Goal: Task Accomplishment & Management: Use online tool/utility

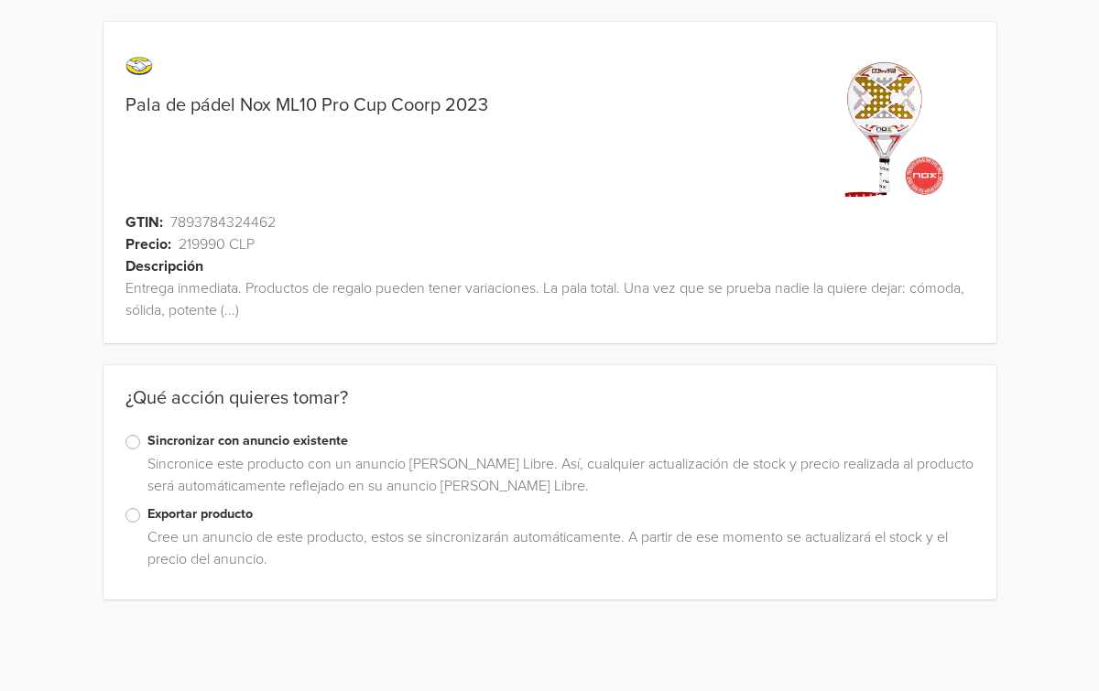
click at [171, 515] on label "Exportar producto" at bounding box center [560, 514] width 827 height 20
click at [0, 0] on input "Exportar producto" at bounding box center [0, 0] width 0 height 0
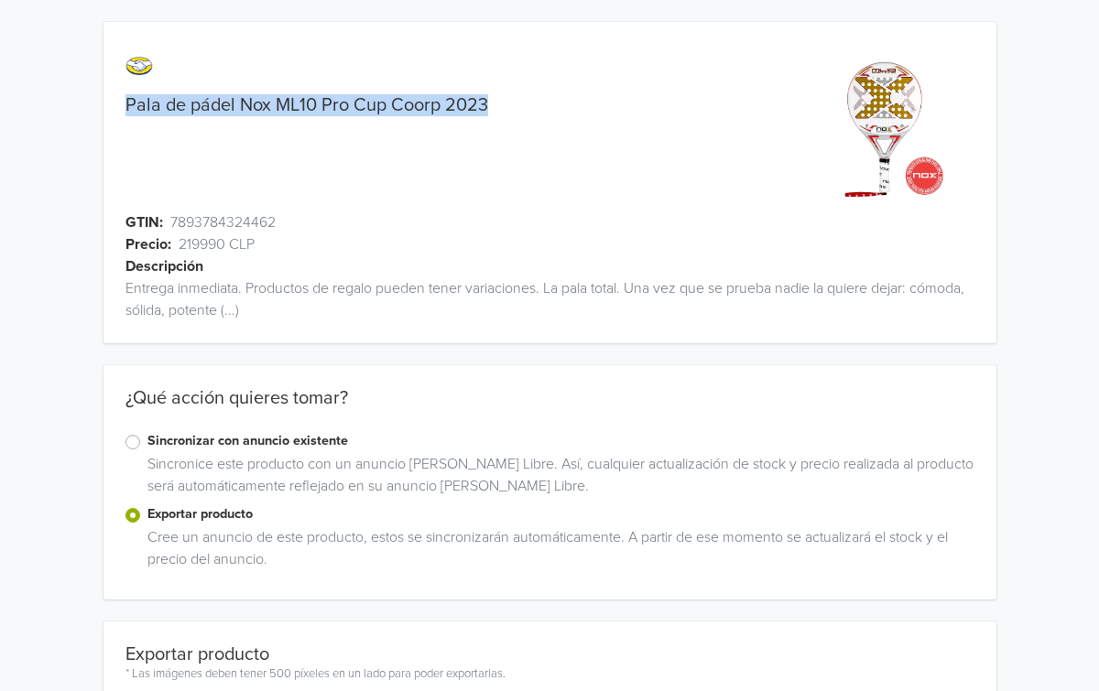
drag, startPoint x: 500, startPoint y: 114, endPoint x: 123, endPoint y: 110, distance: 377.3
click at [123, 110] on div "Pala de pádel Nox ML10 Pro Cup Coorp 2023" at bounding box center [437, 105] width 669 height 22
copy link "Pala de pádel Nox ML10 Pro Cup Coorp 2023"
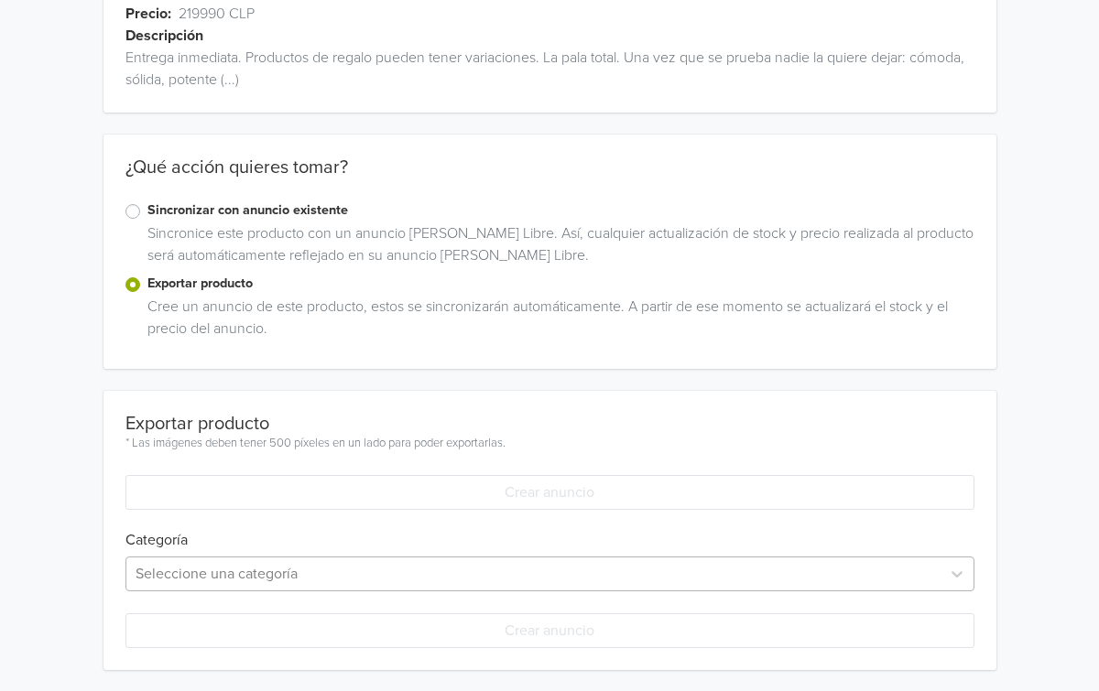
scroll to position [412, 0]
click at [271, 566] on div "Seleccione una categoría" at bounding box center [549, 573] width 849 height 35
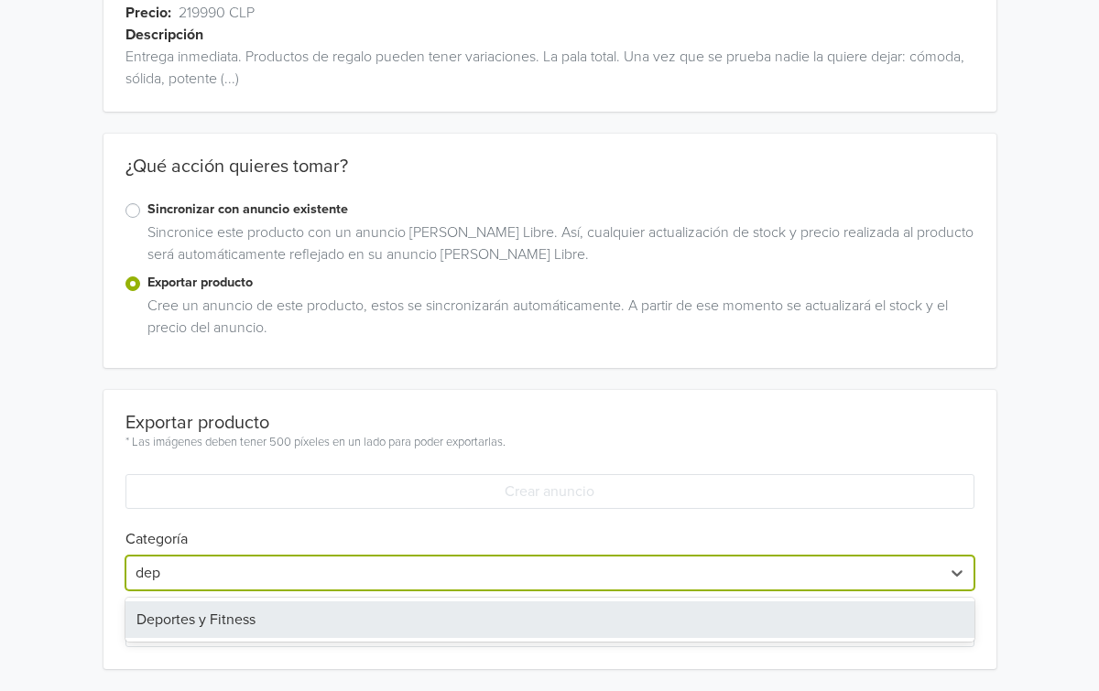
scroll to position [231, 0]
type input "depo"
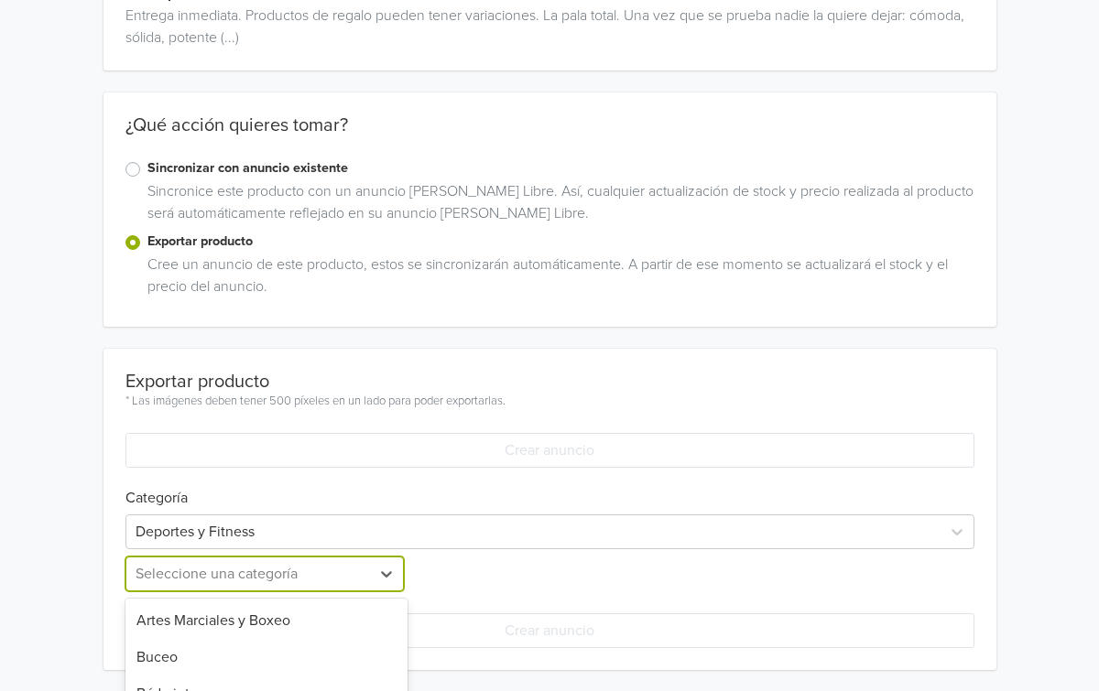
scroll to position [454, 0]
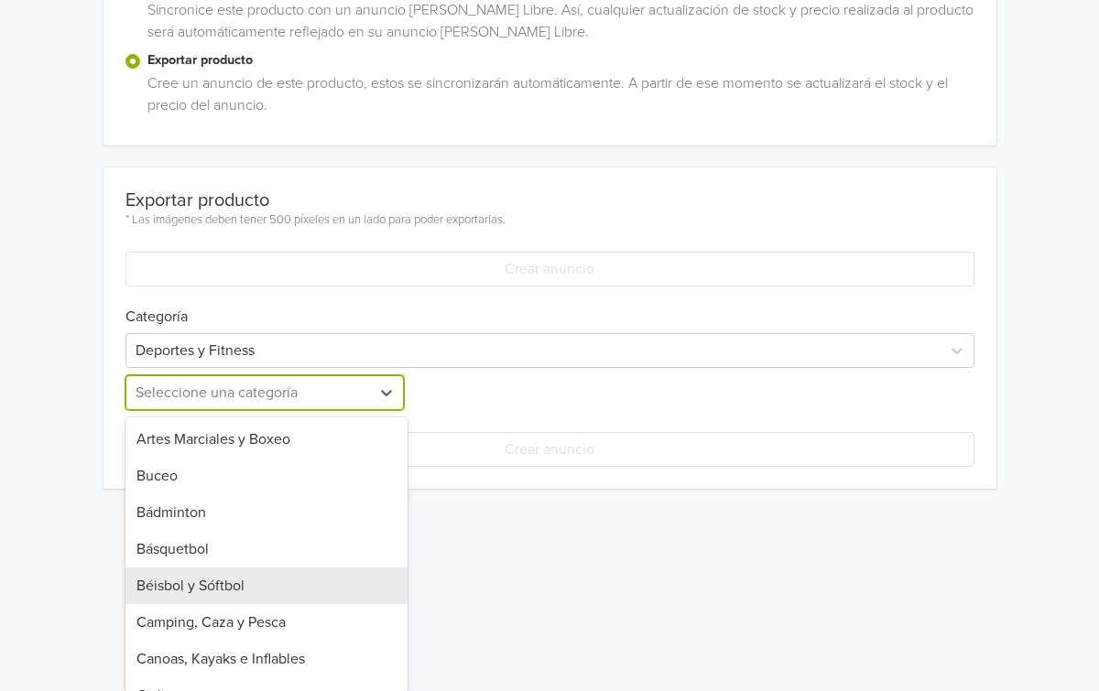
click at [201, 410] on div "Béisbol y Sóftbol, 5 of 40. 40 results available. Use Up and Down to choose opt…" at bounding box center [266, 392] width 283 height 35
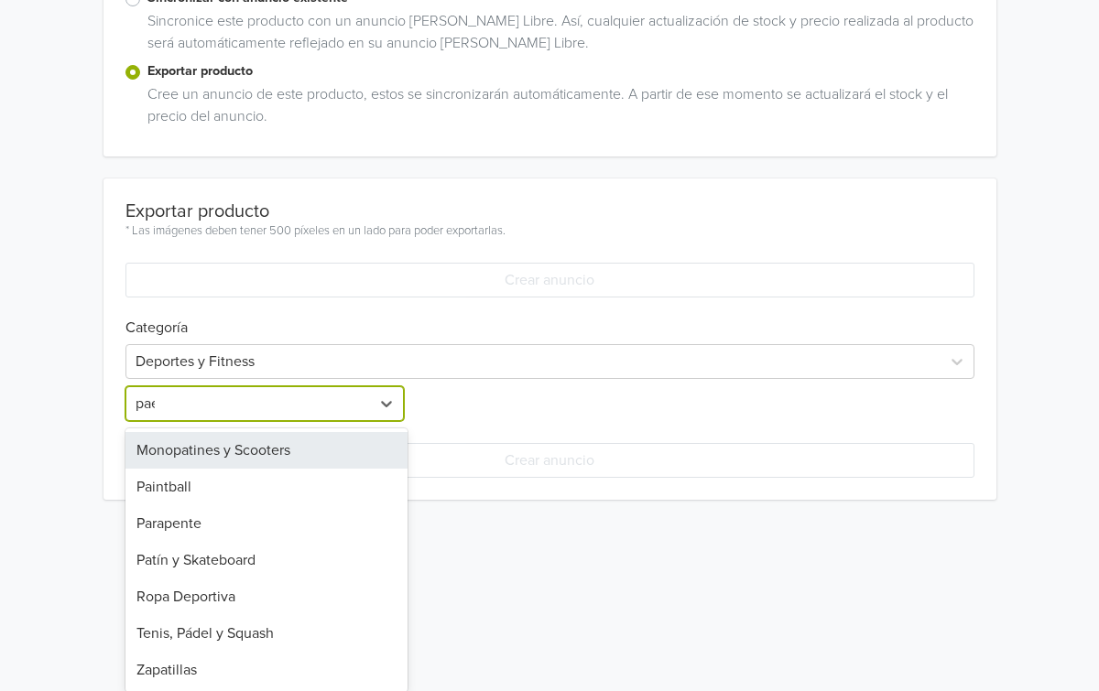
scroll to position [273, 0]
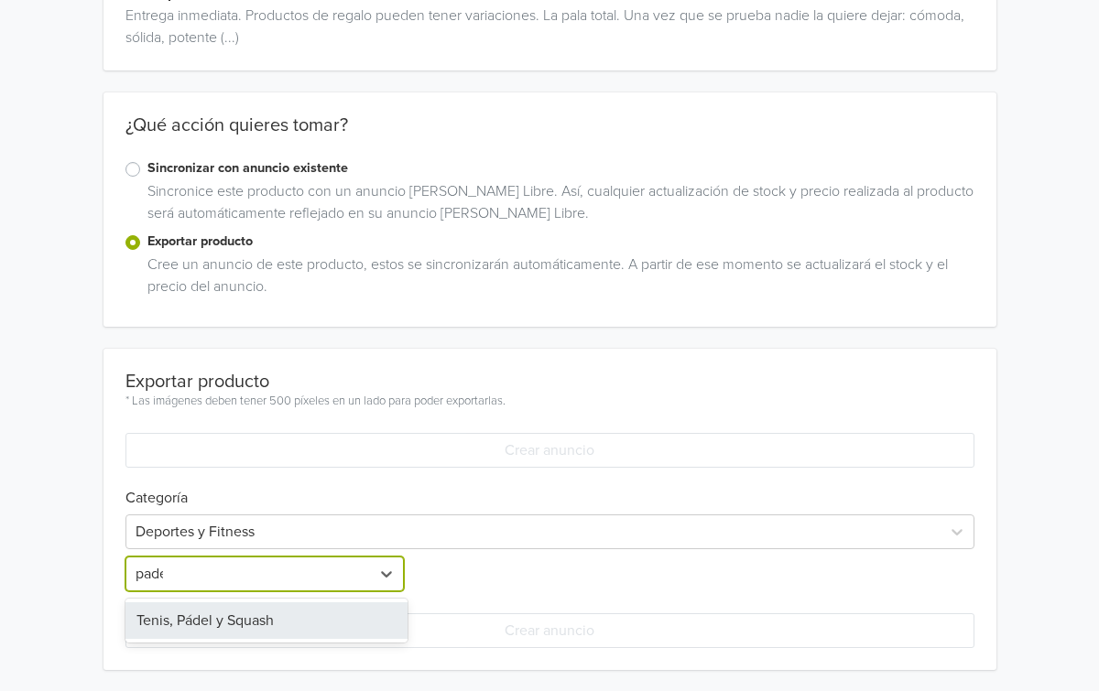
type input "padel"
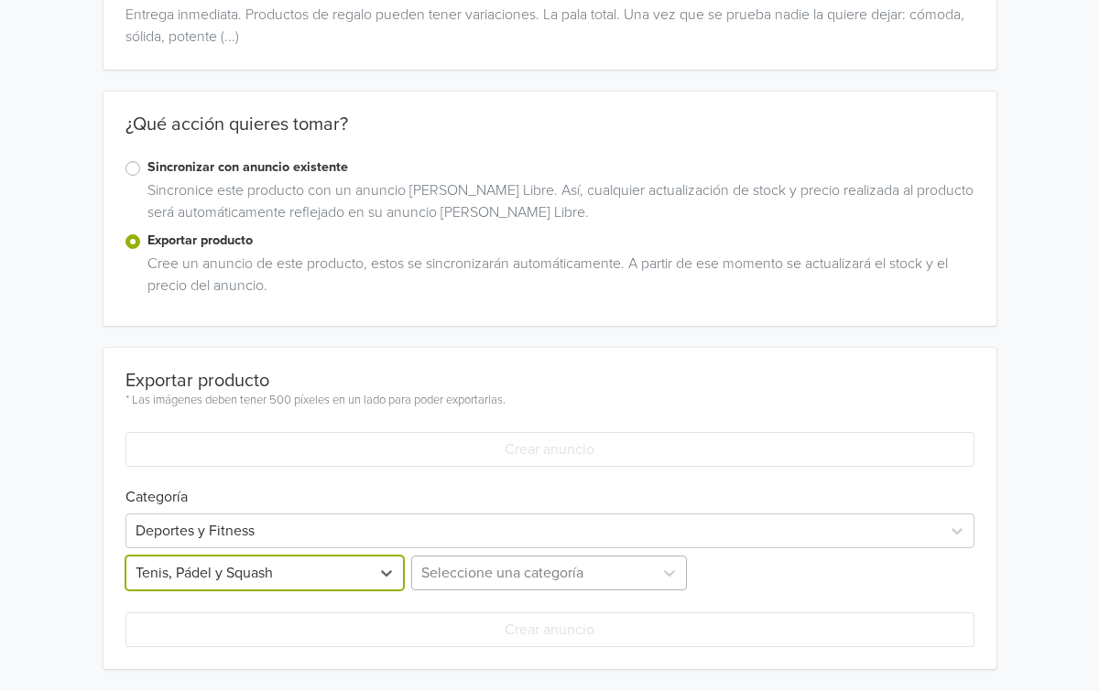
click at [465, 562] on div "Seleccione una categoría" at bounding box center [548, 573] width 283 height 35
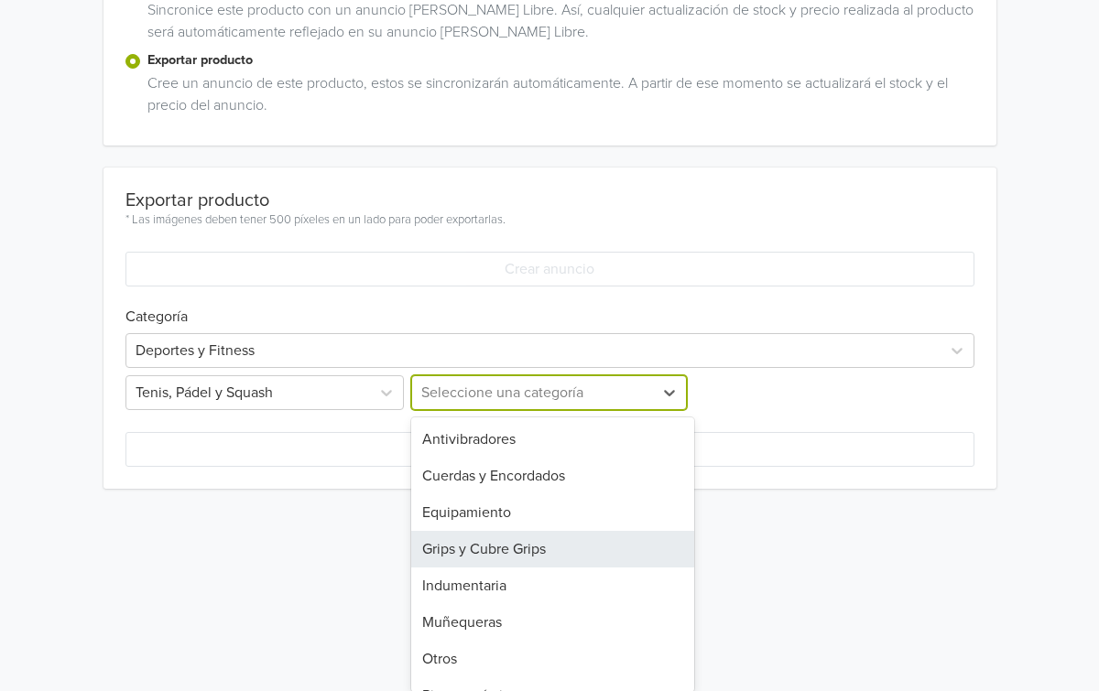
type input "d"
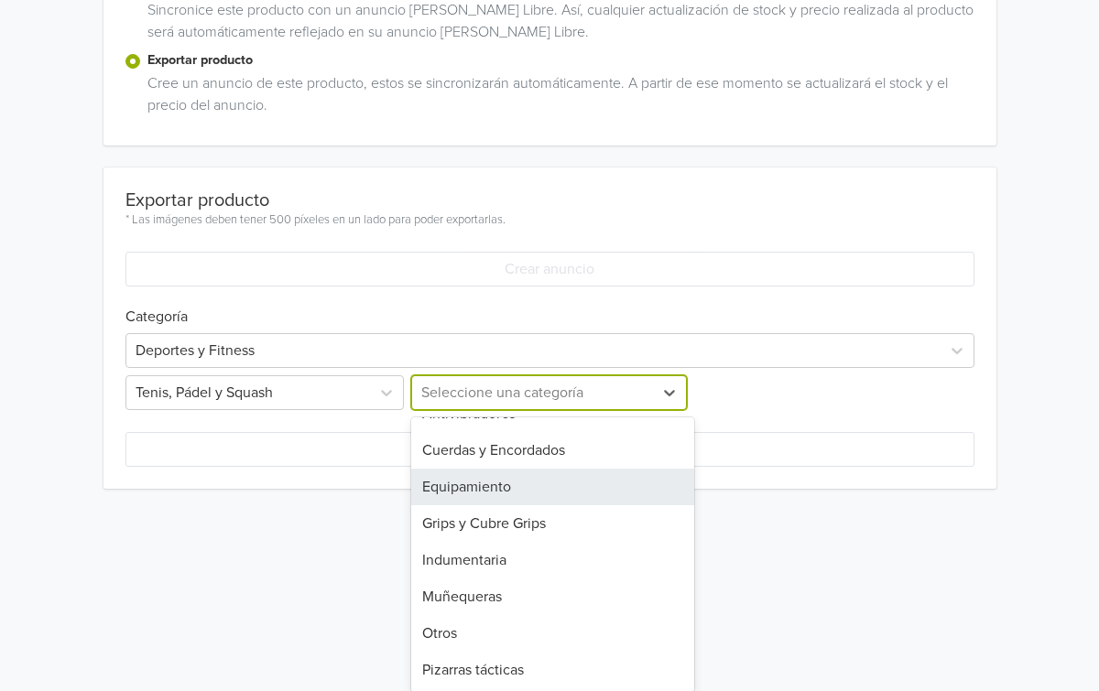
click at [506, 487] on div "Equipamiento" at bounding box center [552, 487] width 283 height 37
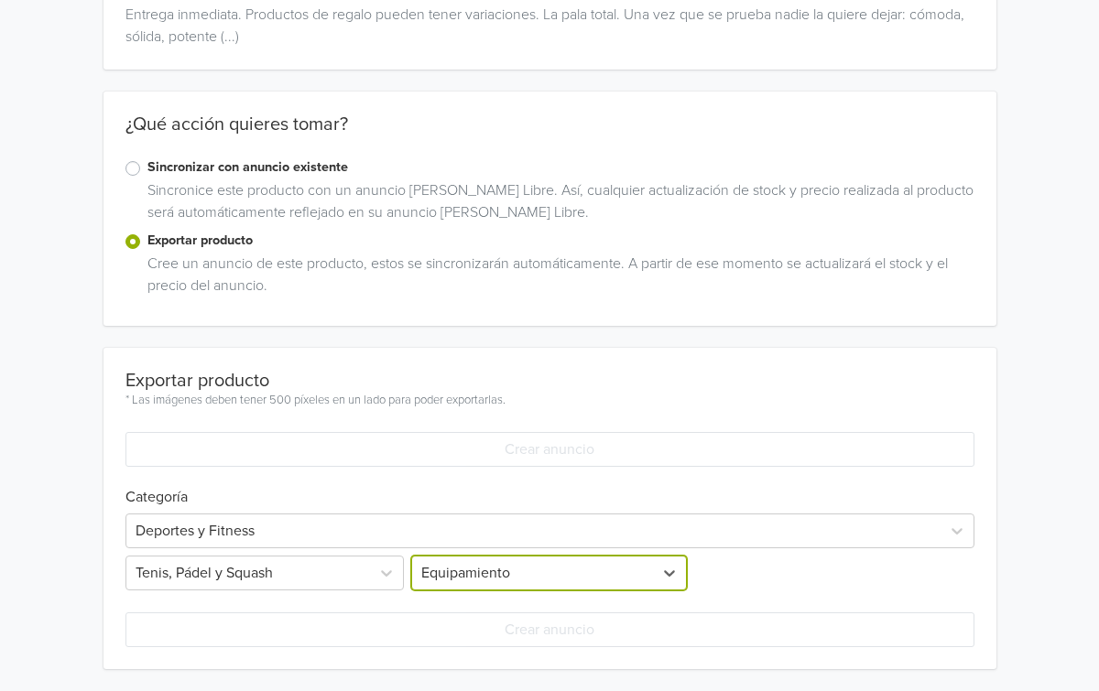
scroll to position [273, 0]
click at [730, 576] on div "Seleccione una categoría" at bounding box center [831, 574] width 283 height 35
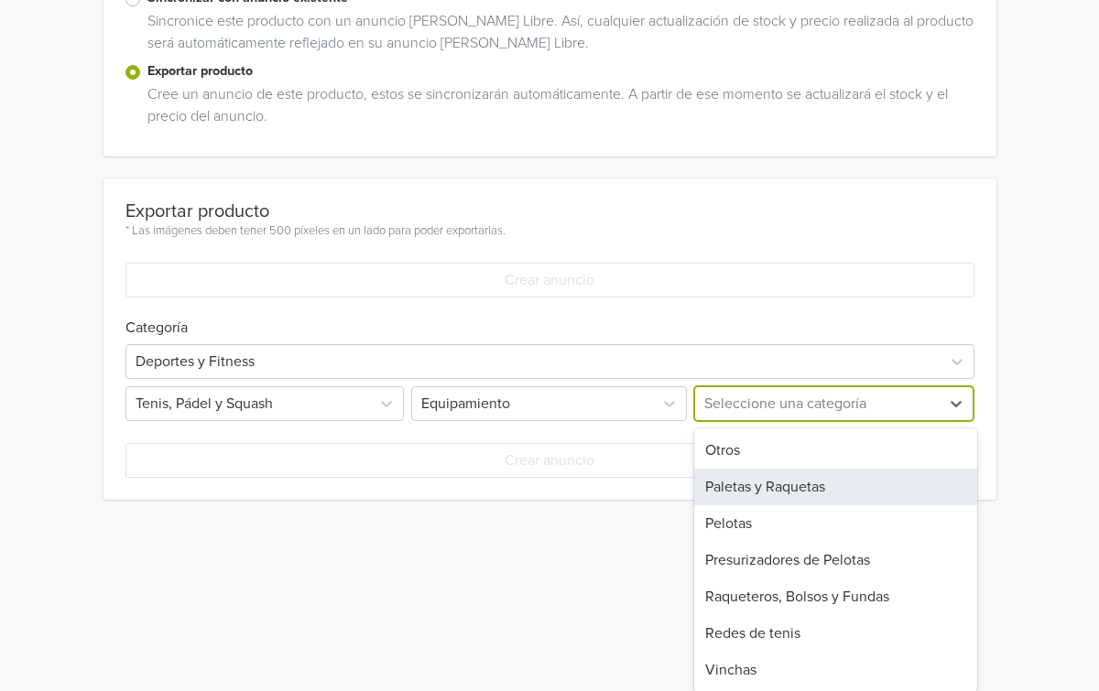
click at [763, 496] on div "Paletas y Raquetas" at bounding box center [835, 487] width 283 height 37
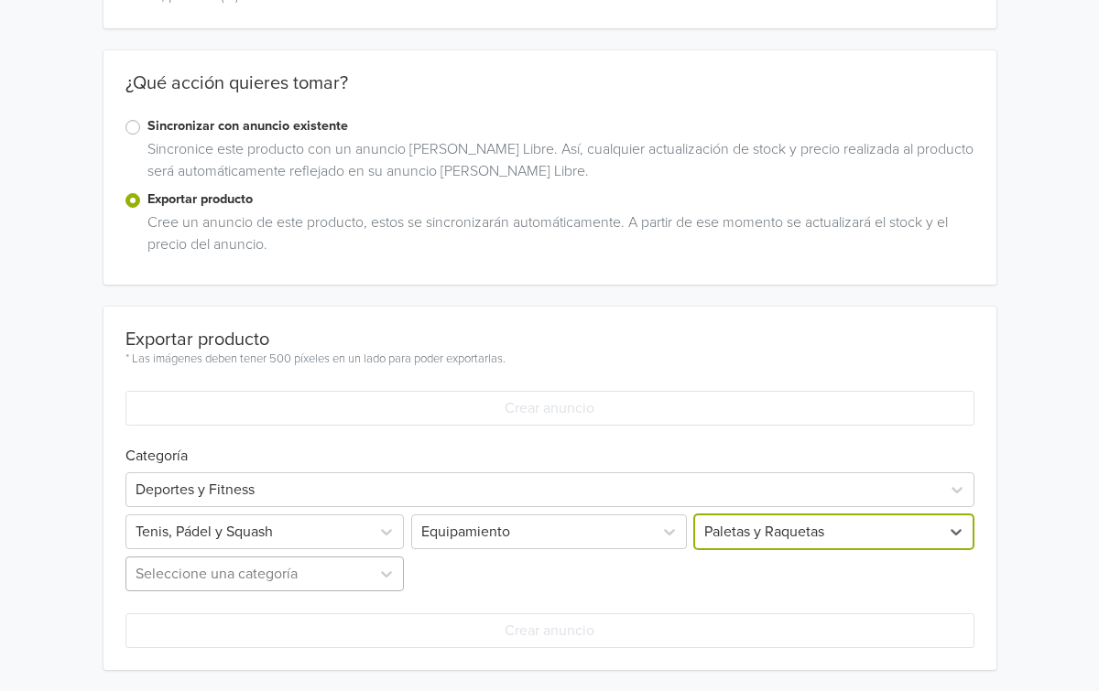
scroll to position [412, 0]
click at [266, 571] on div "Seleccione una categoría" at bounding box center [266, 573] width 283 height 35
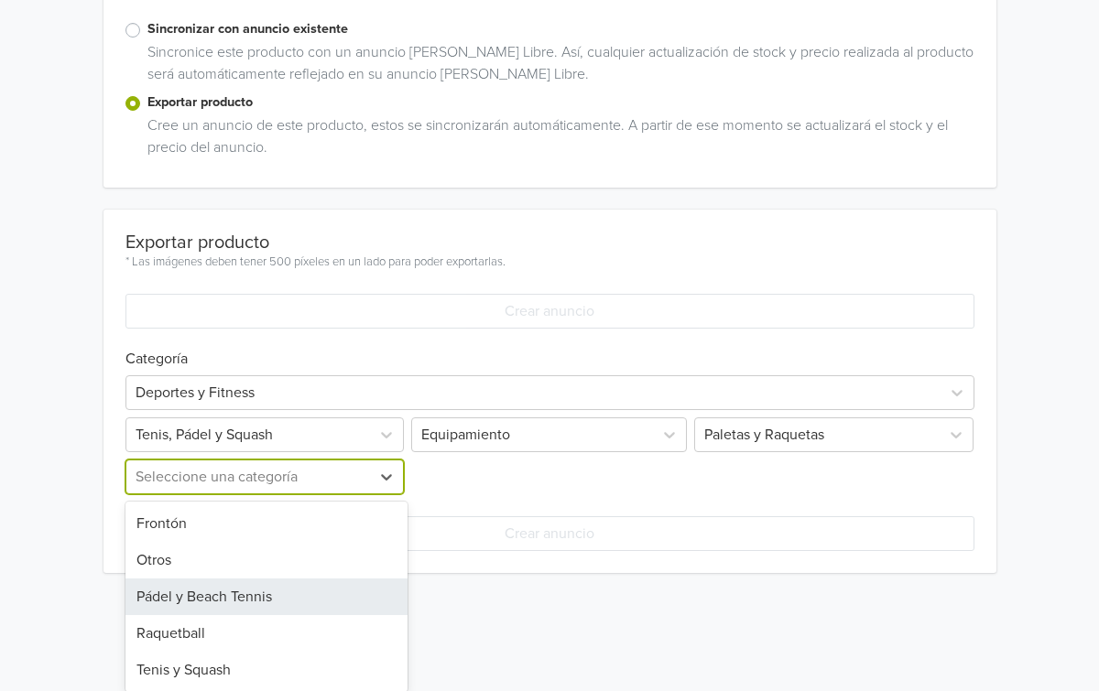
click at [279, 585] on div "Pádel y Beach Tennis" at bounding box center [266, 597] width 283 height 37
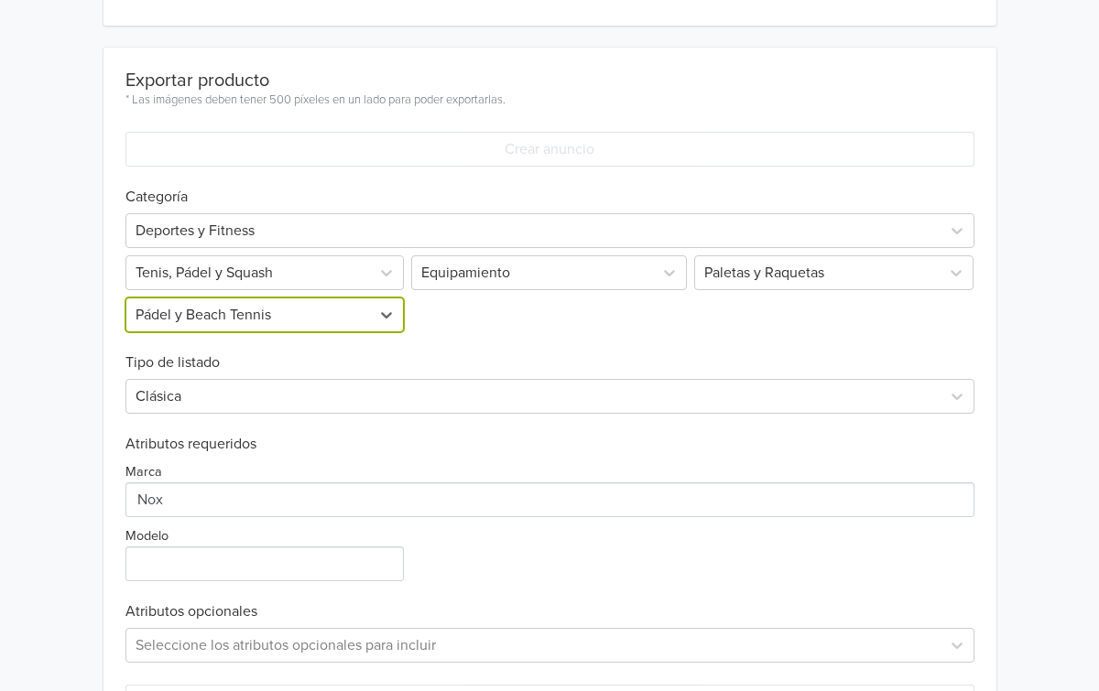
scroll to position [646, 0]
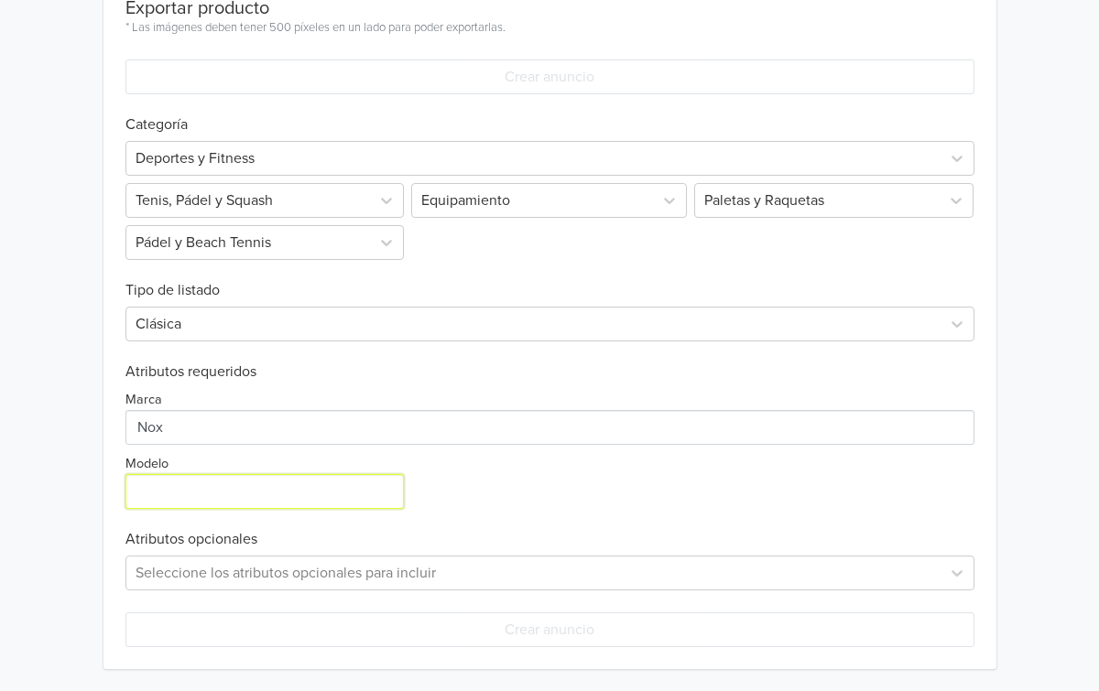
click at [277, 474] on input "Modelo" at bounding box center [264, 491] width 279 height 35
paste input "Pala de pádel Nox ML10 Pro Cup Coorp 2023"
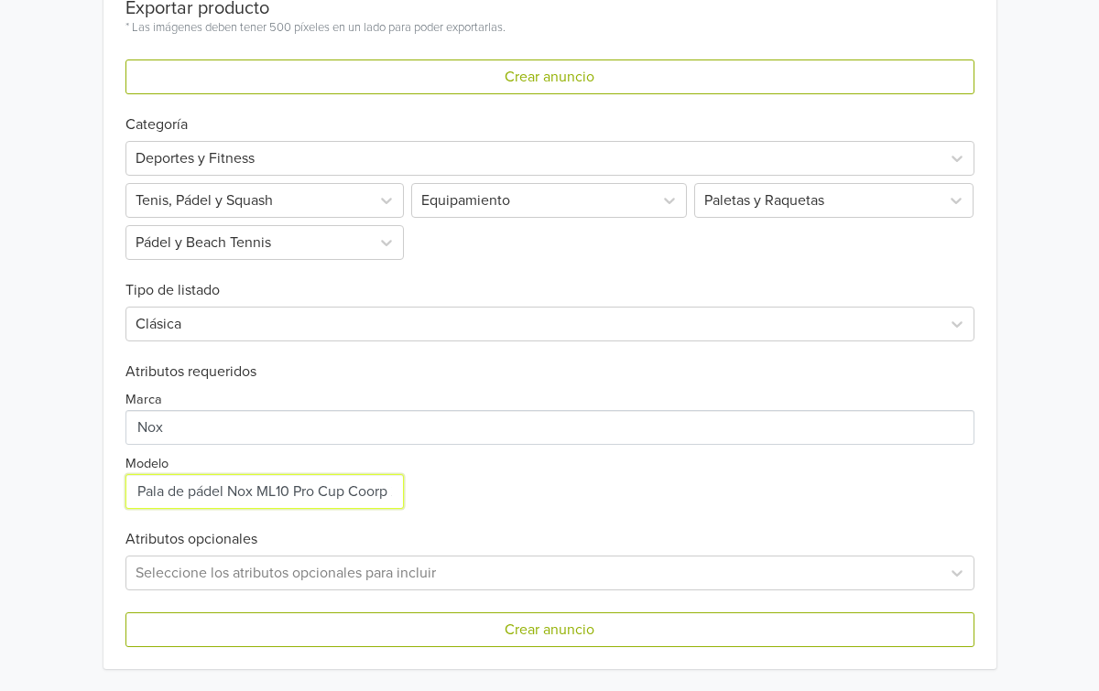
scroll to position [0, 36]
type input "Pala de pádel Nox ML10 Pro Cup Coorp 2023"
click at [523, 497] on div "Marca Modelo" at bounding box center [549, 445] width 849 height 128
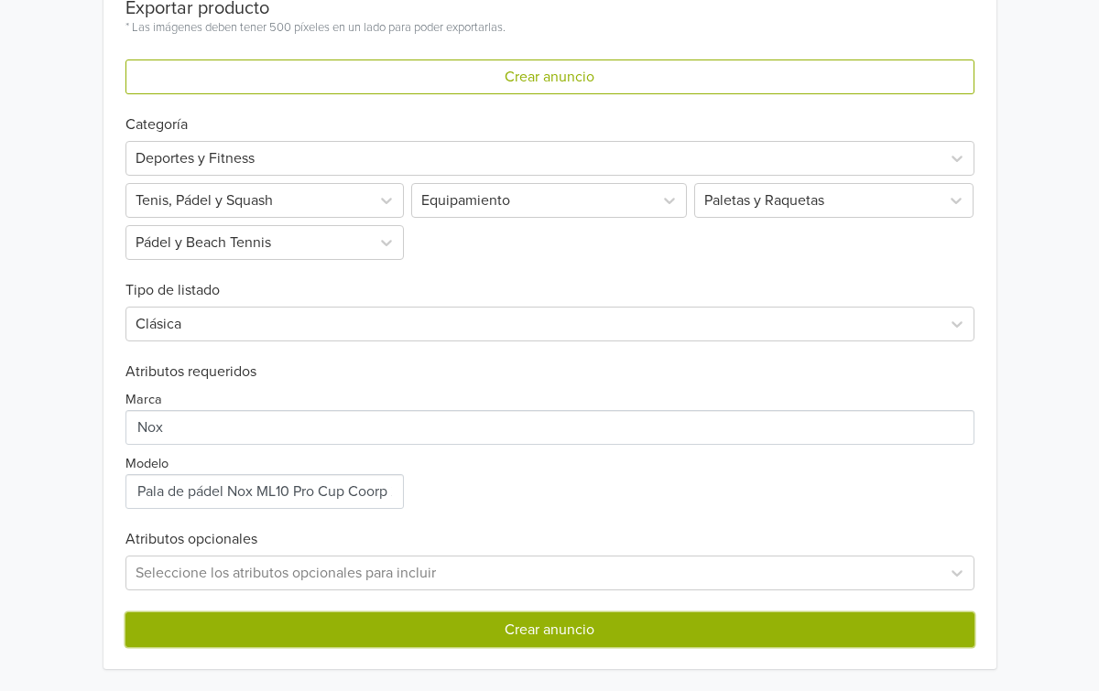
click at [526, 632] on button "Crear anuncio" at bounding box center [549, 630] width 849 height 35
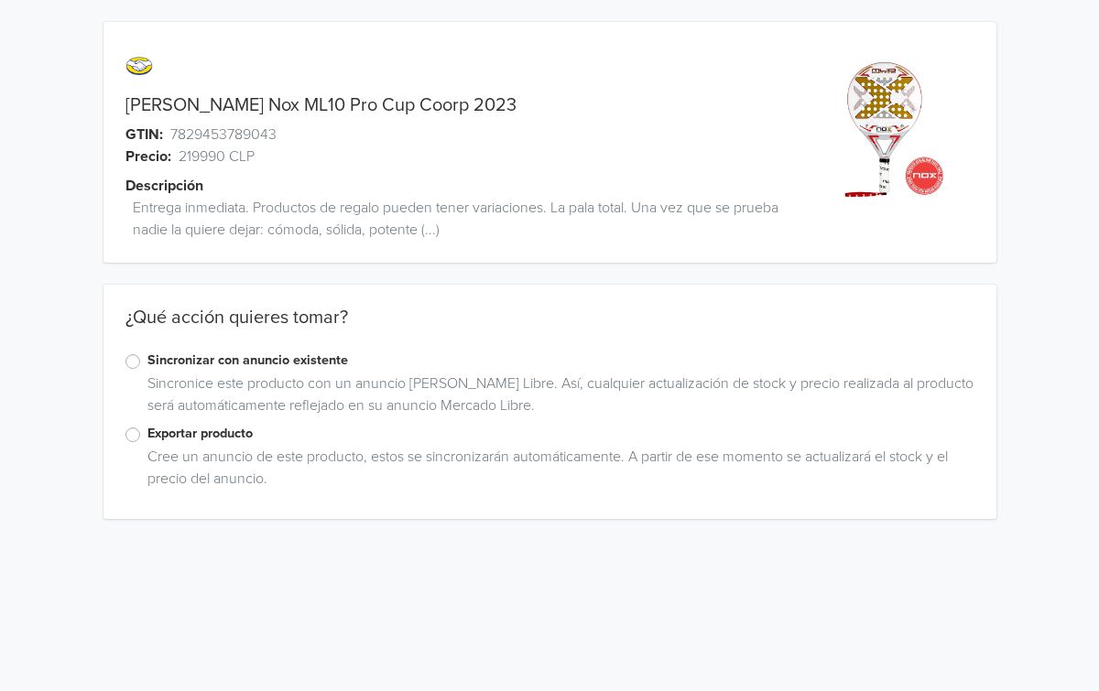
click at [147, 434] on label "Exportar producto" at bounding box center [560, 434] width 827 height 20
click at [0, 0] on input "Exportar producto" at bounding box center [0, 0] width 0 height 0
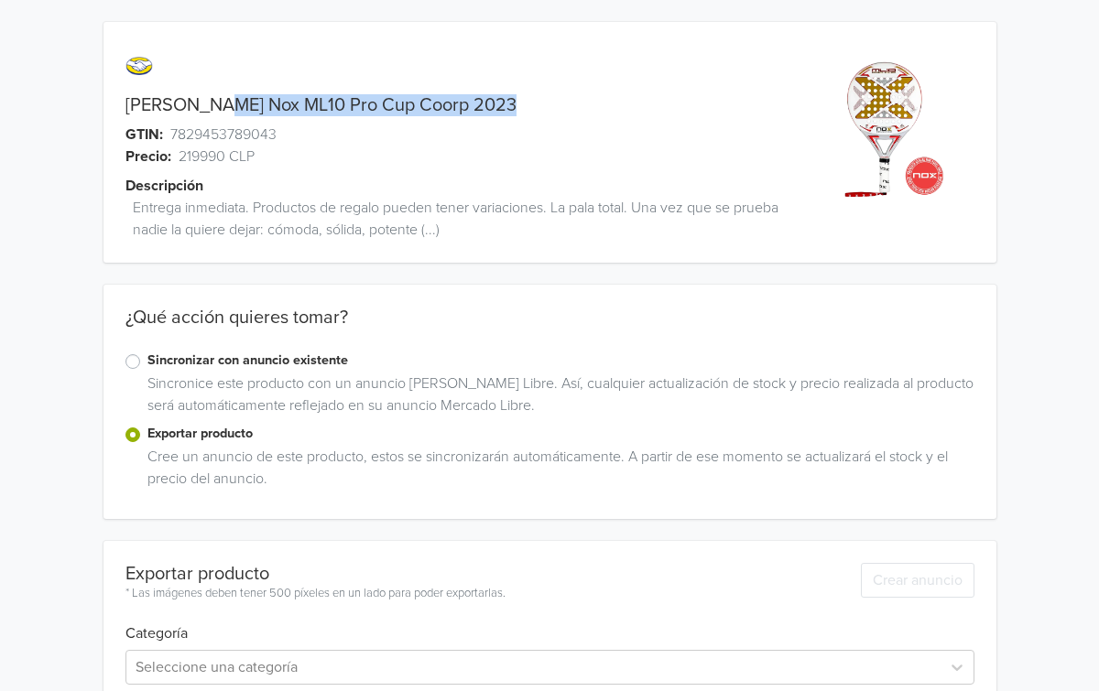
drag, startPoint x: 466, startPoint y: 107, endPoint x: 202, endPoint y: 103, distance: 263.7
click at [202, 103] on div "[PERSON_NAME] Nox ML10 Pro Cup Coorp 2023" at bounding box center [437, 105] width 669 height 22
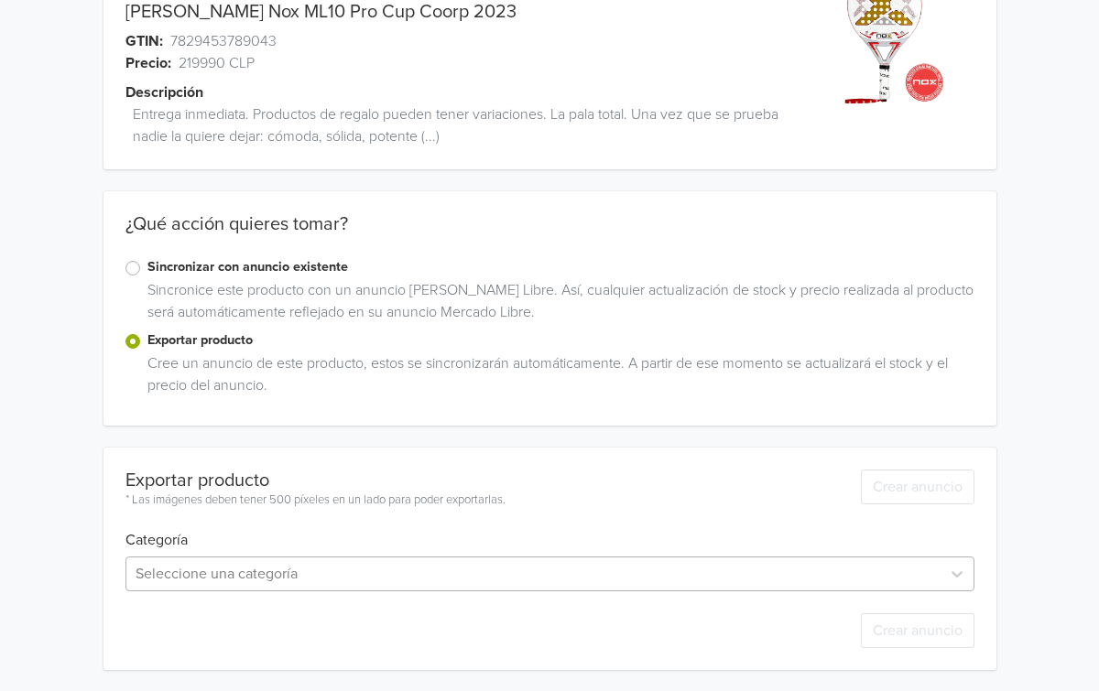
click at [284, 570] on div "Seleccione una categoría" at bounding box center [549, 574] width 849 height 35
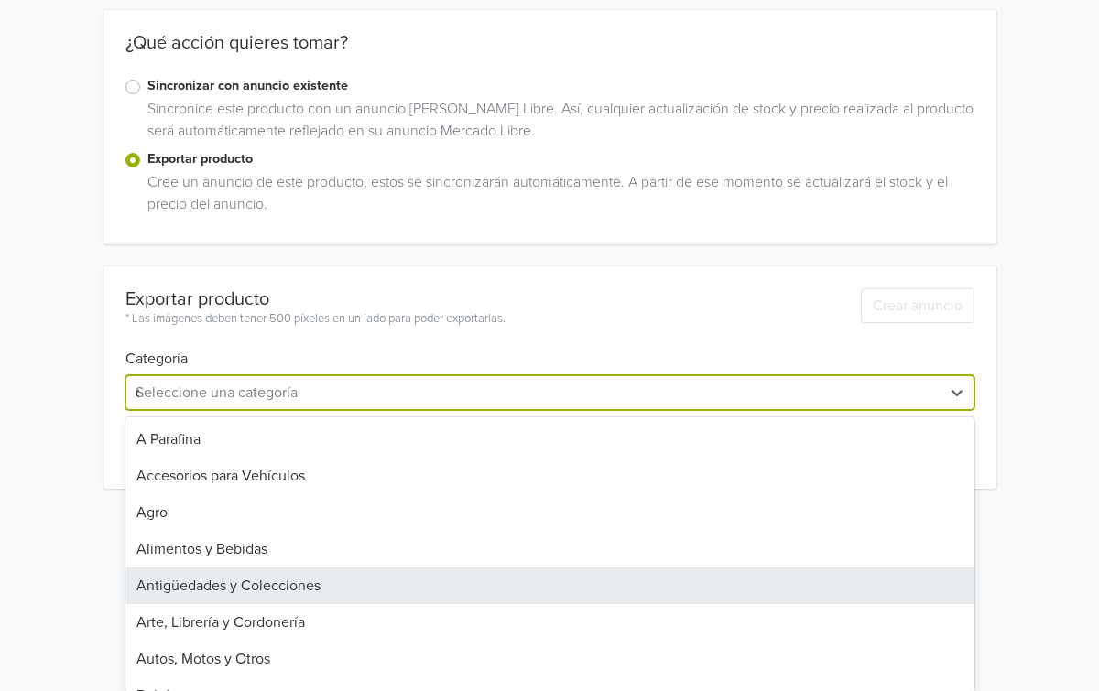
type input "depor"
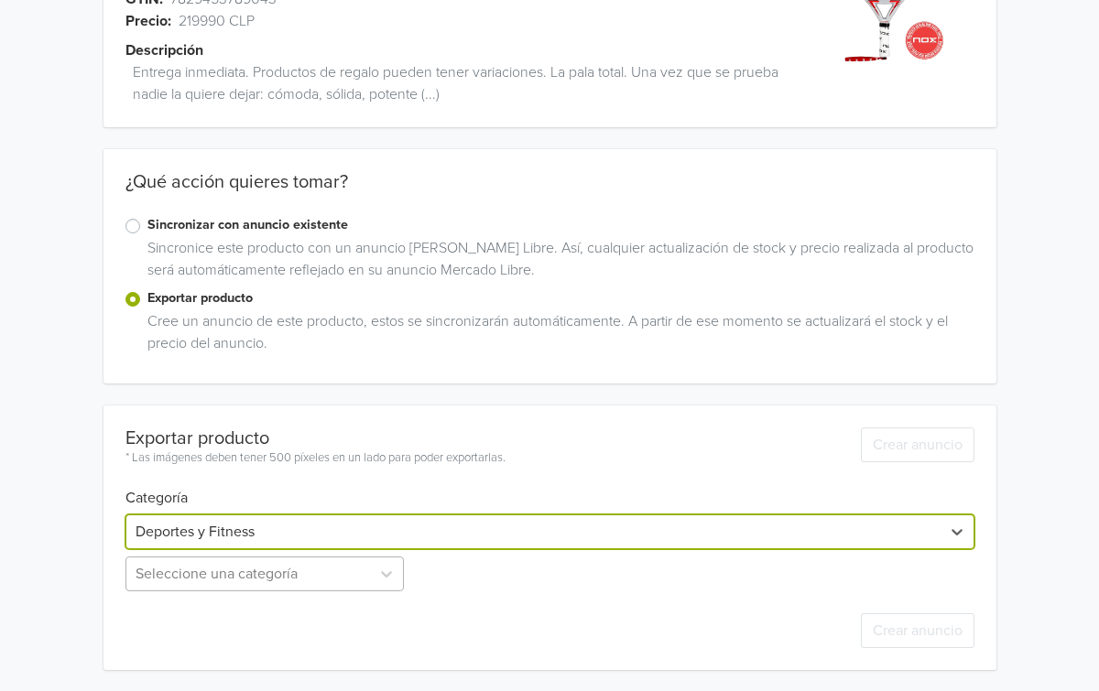
click at [287, 581] on div "Seleccione una categoría" at bounding box center [266, 574] width 283 height 35
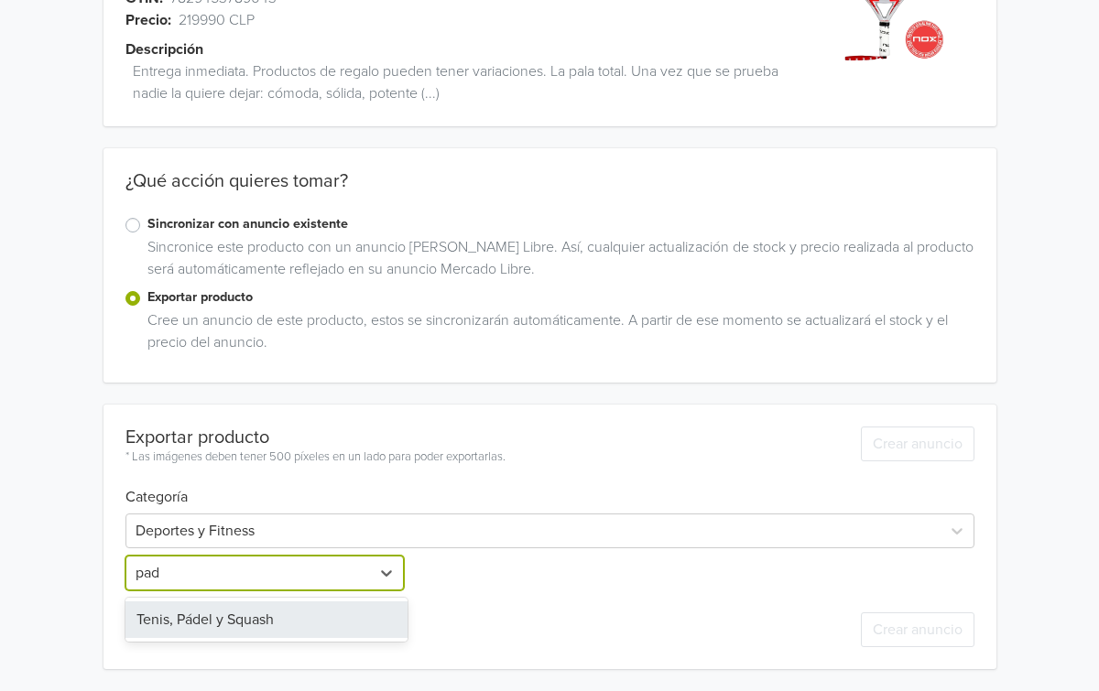
scroll to position [136, 0]
type input "padel"
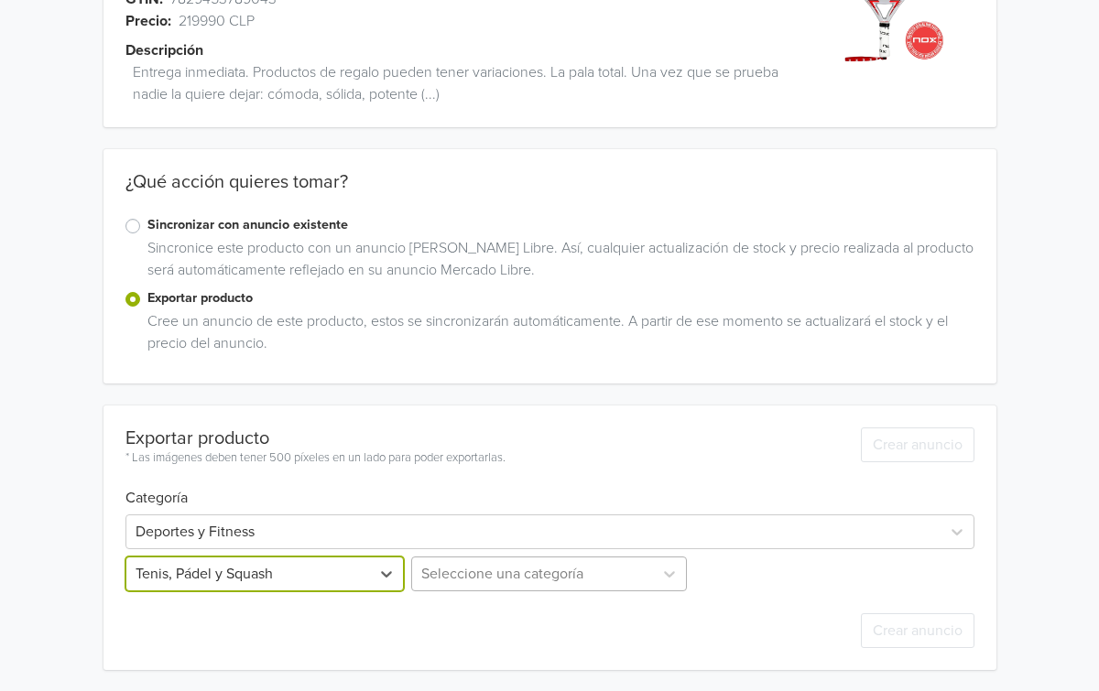
click at [491, 578] on div "Seleccione una categoría" at bounding box center [548, 574] width 283 height 35
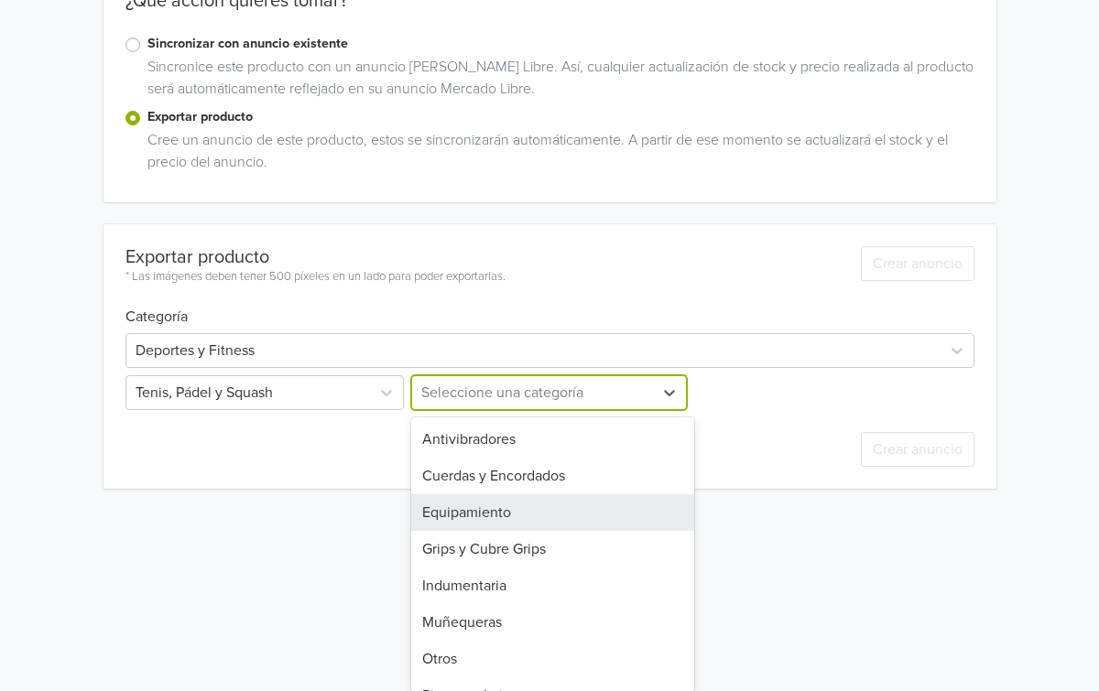
click at [502, 517] on div "Equipamiento" at bounding box center [552, 512] width 283 height 37
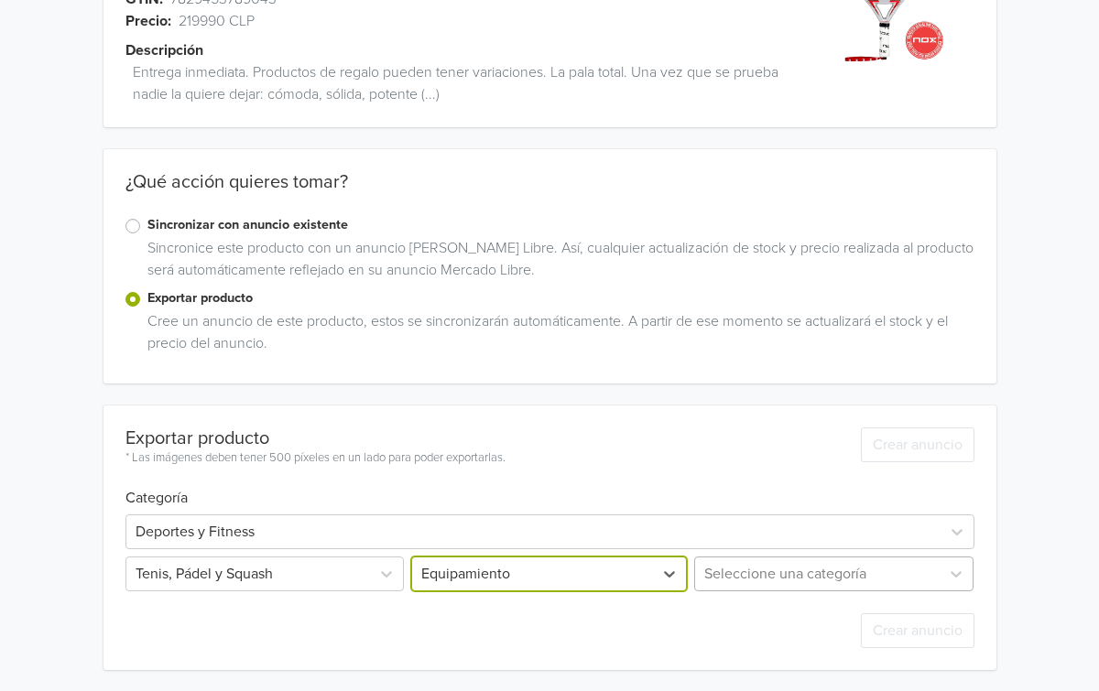
click at [754, 570] on div "Seleccione una categoría" at bounding box center [831, 574] width 283 height 35
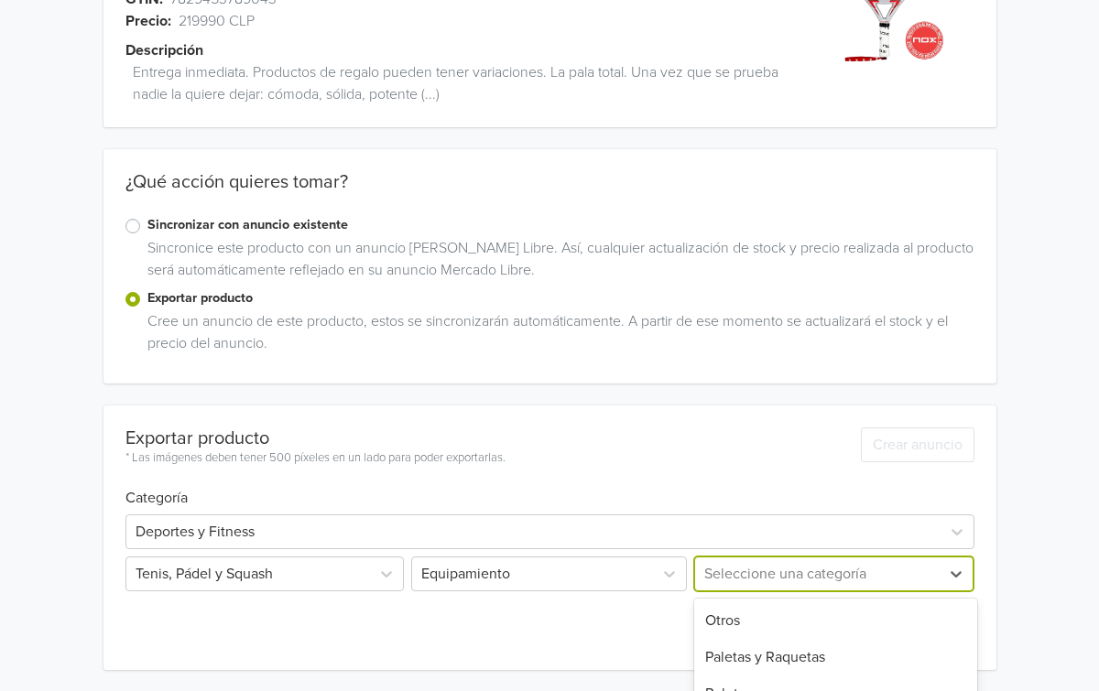
scroll to position [306, 0]
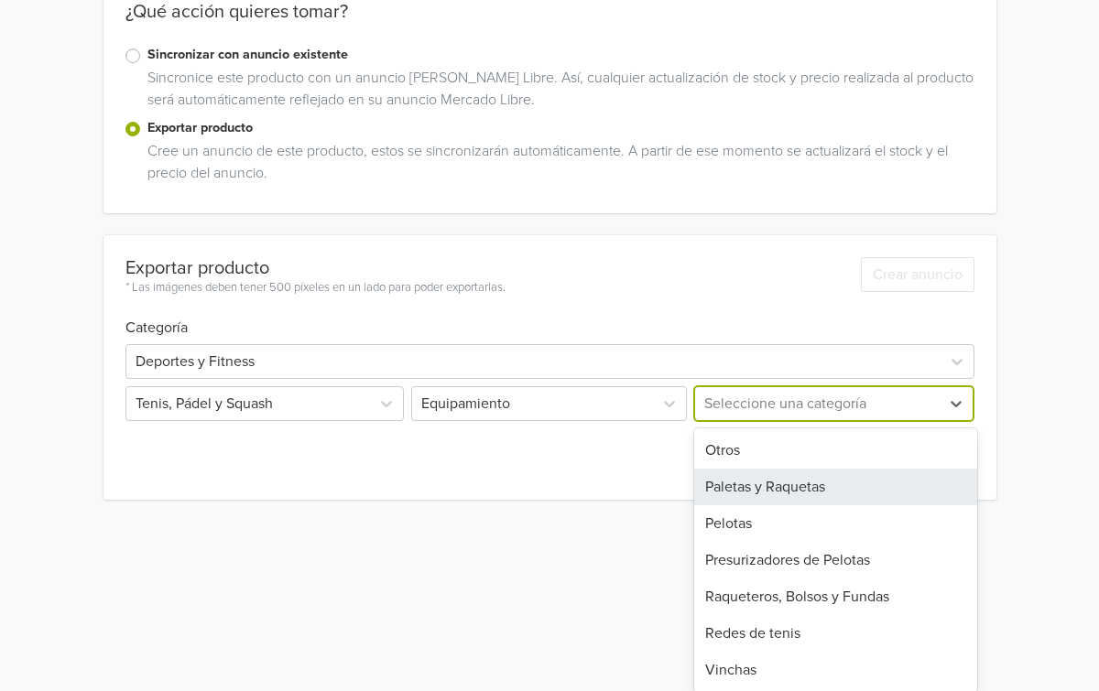
click at [778, 492] on div "Paletas y Raquetas" at bounding box center [835, 487] width 283 height 37
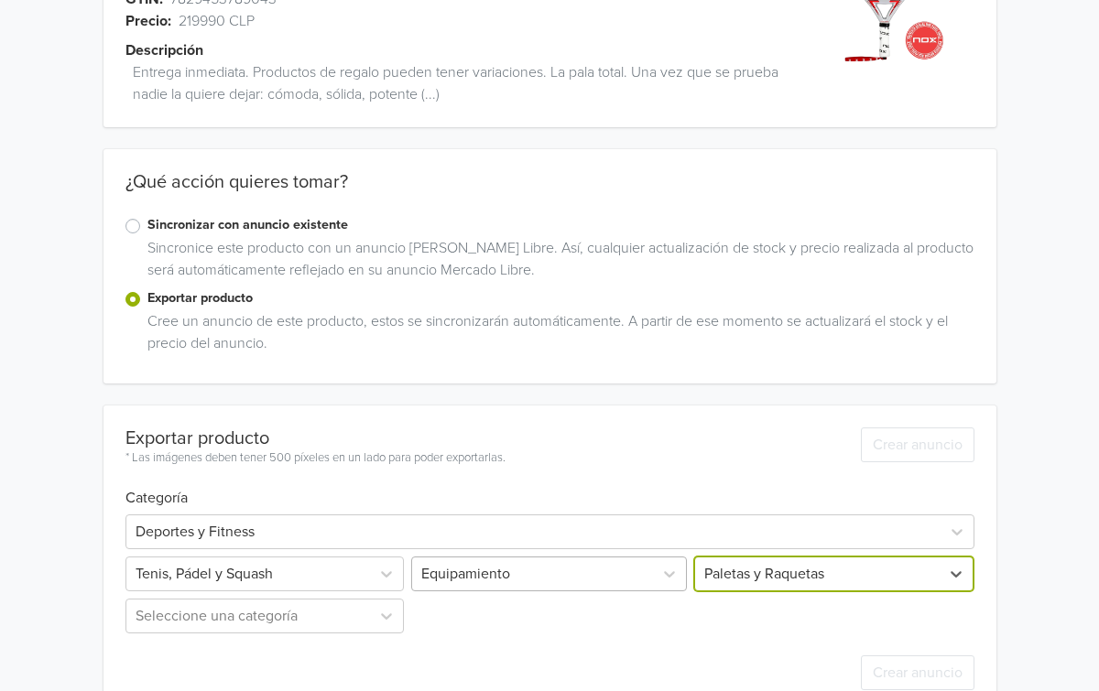
scroll to position [178, 0]
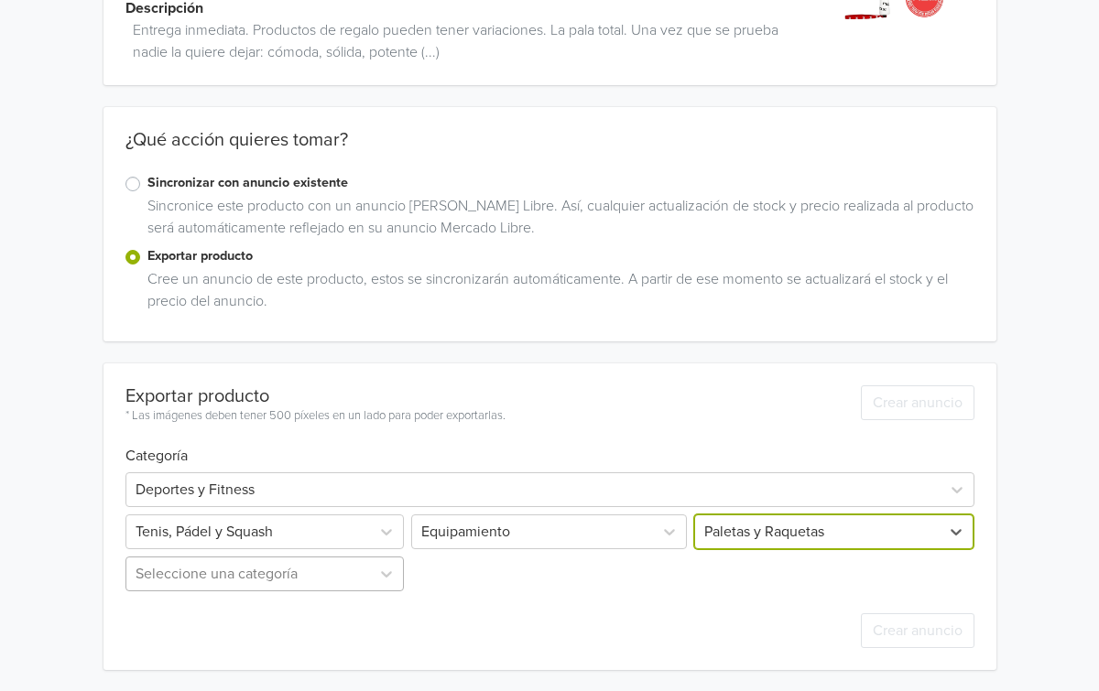
click at [292, 579] on div "Seleccione una categoría" at bounding box center [266, 574] width 283 height 35
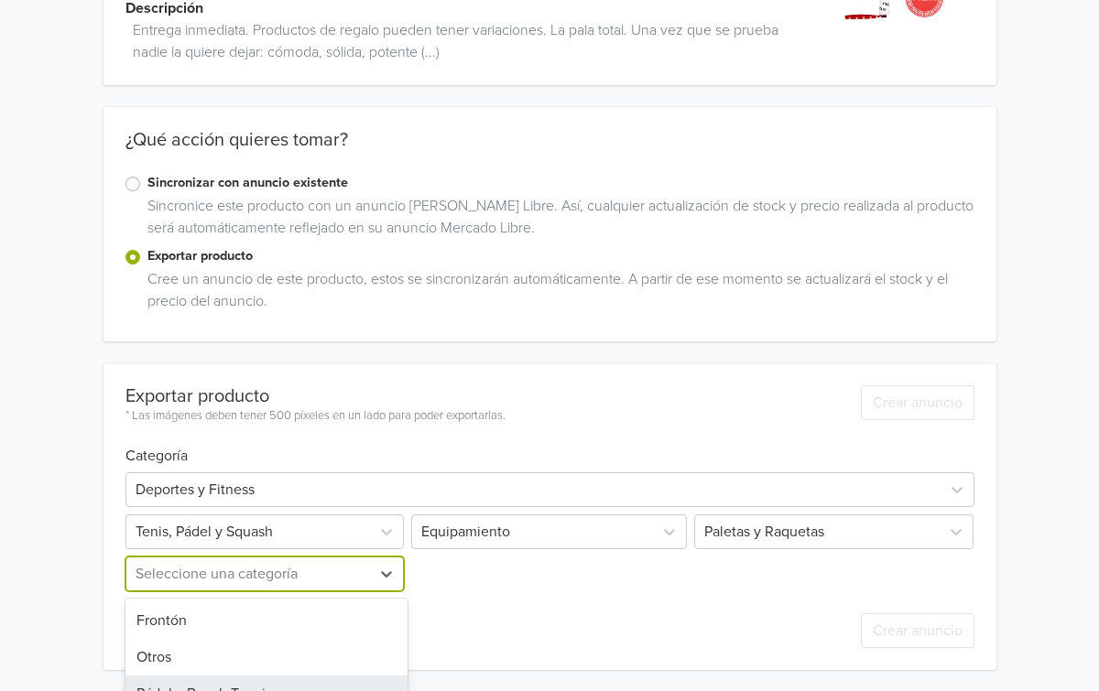
scroll to position [275, 0]
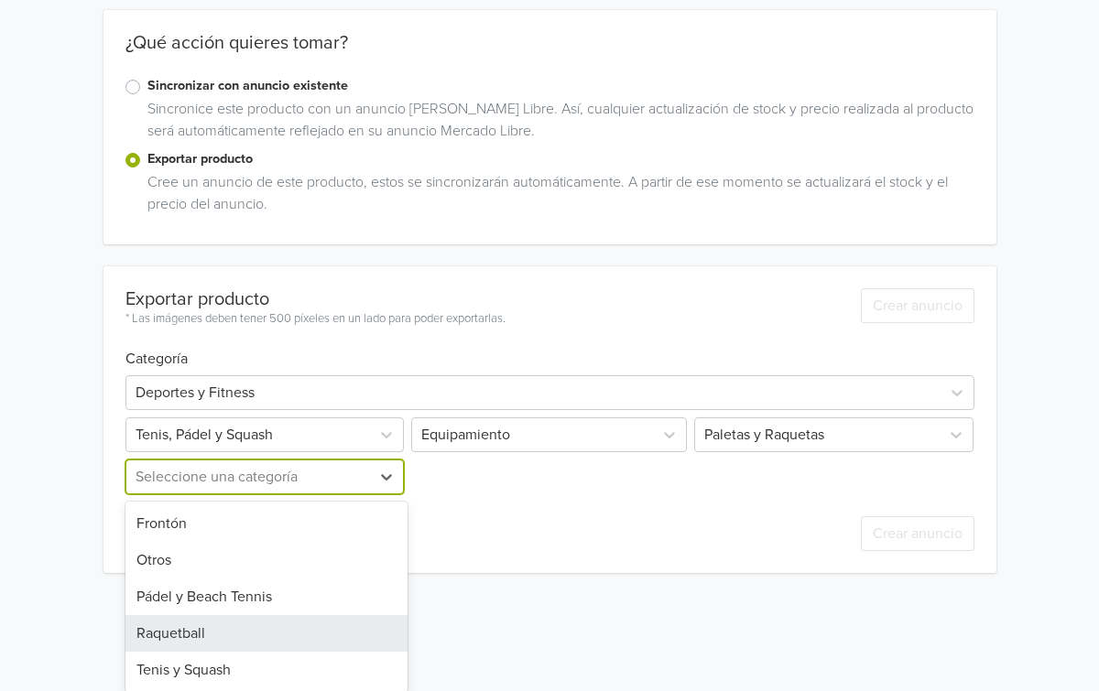
drag, startPoint x: 265, startPoint y: 654, endPoint x: 265, endPoint y: 577, distance: 76.9
click at [265, 577] on div "Frontón Otros Pádel y Beach Tennis Raquetball Tenis y Squash" at bounding box center [266, 597] width 283 height 190
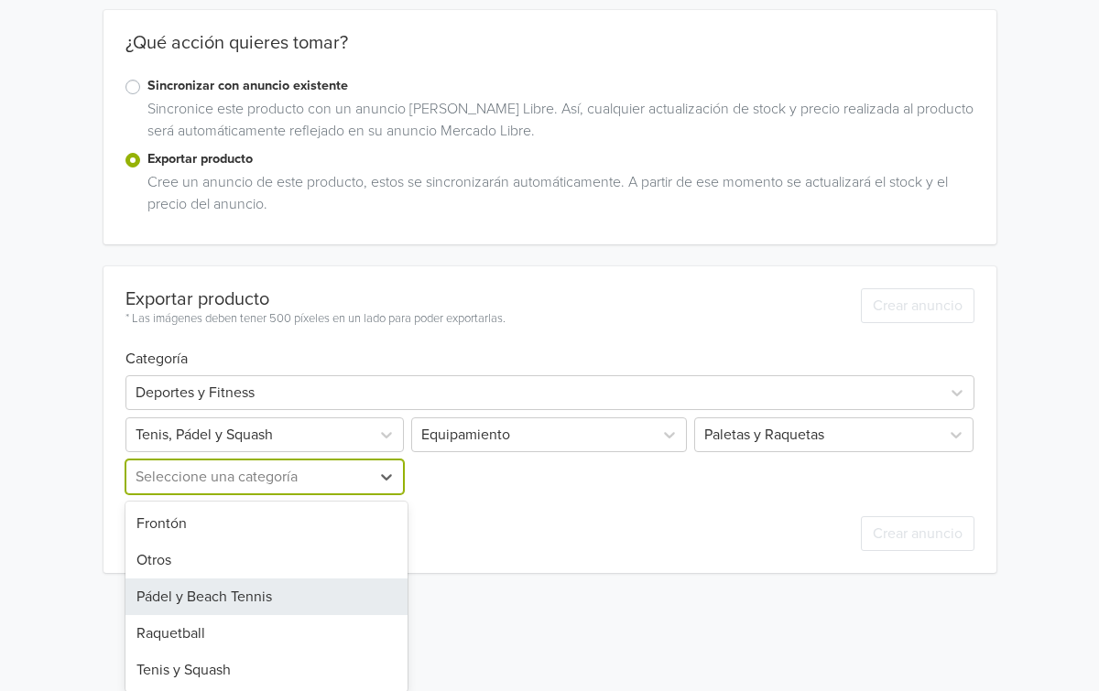
click at [261, 592] on div "Pádel y Beach Tennis" at bounding box center [266, 597] width 283 height 37
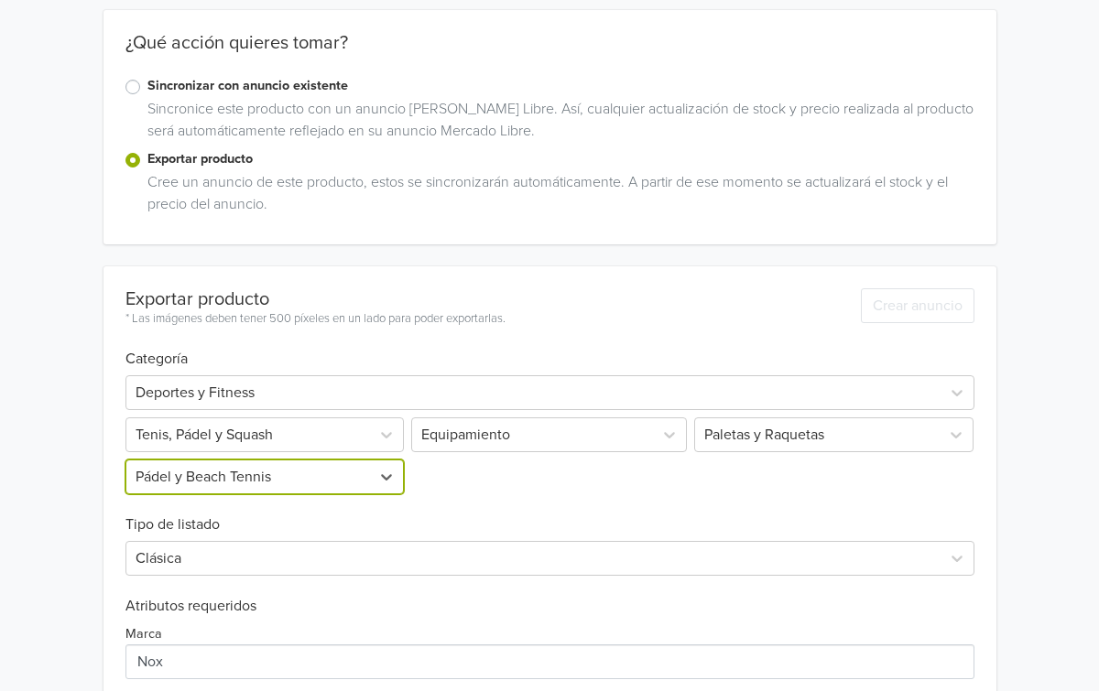
click at [530, 639] on div "Marca" at bounding box center [549, 651] width 849 height 57
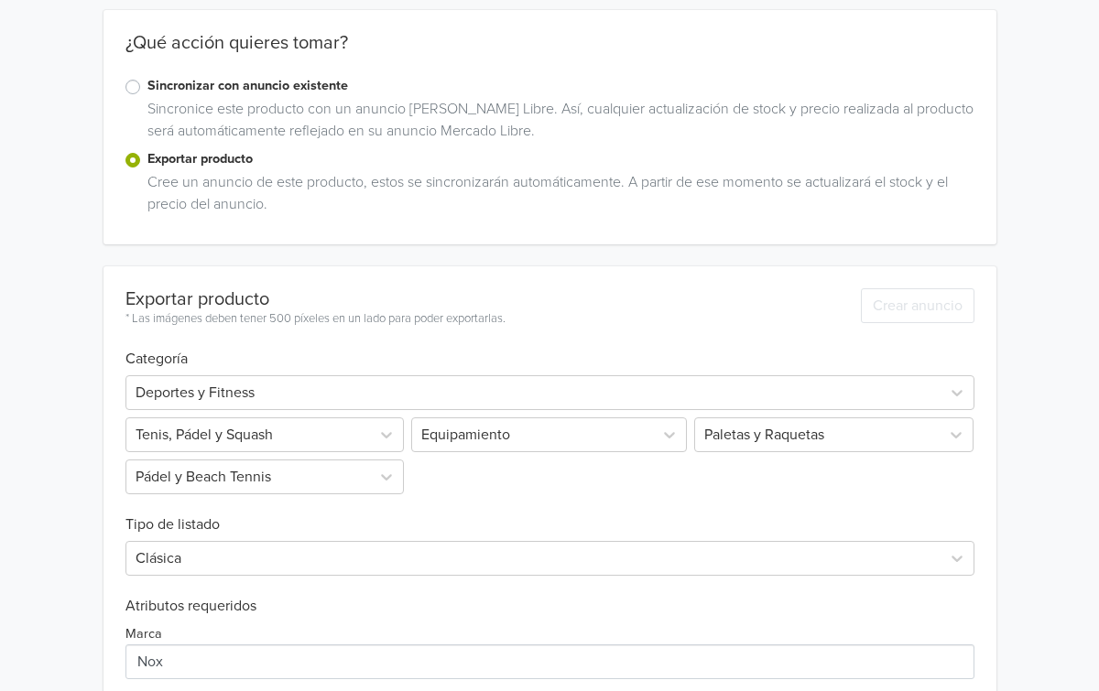
scroll to position [466, 0]
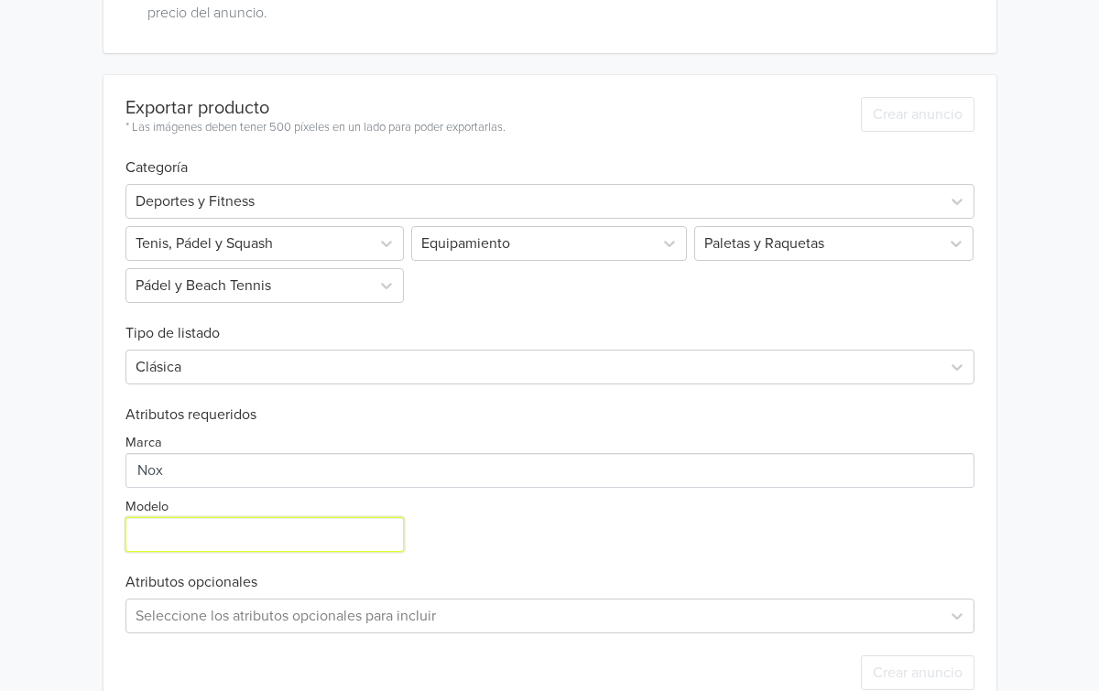
click at [327, 550] on input "Modelo" at bounding box center [264, 534] width 279 height 35
paste input "7829453789043"
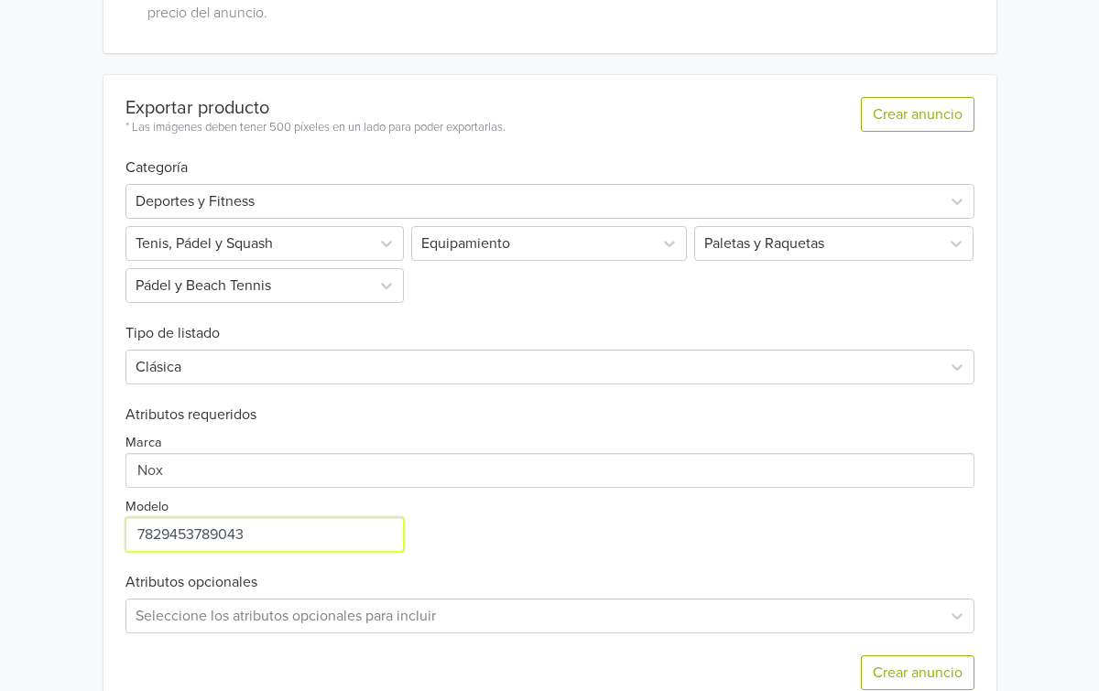
type input "7829453789043"
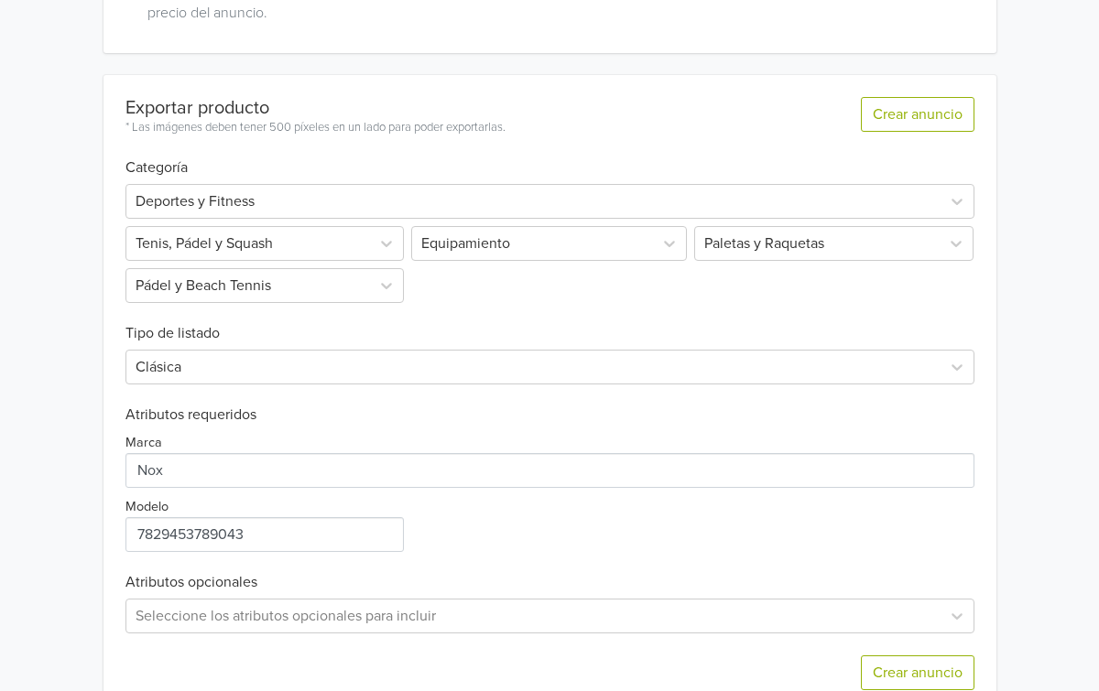
click at [523, 530] on div "Marca Modelo" at bounding box center [549, 488] width 849 height 128
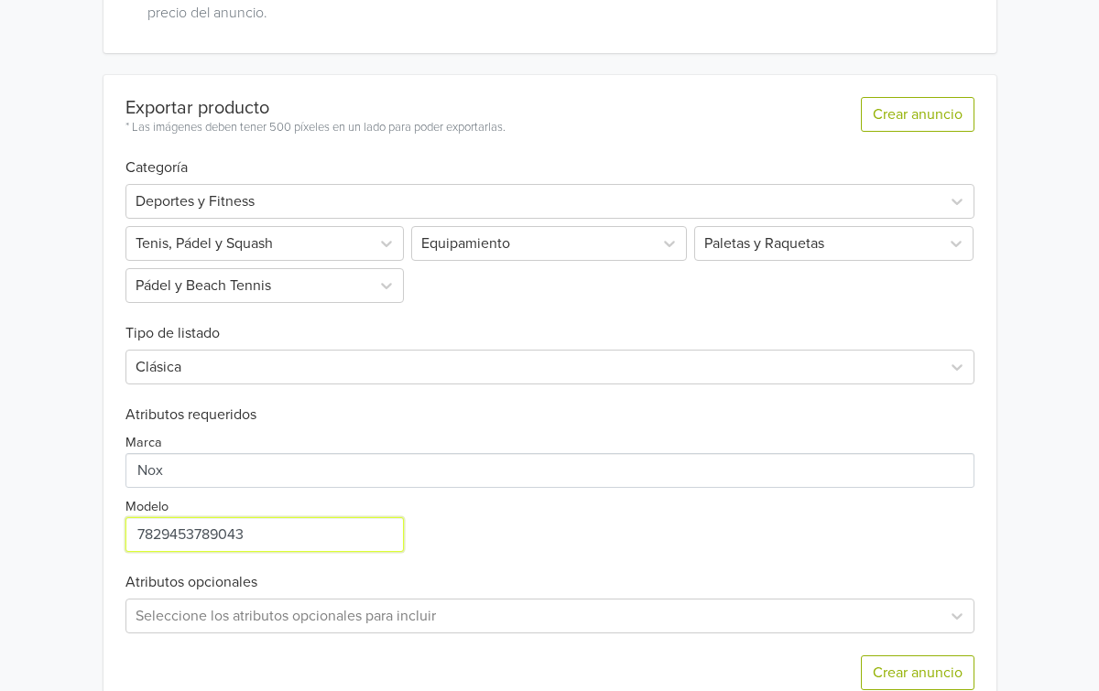
drag, startPoint x: 319, startPoint y: 539, endPoint x: 76, endPoint y: 526, distance: 243.0
click at [76, 526] on div "Pala de pádel Nox ML10 Pro Cup Coorp 2023 GTIN: 7829453789043 Precio: 219990 CL…" at bounding box center [549, 134] width 1071 height 1200
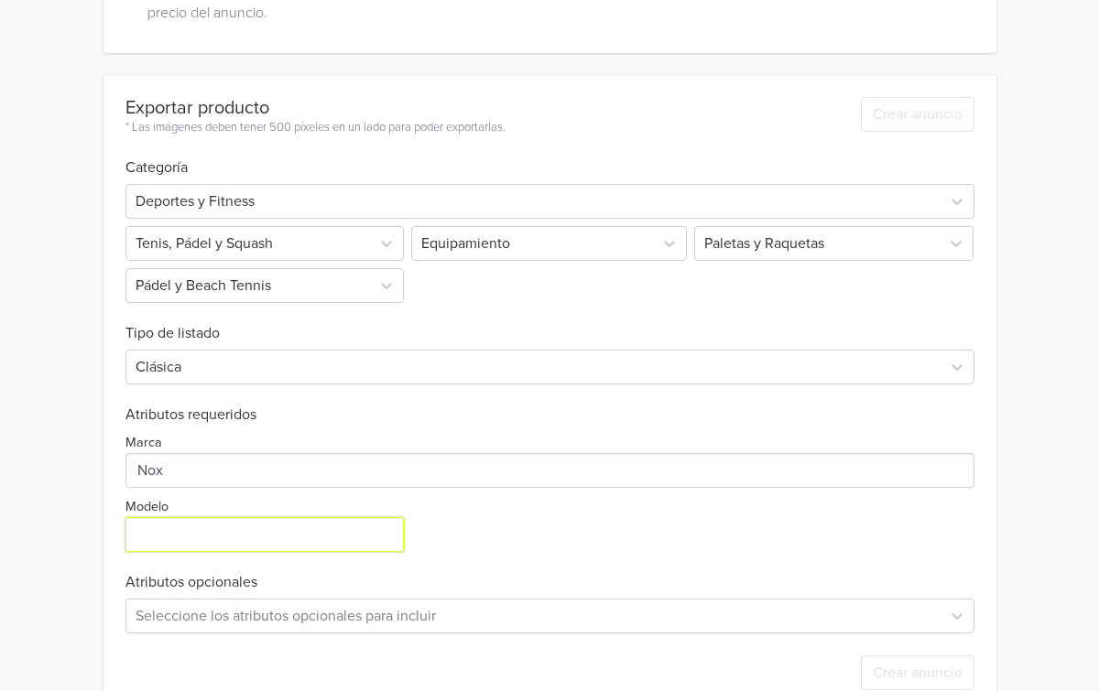
scroll to position [0, 0]
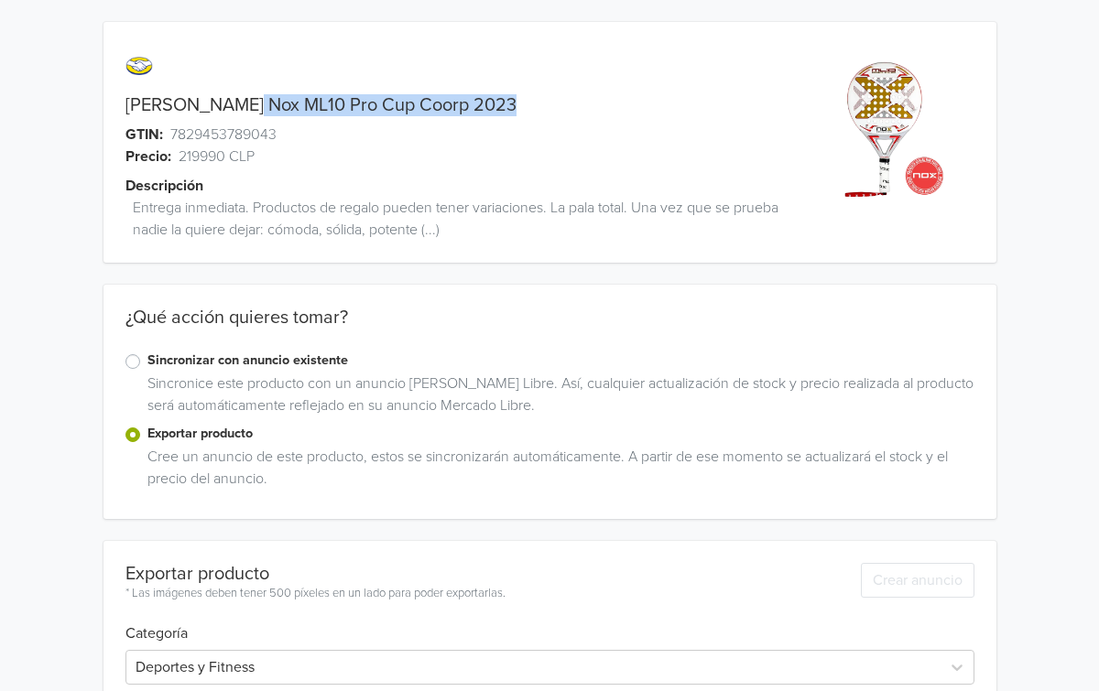
drag, startPoint x: 305, startPoint y: 103, endPoint x: 236, endPoint y: 103, distance: 68.7
click at [236, 103] on div "Pala de pádel Nox ML10 Pro Cup Coorp 2023" at bounding box center [437, 105] width 669 height 22
copy link "Nox ML10 Pro Cup Coorp 2023"
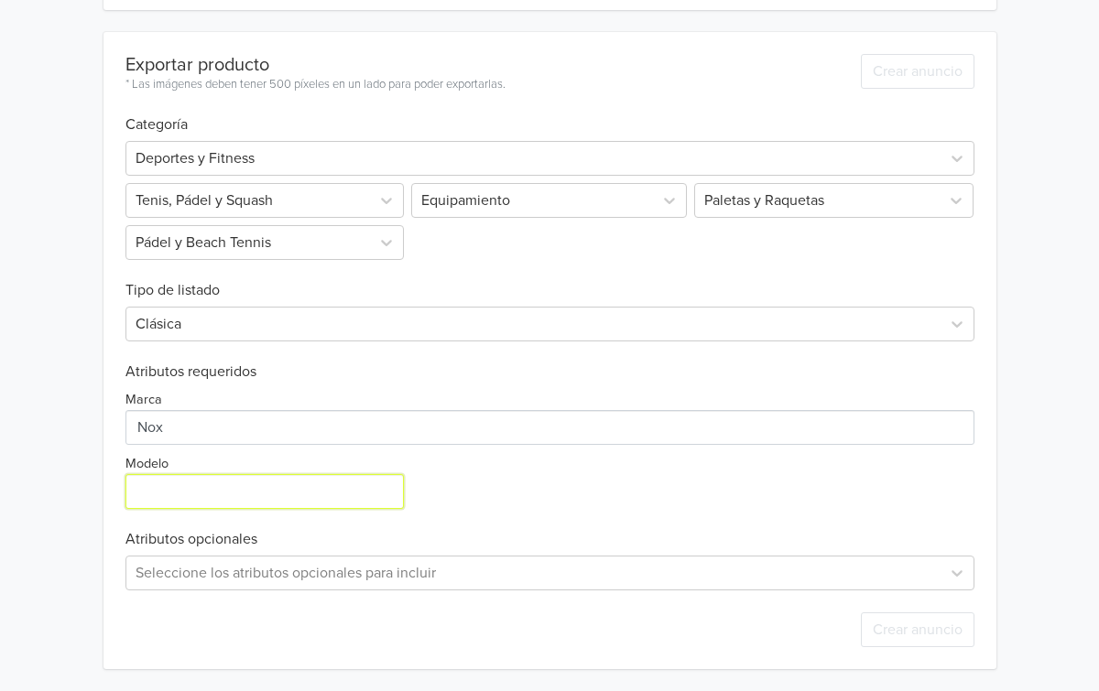
click at [212, 490] on input "Modelo" at bounding box center [264, 491] width 279 height 35
paste input "Nox ML10 Pro Cup Coorp 2023"
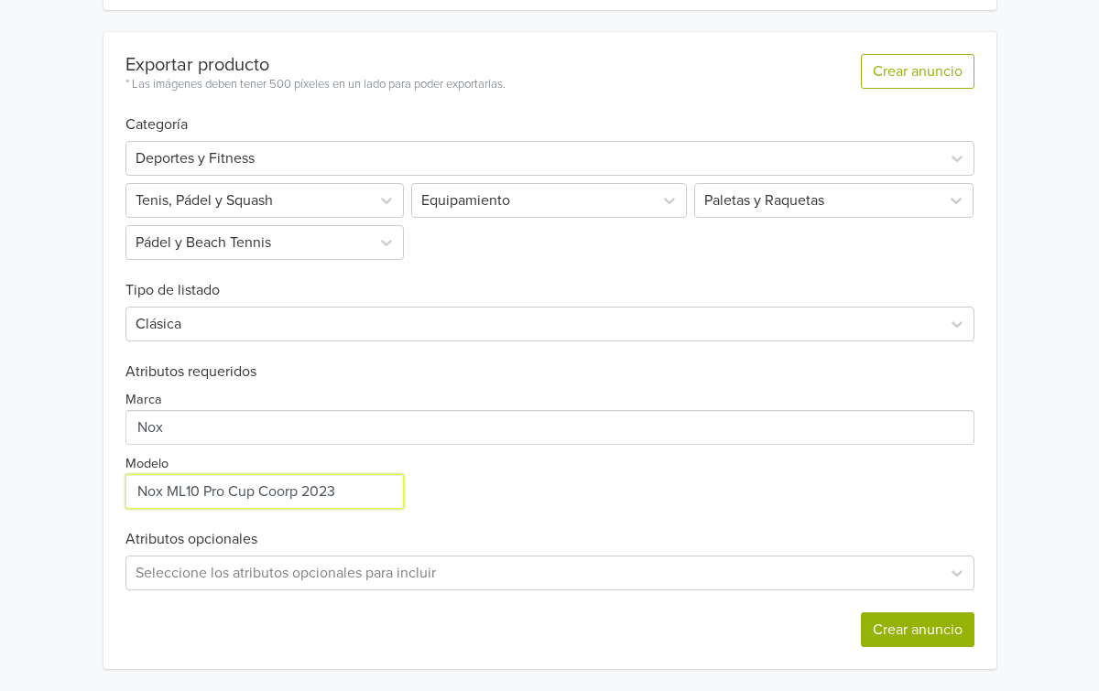
type input "Nox ML10 Pro Cup Coorp 2023"
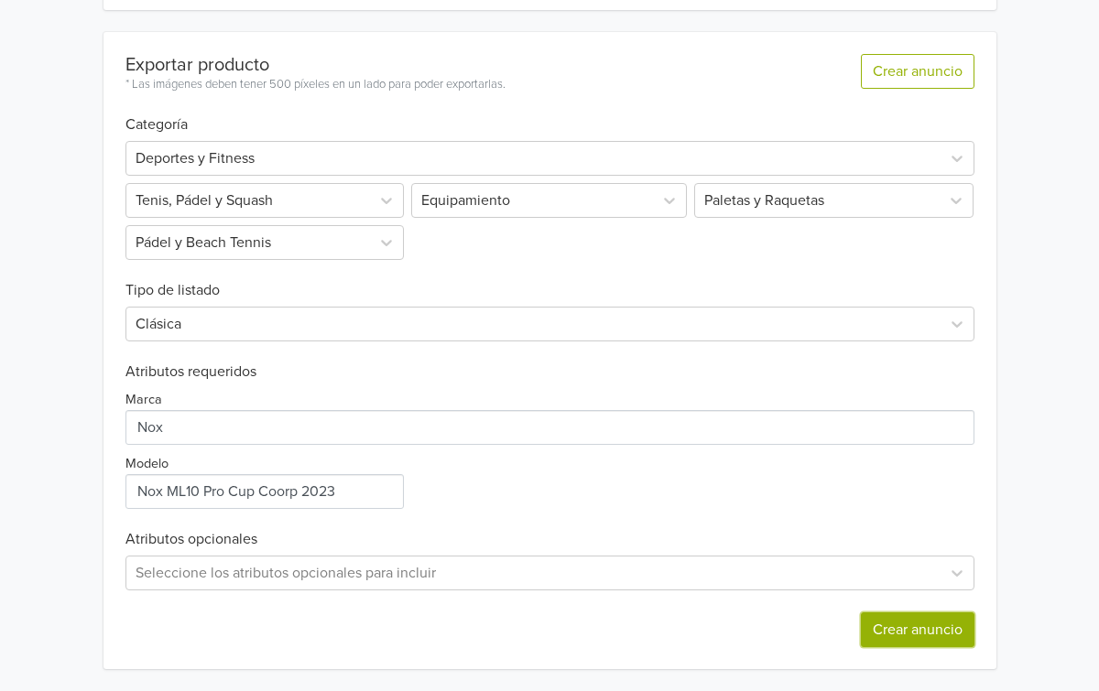
click at [928, 634] on button "Crear anuncio" at bounding box center [918, 630] width 114 height 35
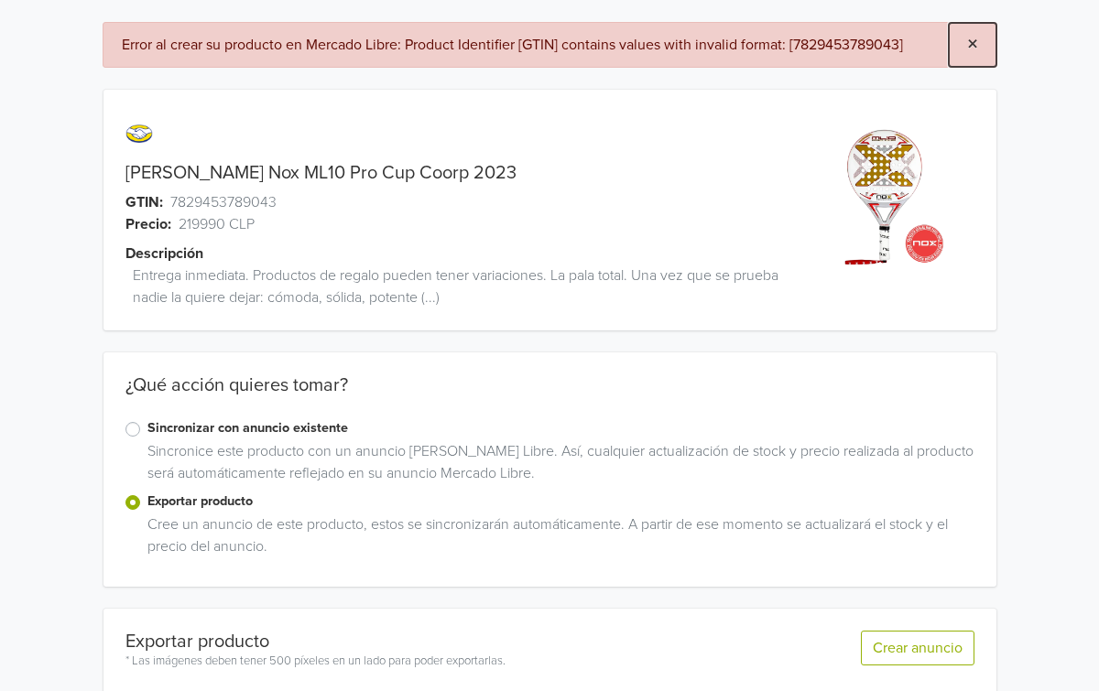
click at [962, 53] on button "×" at bounding box center [973, 45] width 48 height 44
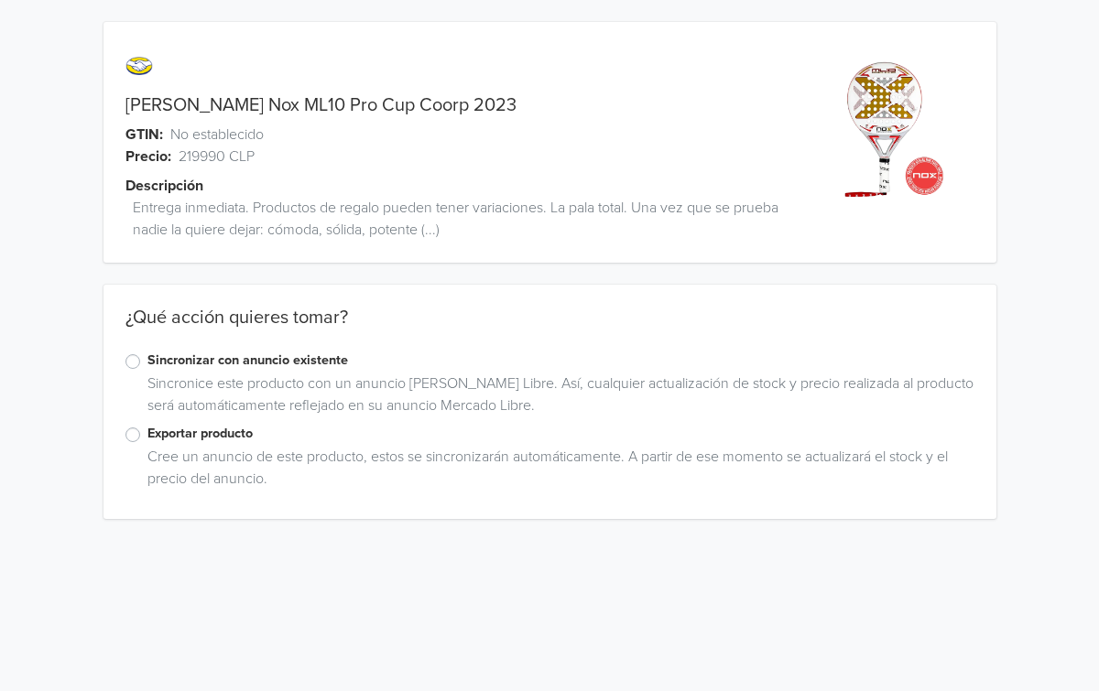
click at [149, 423] on div "¿Qué acción quieres tomar? Sincronizar con anuncio existente Sincronice este pr…" at bounding box center [549, 402] width 893 height 234
click at [149, 427] on label "Exportar producto" at bounding box center [560, 434] width 827 height 20
click at [0, 0] on input "Exportar producto" at bounding box center [0, 0] width 0 height 0
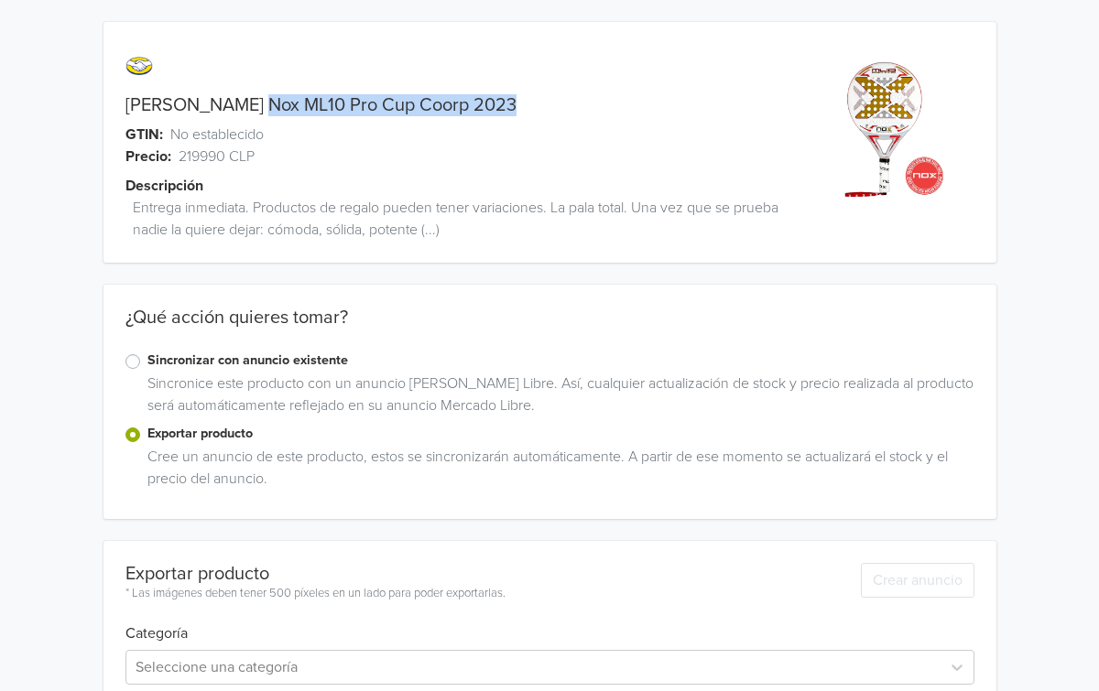
drag, startPoint x: 501, startPoint y: 104, endPoint x: 239, endPoint y: 108, distance: 261.9
click at [239, 108] on div "Pala de pádel Nox ML10 Pro Cup Coorp 2023" at bounding box center [437, 105] width 669 height 22
copy link "Nox ML10 Pro Cup Coorp 2023"
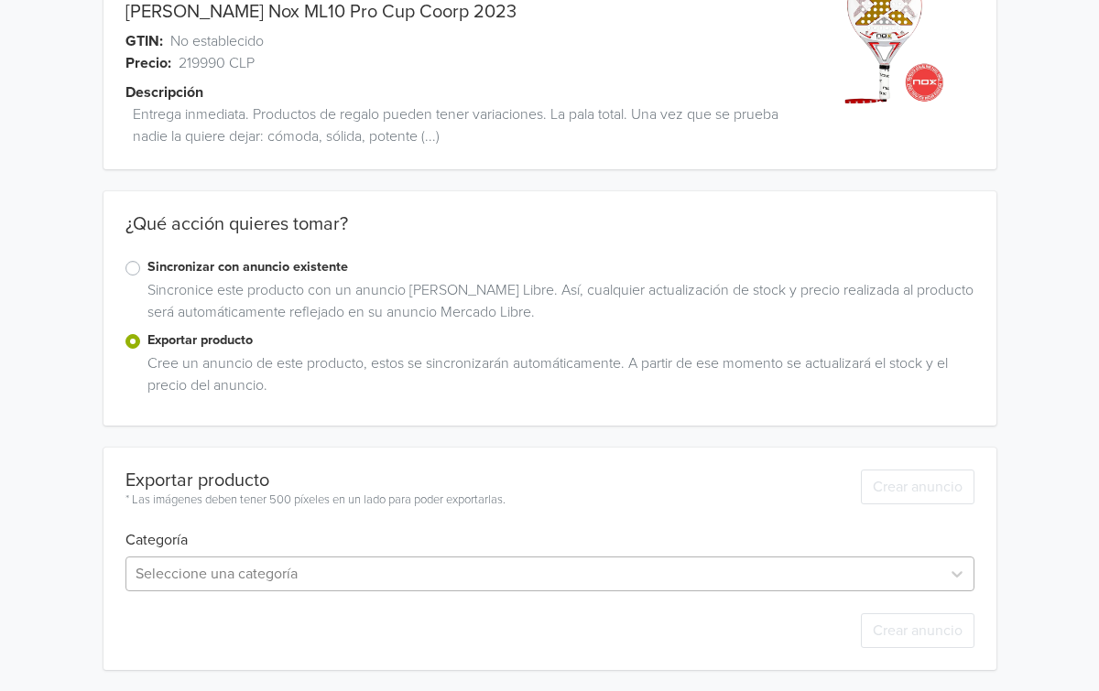
click at [233, 563] on div "Seleccione una categoría" at bounding box center [549, 574] width 849 height 35
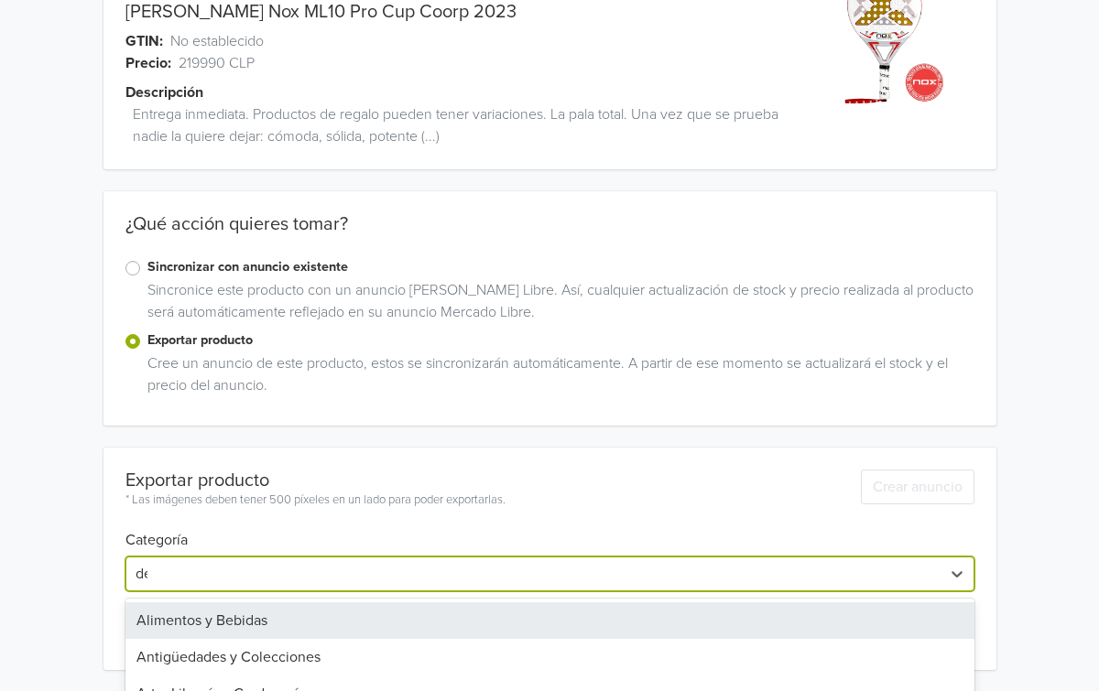
type input "depo"
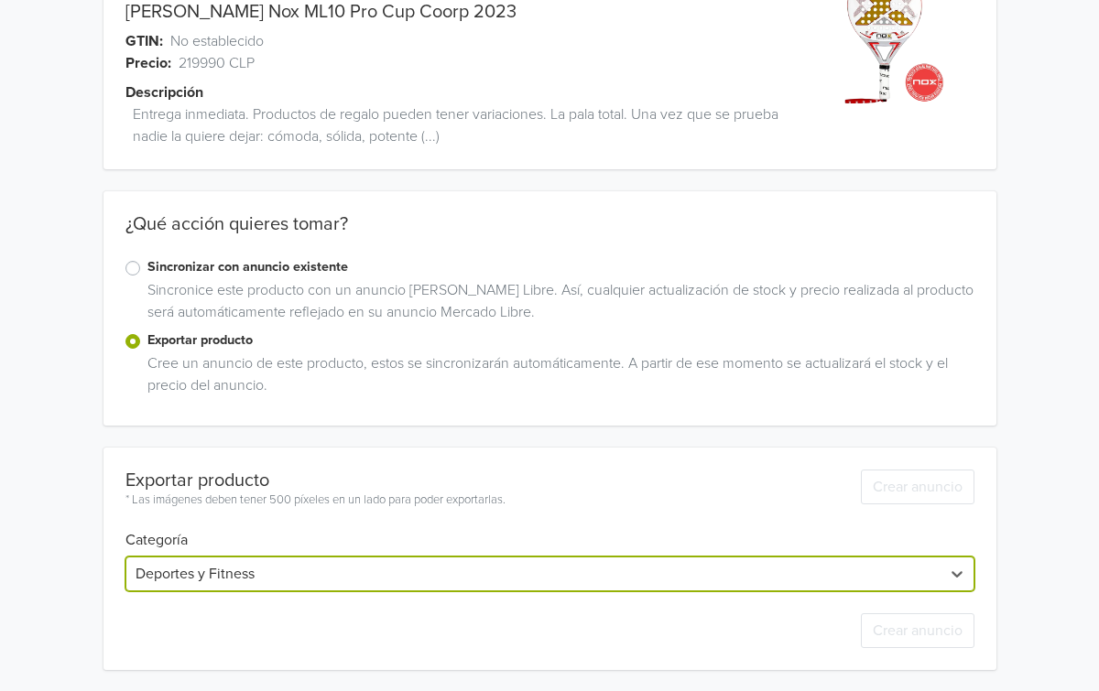
scroll to position [136, 0]
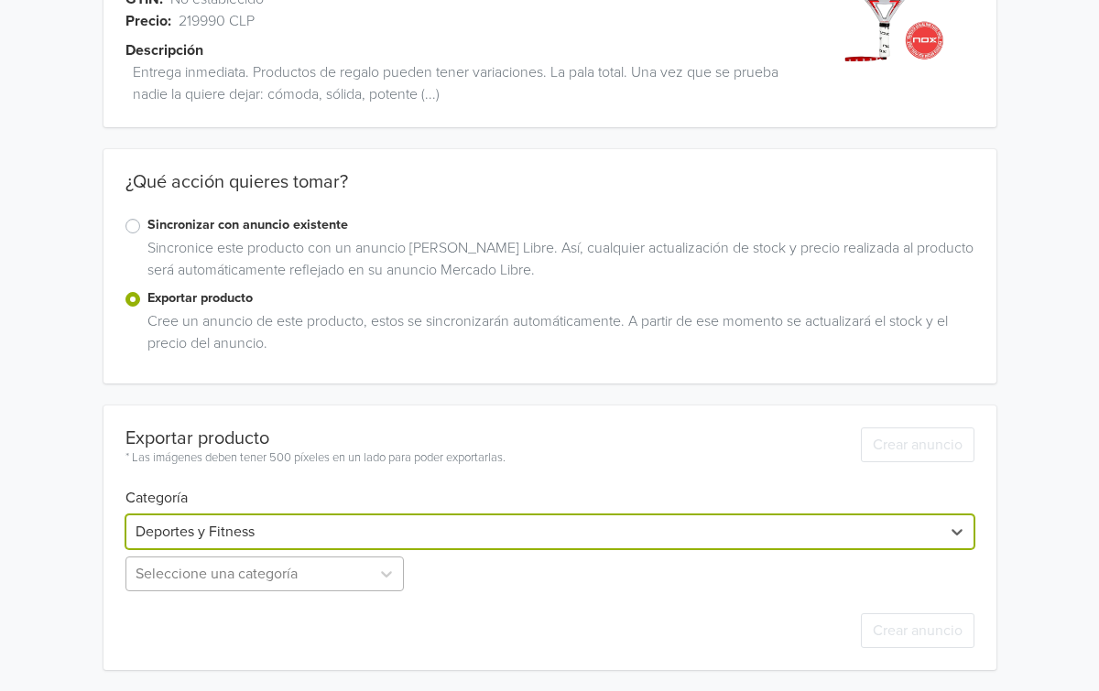
click at [298, 570] on div "Seleccione una categoría" at bounding box center [266, 574] width 283 height 35
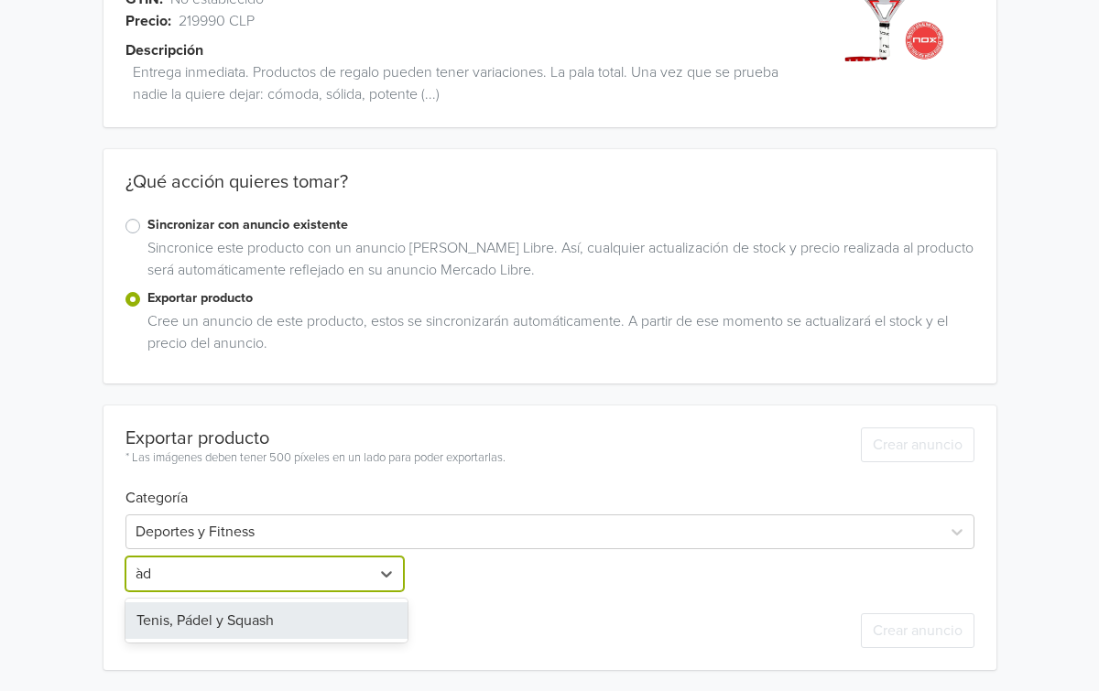
type input "à"
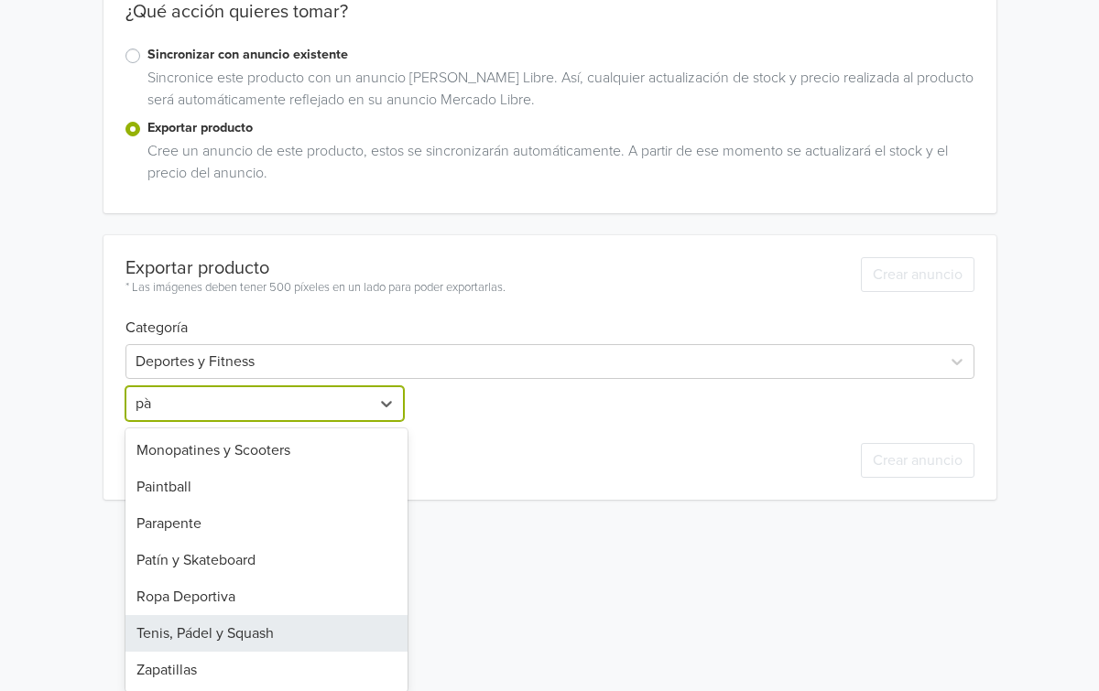
type input "p"
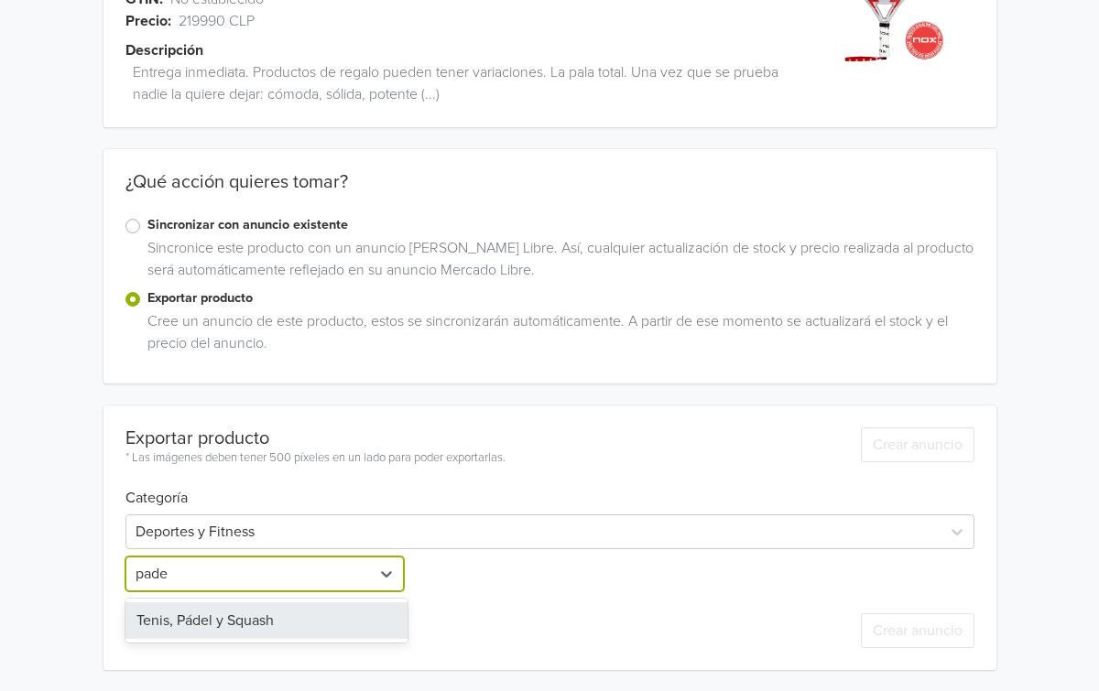
type input "padel"
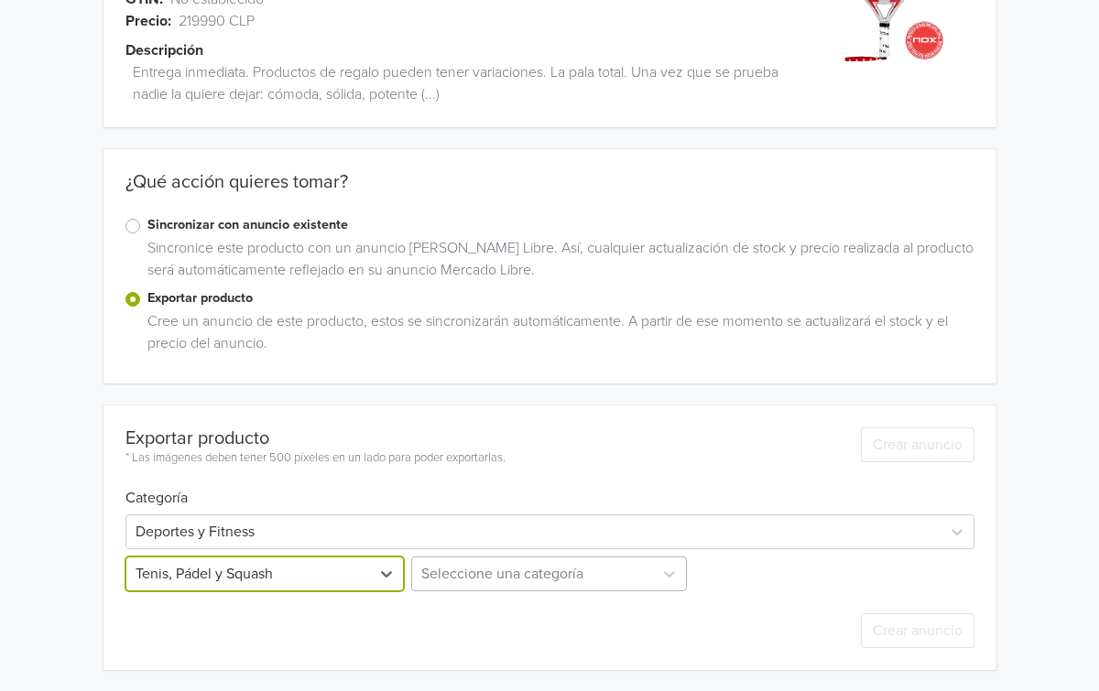
scroll to position [317, 0]
click at [466, 568] on div "Seleccione una categoría" at bounding box center [548, 573] width 283 height 35
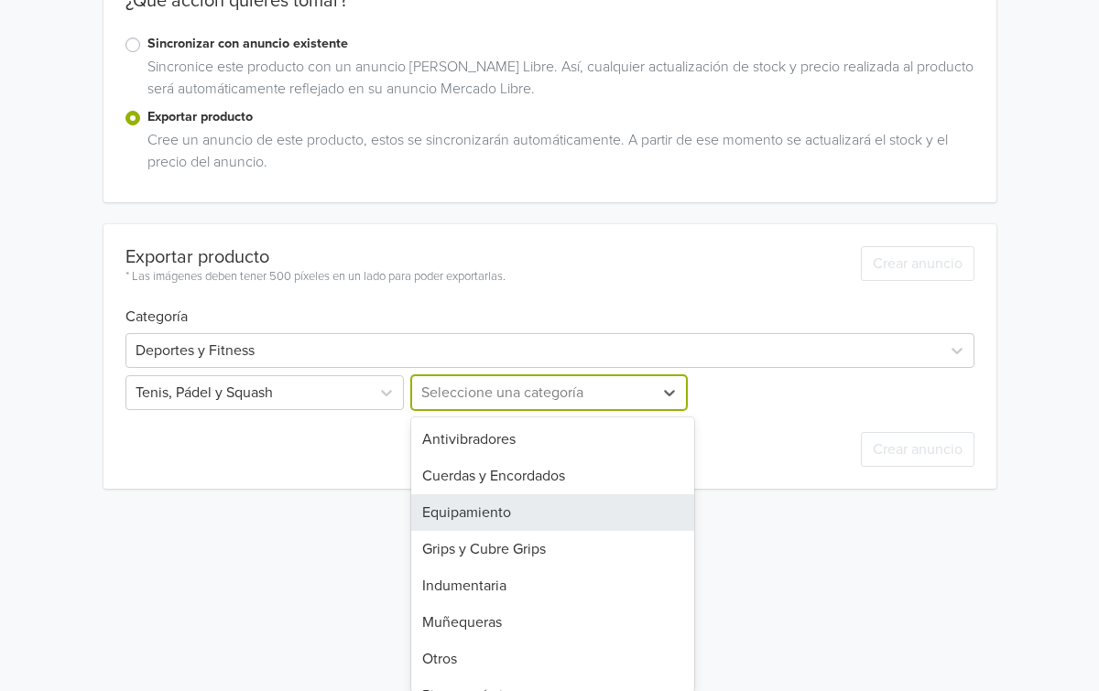
click at [483, 510] on div "Equipamiento" at bounding box center [552, 512] width 283 height 37
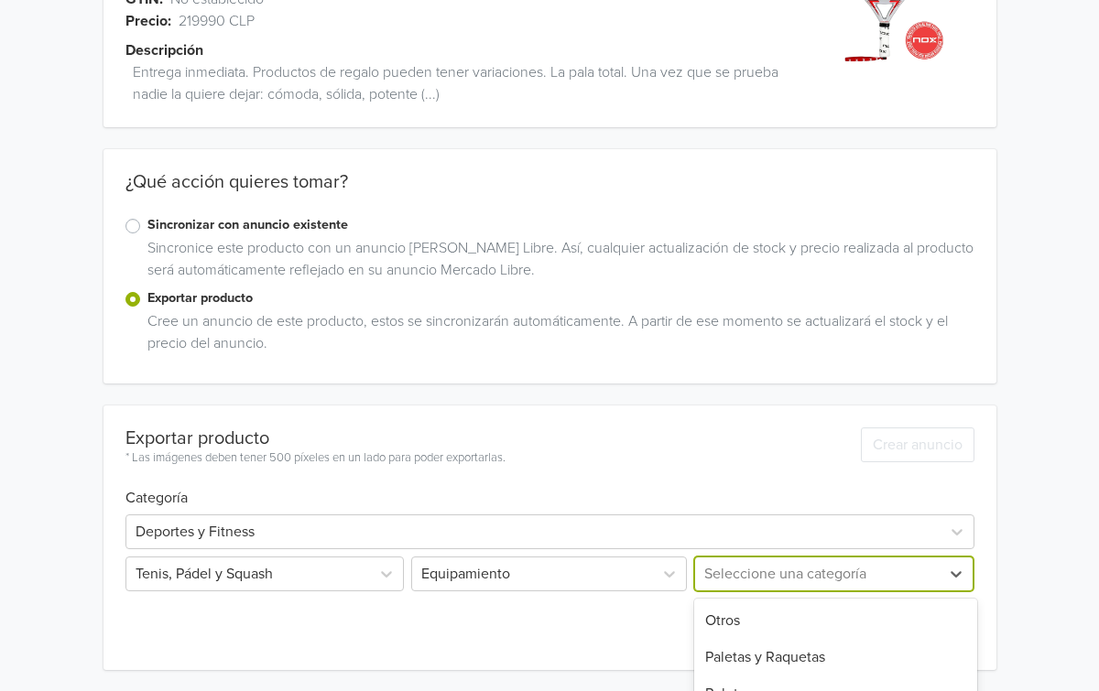
scroll to position [306, 0]
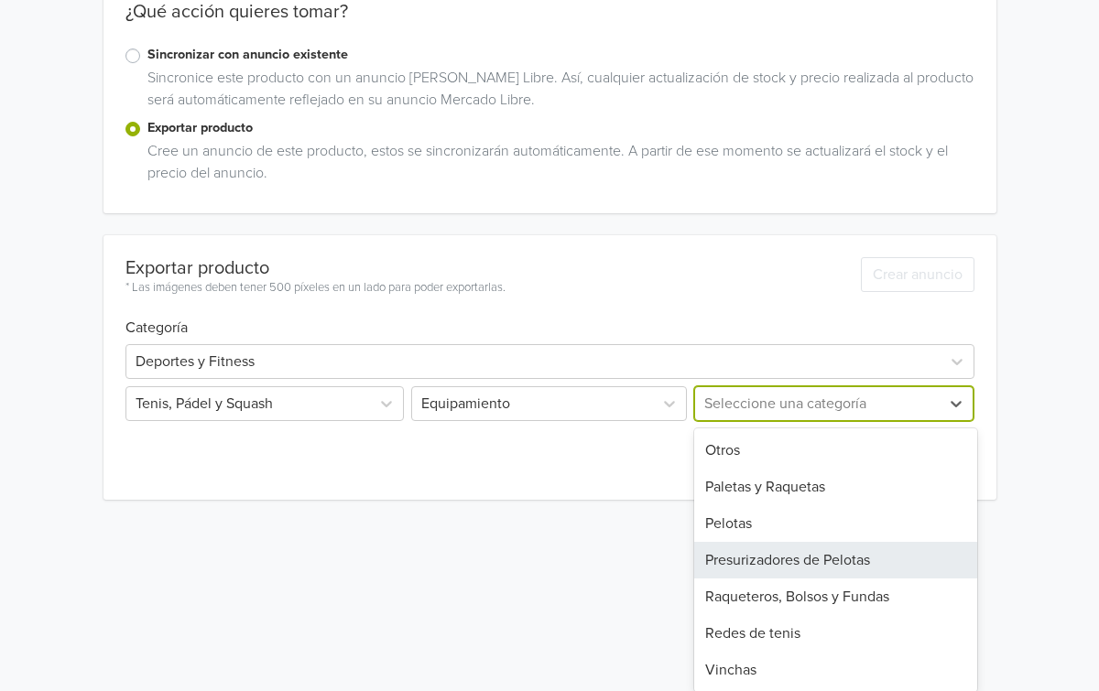
click at [751, 421] on div "Presurizadores de Pelotas, 4 of 7. 7 results available. Use Up and Down to choo…" at bounding box center [831, 403] width 283 height 35
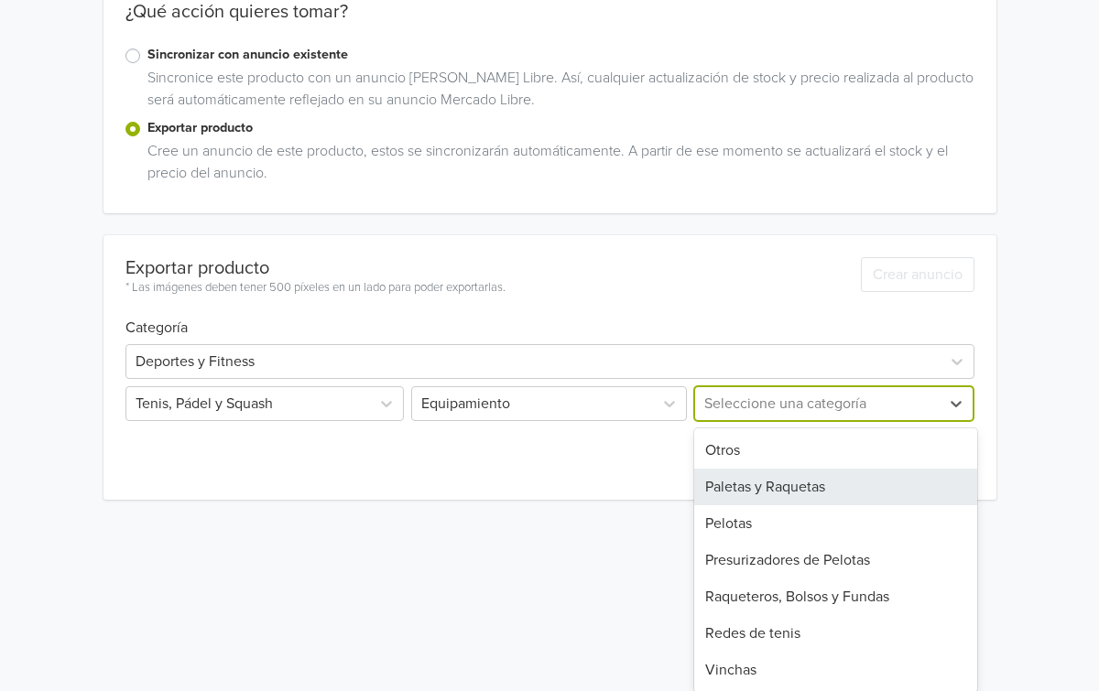
click at [760, 486] on div "Paletas y Raquetas" at bounding box center [835, 487] width 283 height 37
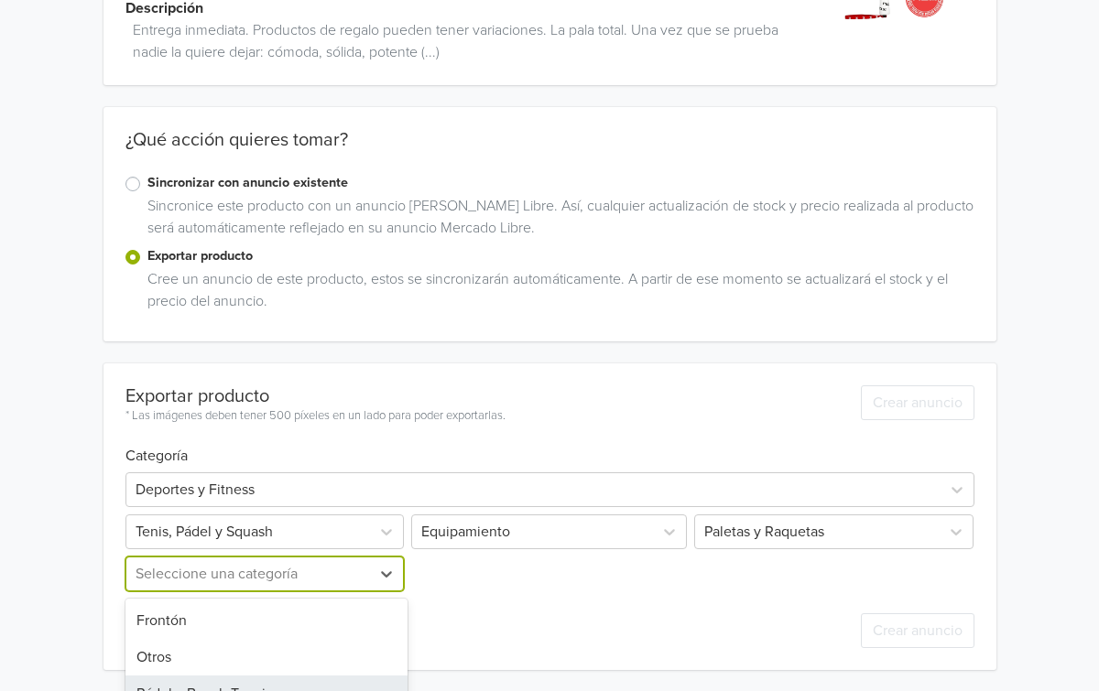
scroll to position [275, 0]
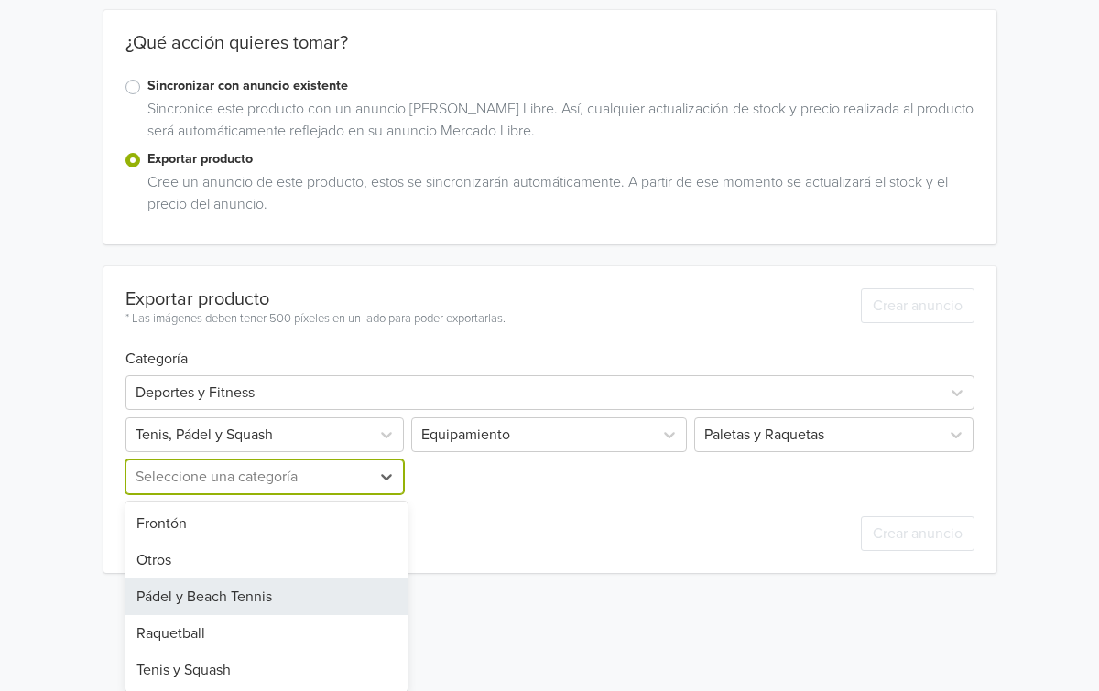
click at [296, 494] on div "Pádel y Beach Tennis, 3 of 5. 5 results available. Use Up and Down to choose op…" at bounding box center [266, 477] width 283 height 35
click at [294, 585] on div "Pádel y Beach Tennis" at bounding box center [266, 597] width 283 height 37
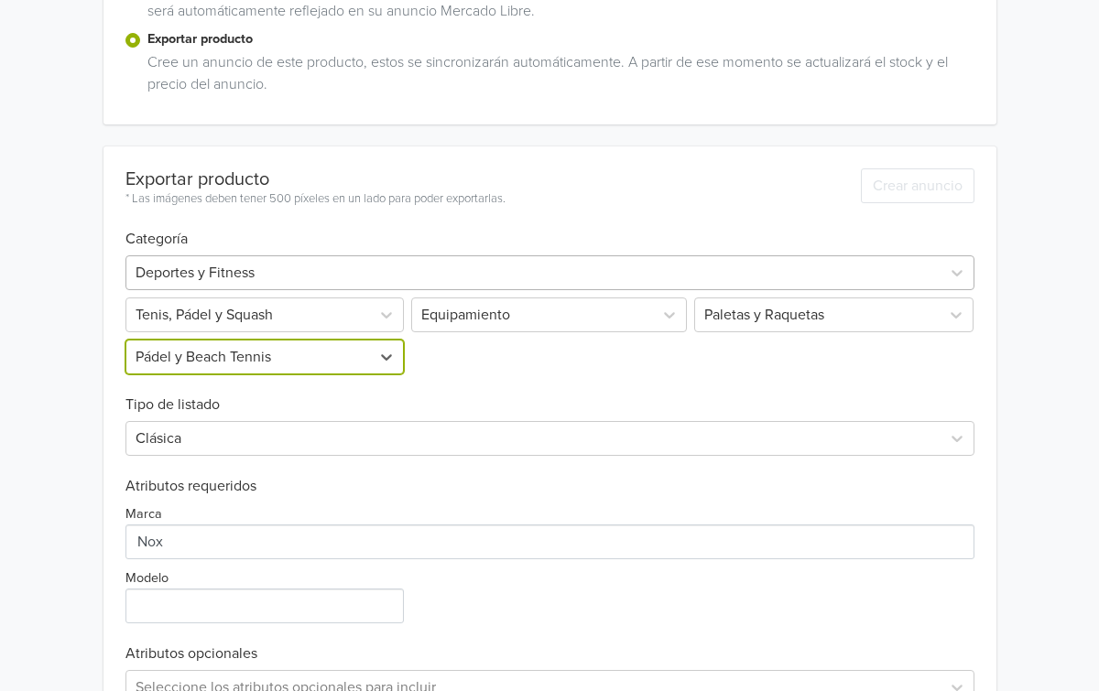
scroll to position [509, 0]
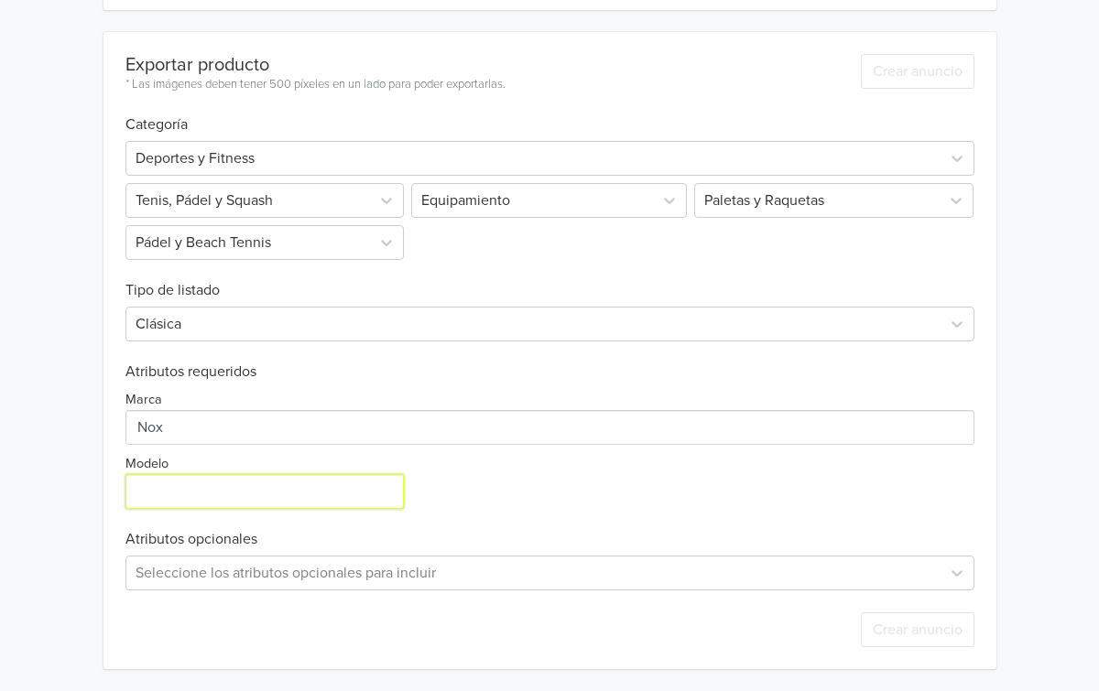
click at [322, 486] on input "Modelo" at bounding box center [264, 491] width 279 height 35
paste input "Nox ML10 Pro Cup Coorp 2023"
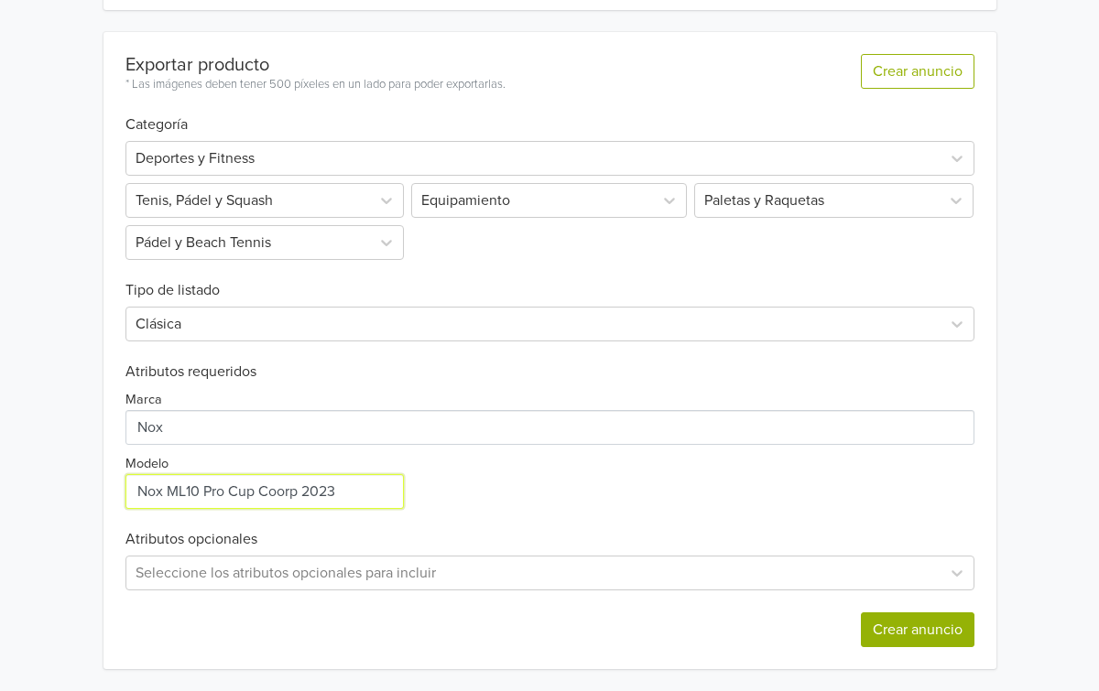
type input "Nox ML10 Pro Cup Coorp 2023"
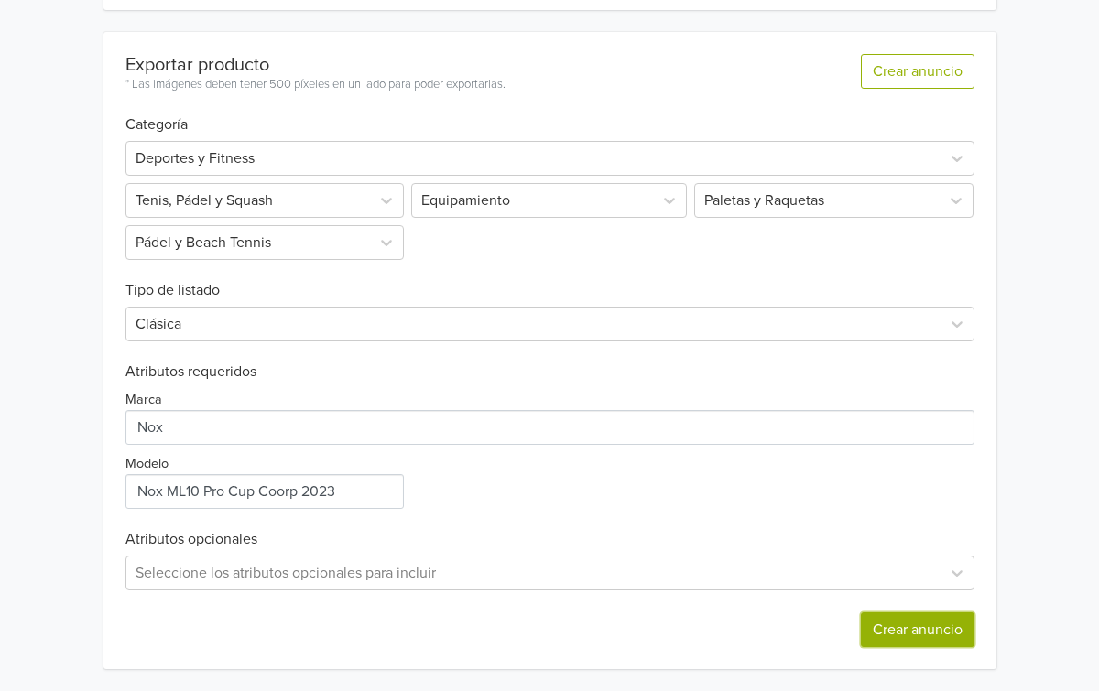
click at [881, 632] on button "Crear anuncio" at bounding box center [918, 630] width 114 height 35
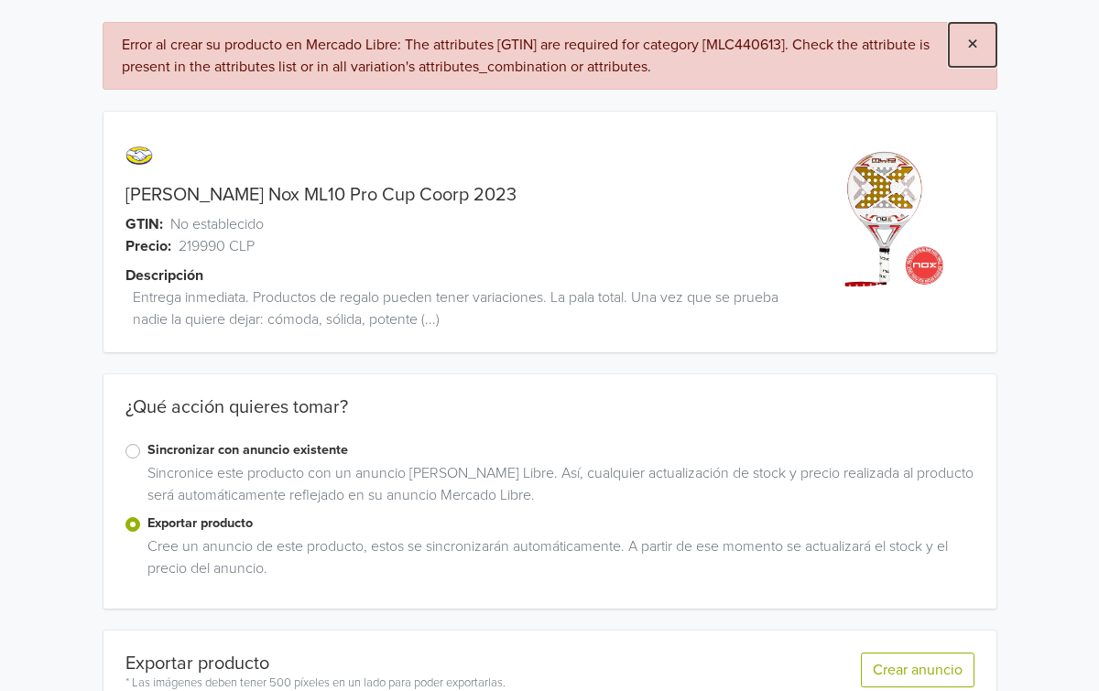
click at [971, 29] on button "×" at bounding box center [973, 45] width 48 height 44
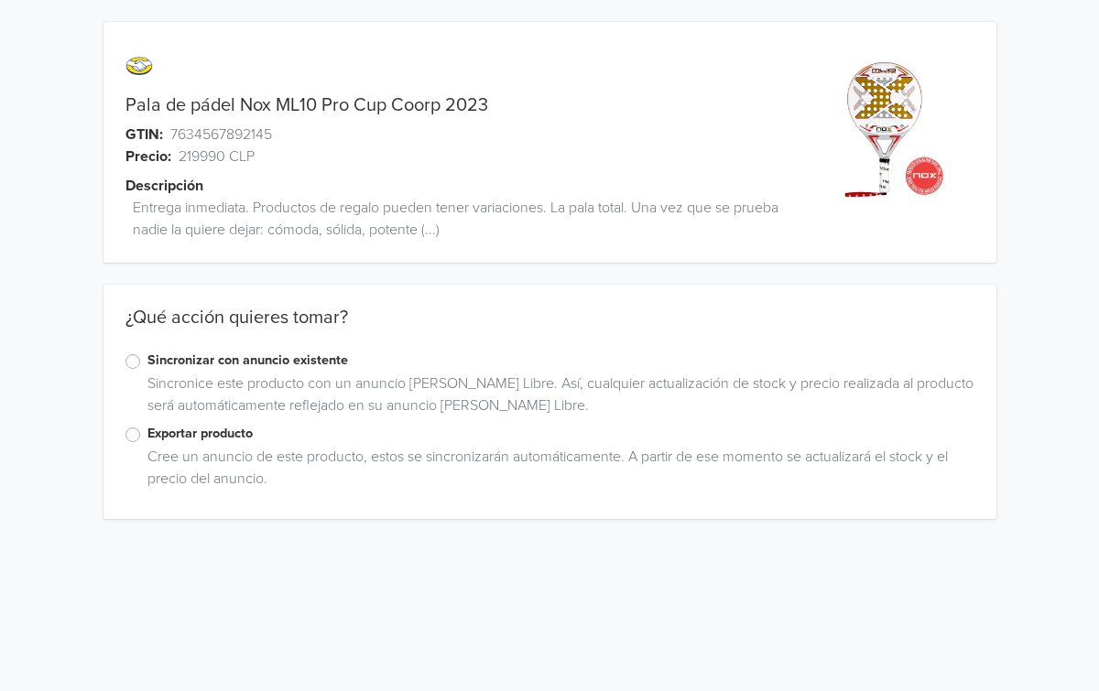
click at [215, 428] on label "Exportar producto" at bounding box center [560, 434] width 827 height 20
click at [0, 0] on input "Exportar producto" at bounding box center [0, 0] width 0 height 0
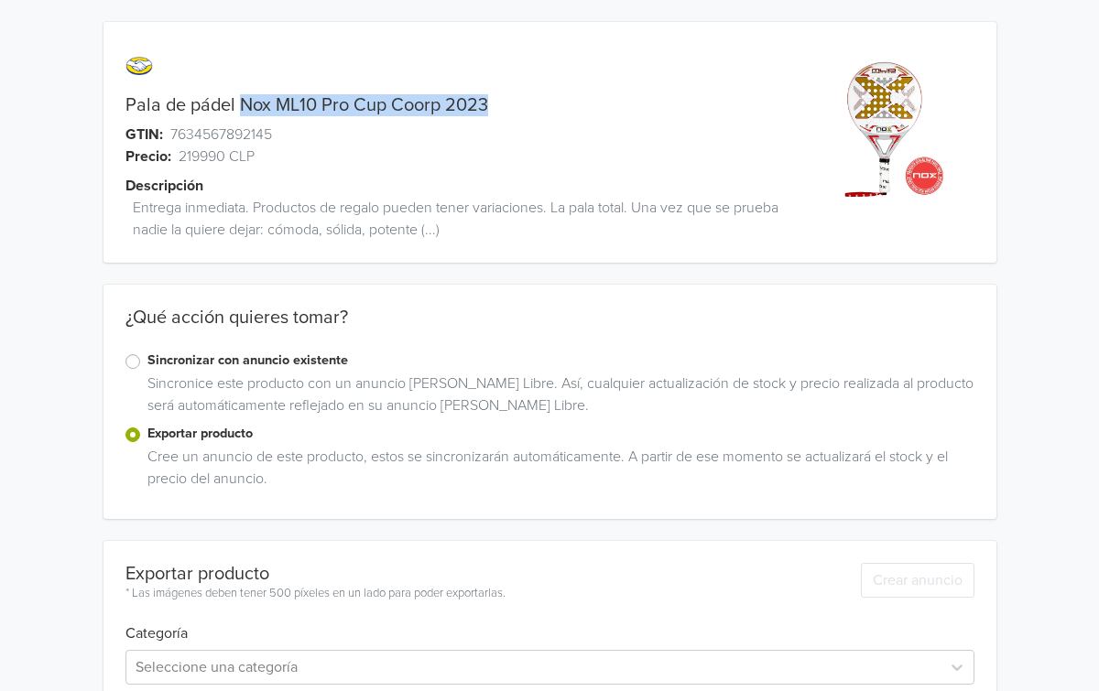
drag, startPoint x: 461, startPoint y: 104, endPoint x: 243, endPoint y: 103, distance: 218.8
click at [243, 103] on div "Pala de pádel Nox ML10 Pro Cup Coorp 2023" at bounding box center [437, 105] width 669 height 22
copy link "Nox ML10 Pro Cup Coorp 2023"
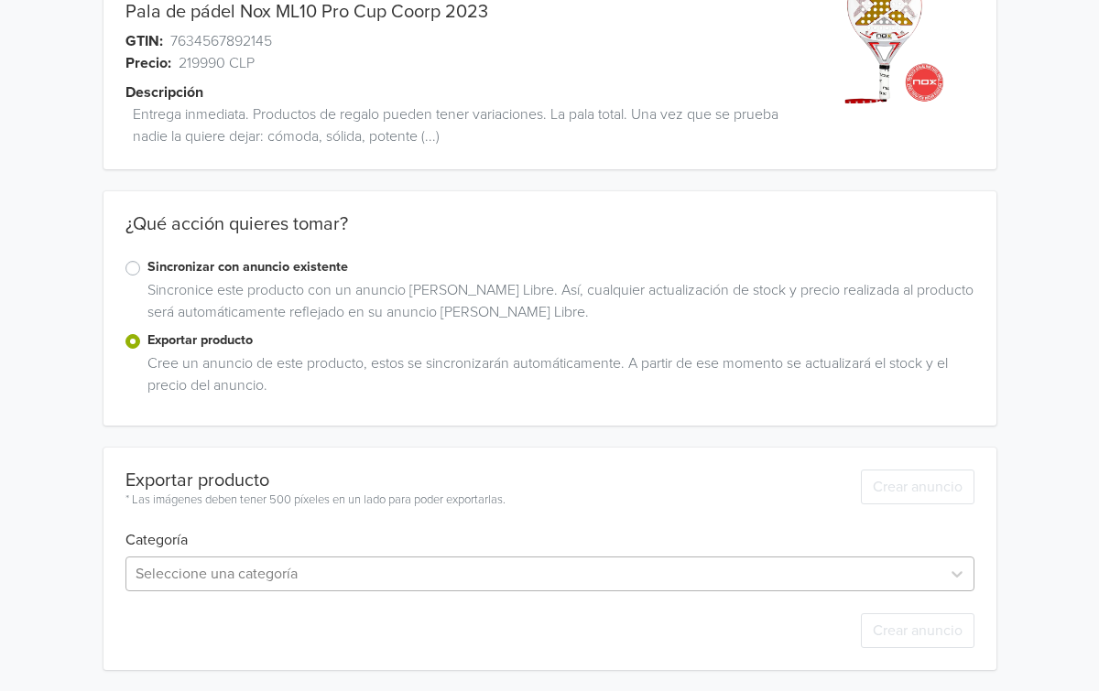
click at [224, 560] on div "Seleccione una categoría" at bounding box center [549, 574] width 849 height 35
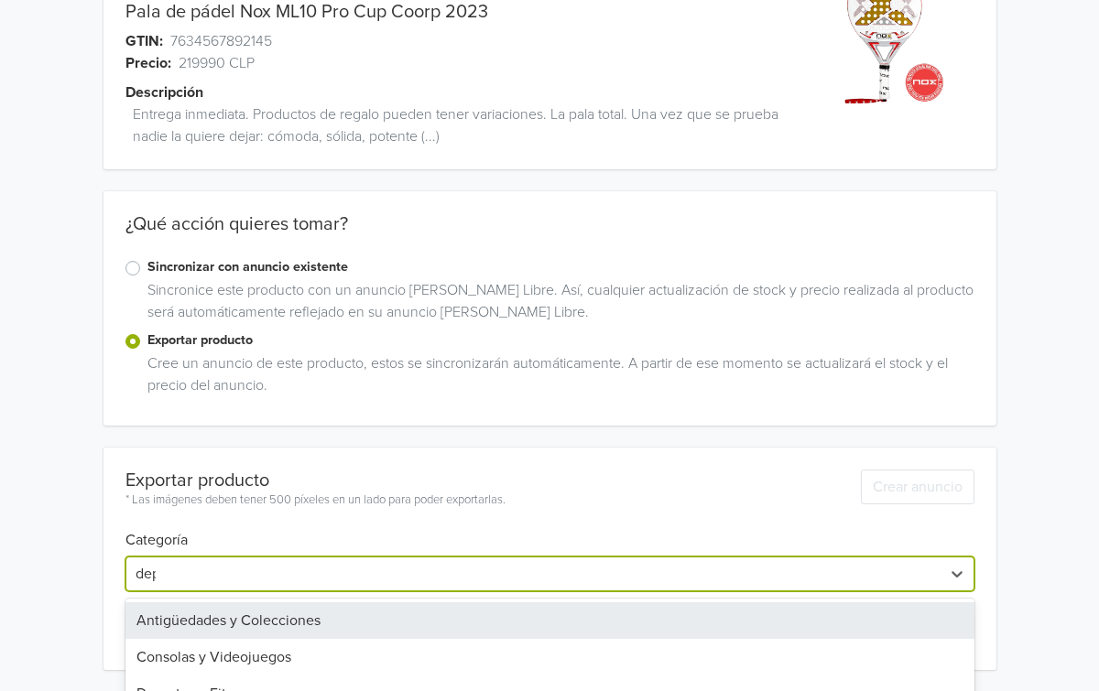
type input "depor"
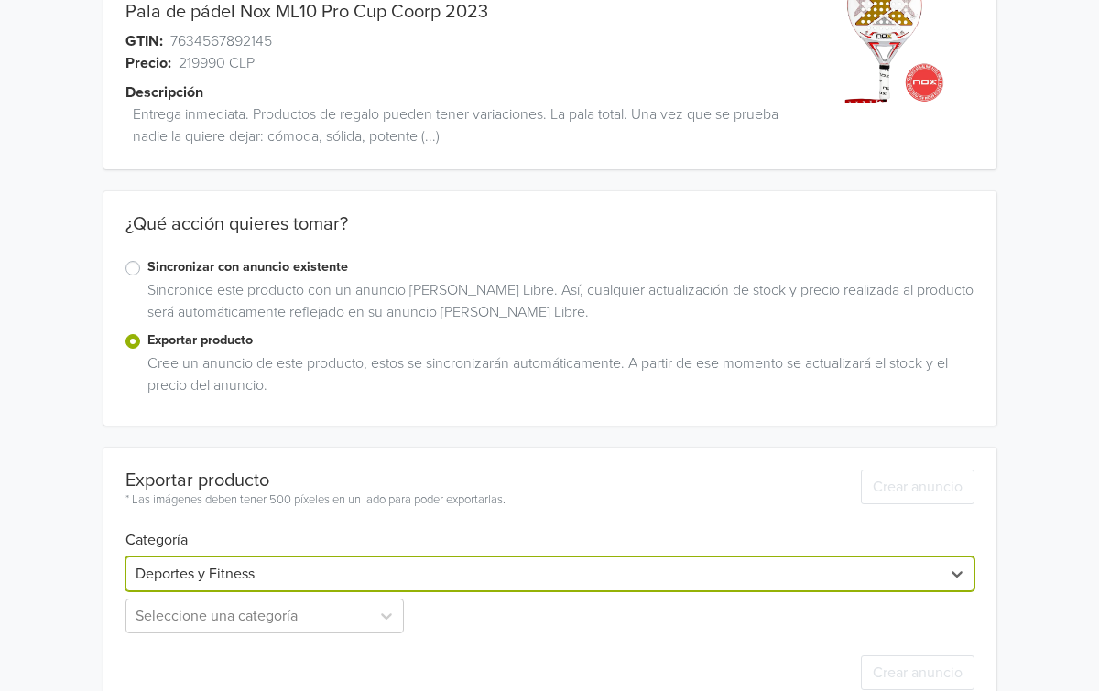
scroll to position [136, 0]
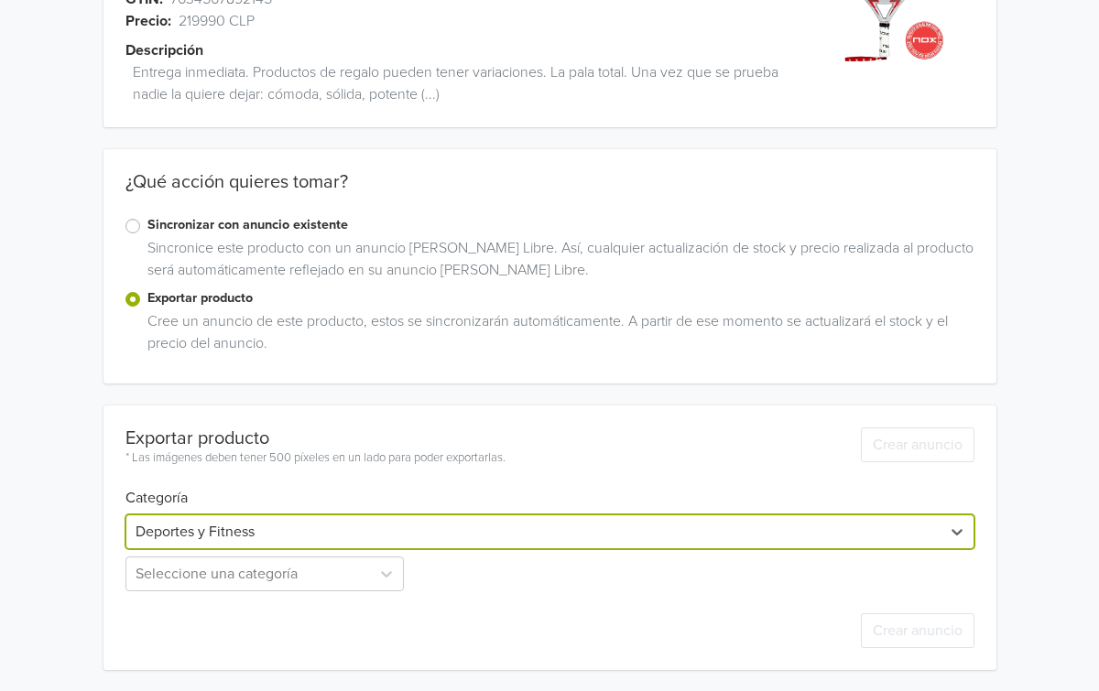
click at [319, 595] on div "Crear anuncio" at bounding box center [549, 630] width 849 height 79
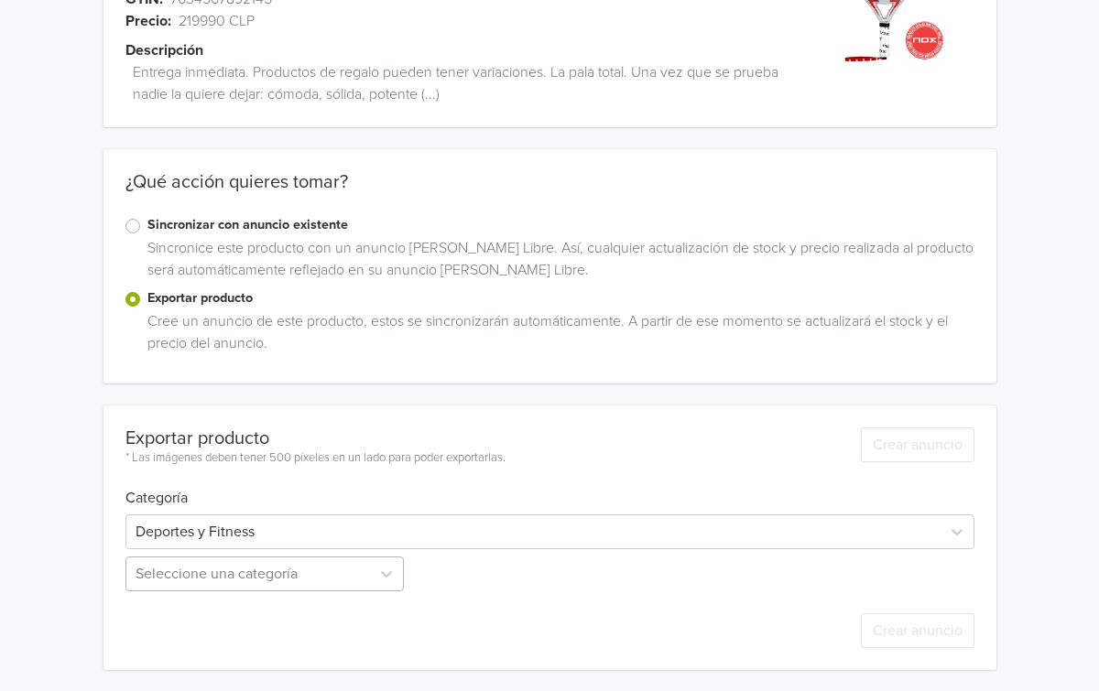
click at [319, 586] on div "Seleccione una categoría" at bounding box center [266, 574] width 283 height 35
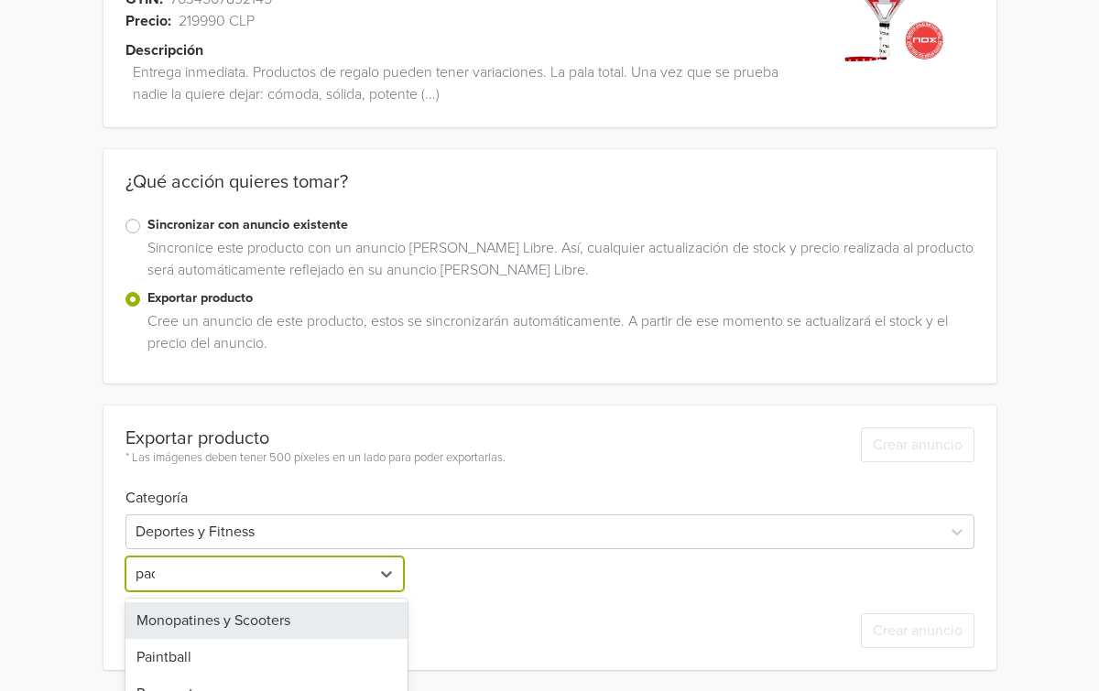
type input "padel"
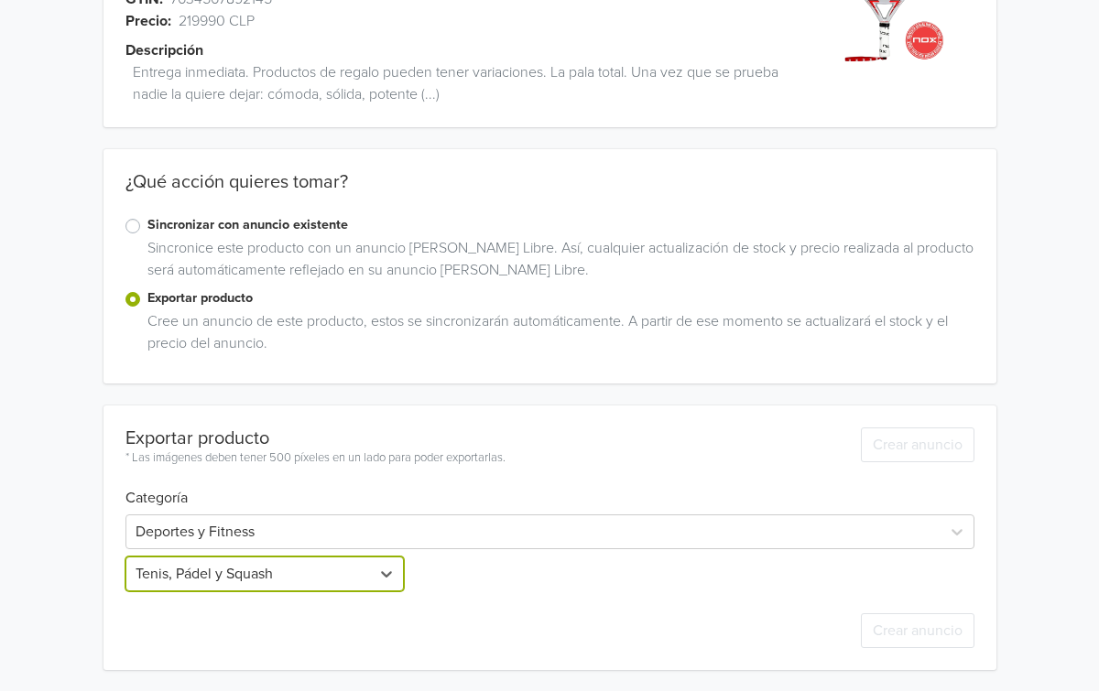
click at [514, 572] on div "Deportes y Fitness option Tenis, Pádel y Squash, selected. Tenis, Pádel y Squash" at bounding box center [549, 549] width 849 height 84
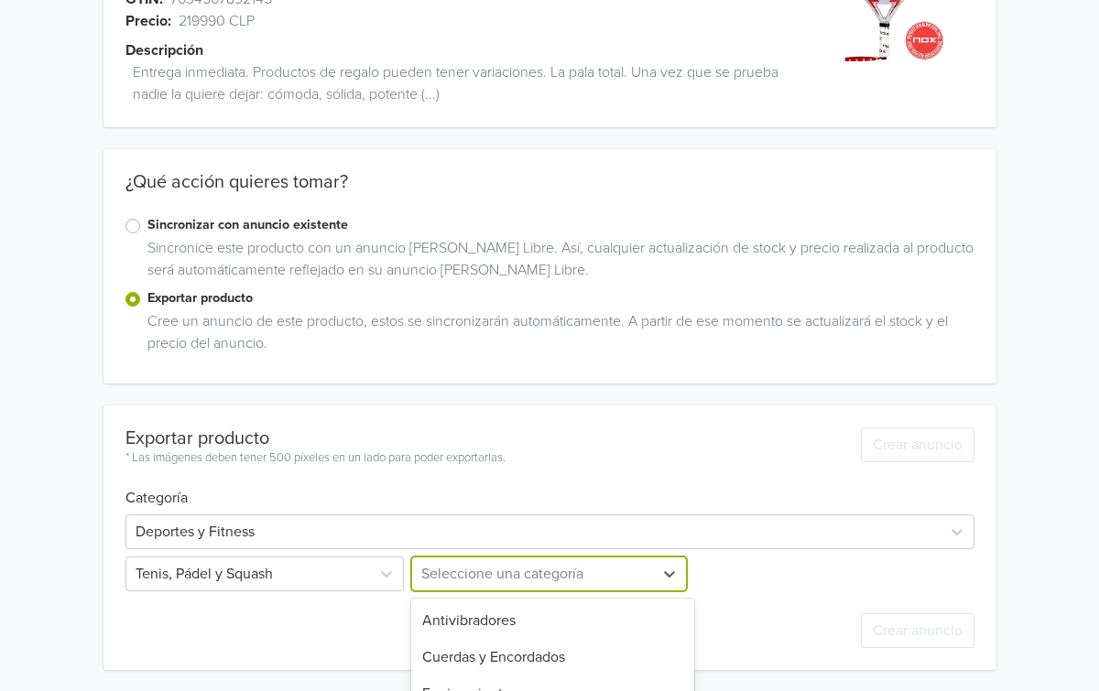
scroll to position [317, 0]
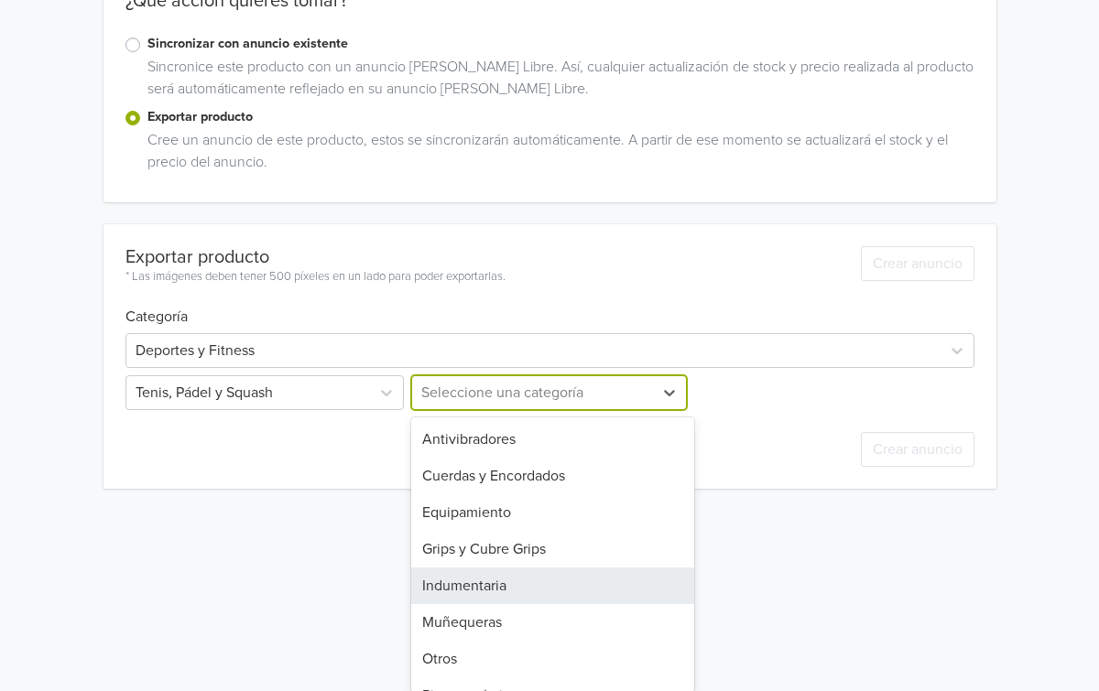
click at [514, 410] on div "Indumentaria, 5 of 8. 8 results available. Use Up and Down to choose options, p…" at bounding box center [548, 392] width 283 height 35
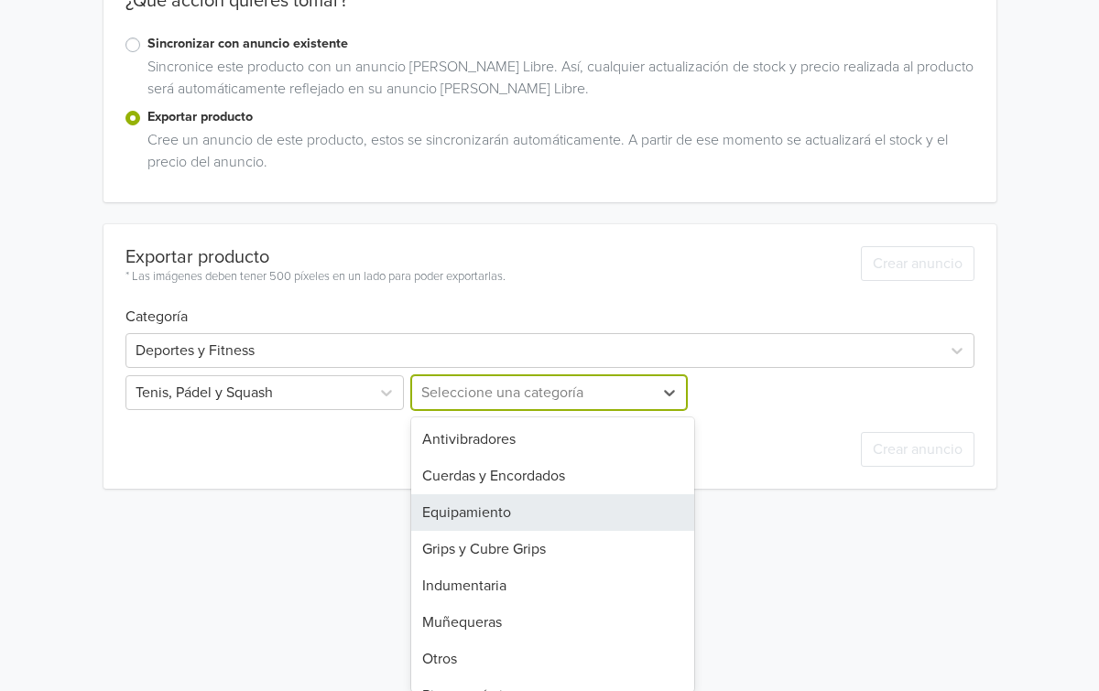
click at [515, 504] on div "Equipamiento" at bounding box center [552, 512] width 283 height 37
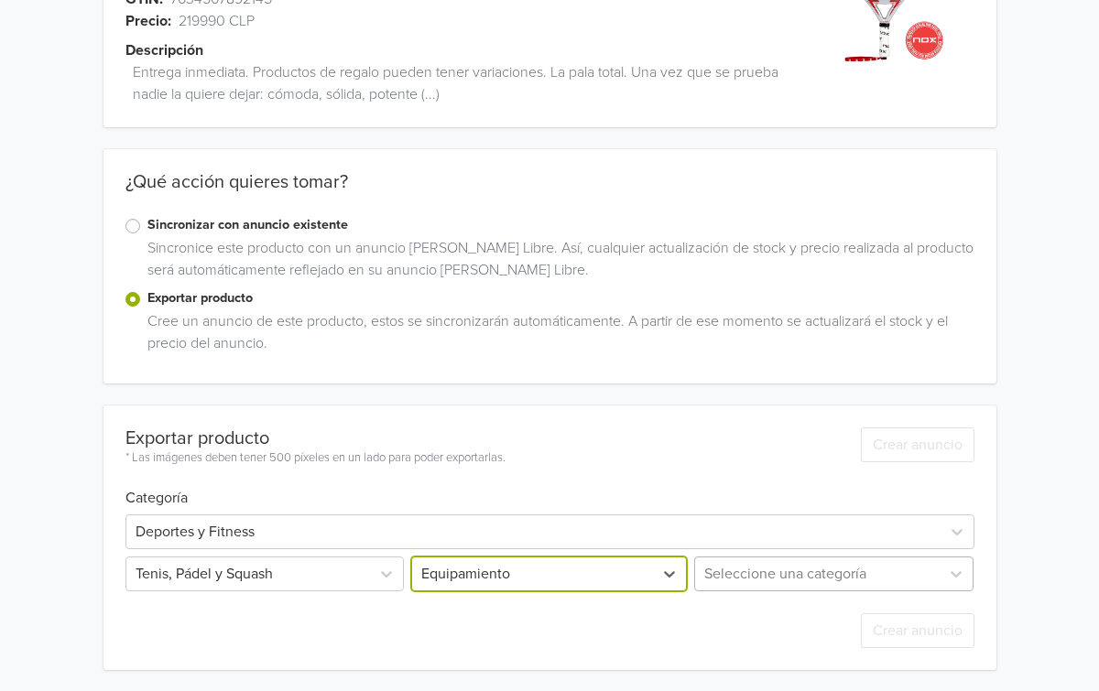
click at [753, 582] on div "Seleccione una categoría" at bounding box center [831, 574] width 283 height 35
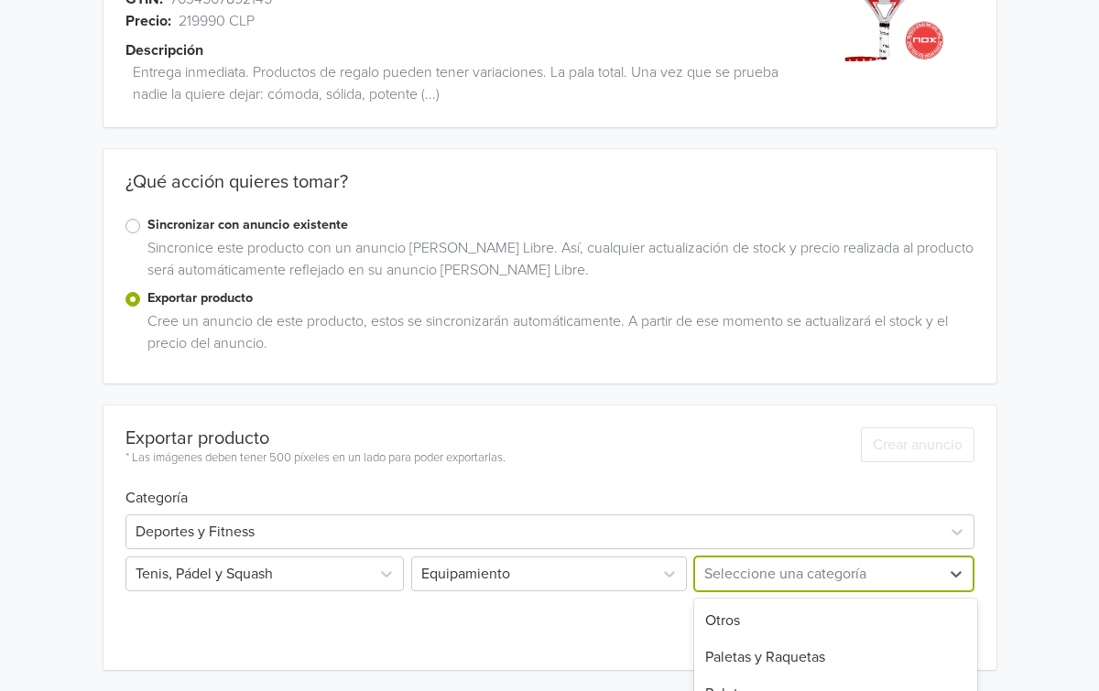
scroll to position [306, 0]
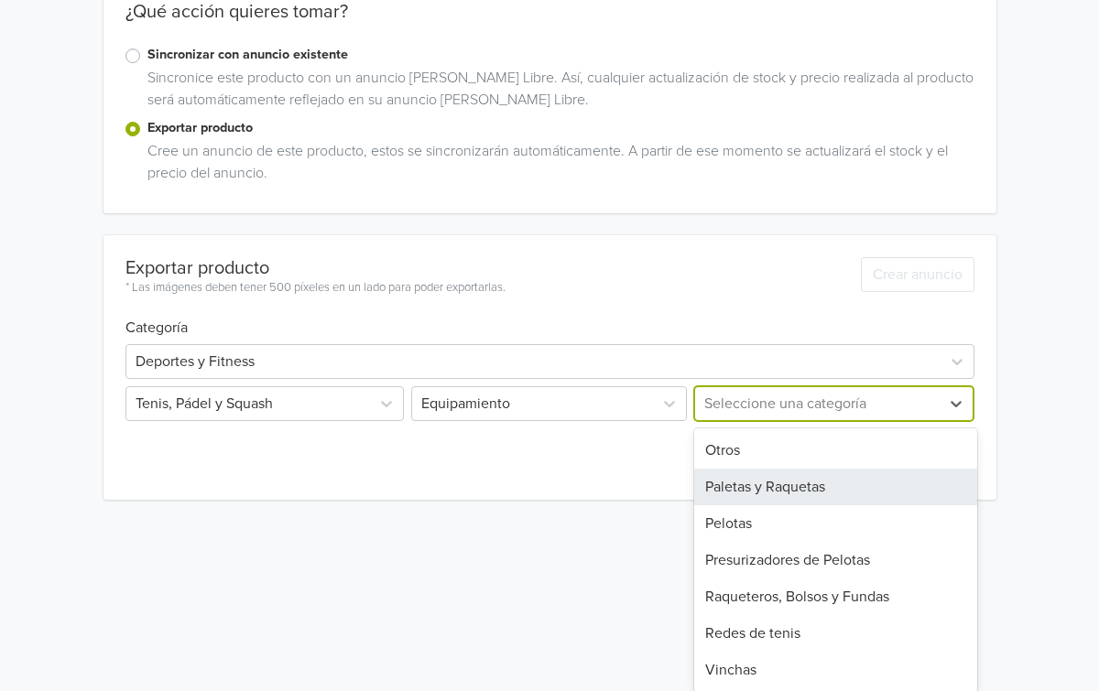
click at [785, 500] on div "Paletas y Raquetas" at bounding box center [835, 487] width 283 height 37
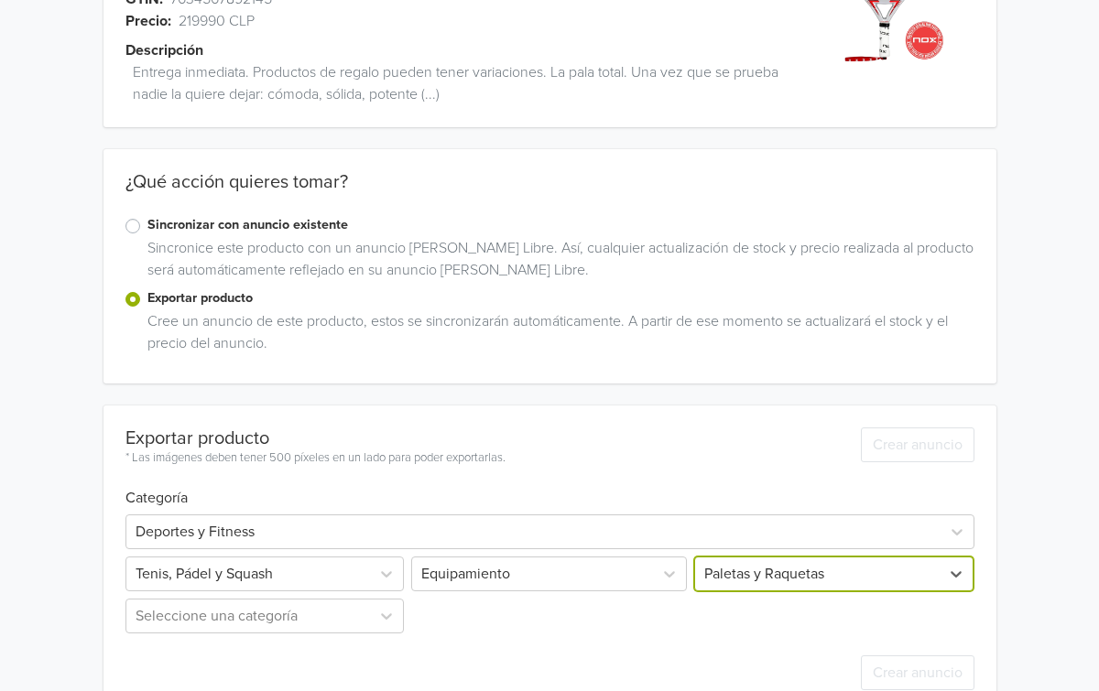
scroll to position [178, 0]
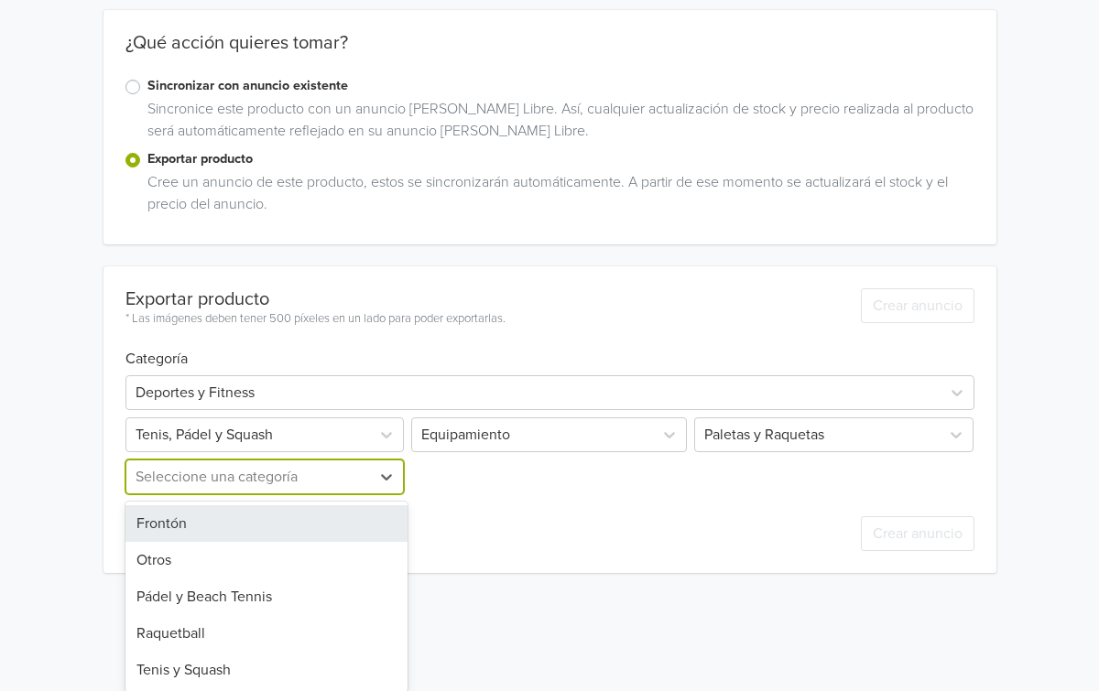
click at [205, 494] on div "Frontón, 1 of 5. 5 results available. Use Up and Down to choose options, press …" at bounding box center [266, 477] width 283 height 35
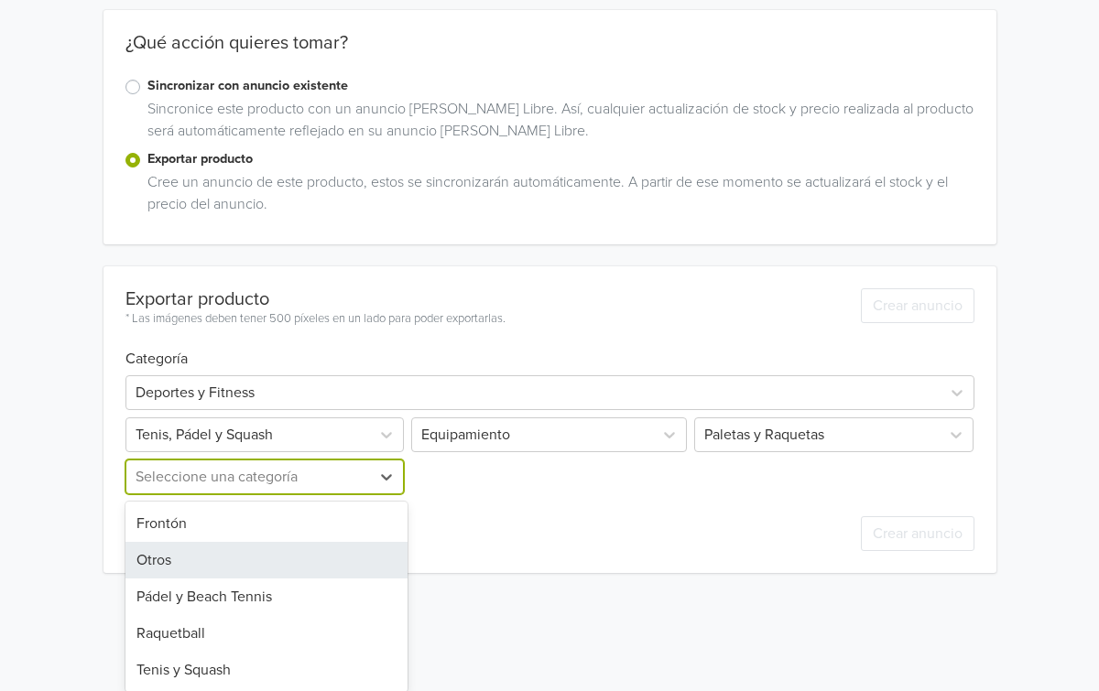
click at [213, 598] on div "Pádel y Beach Tennis" at bounding box center [266, 597] width 283 height 37
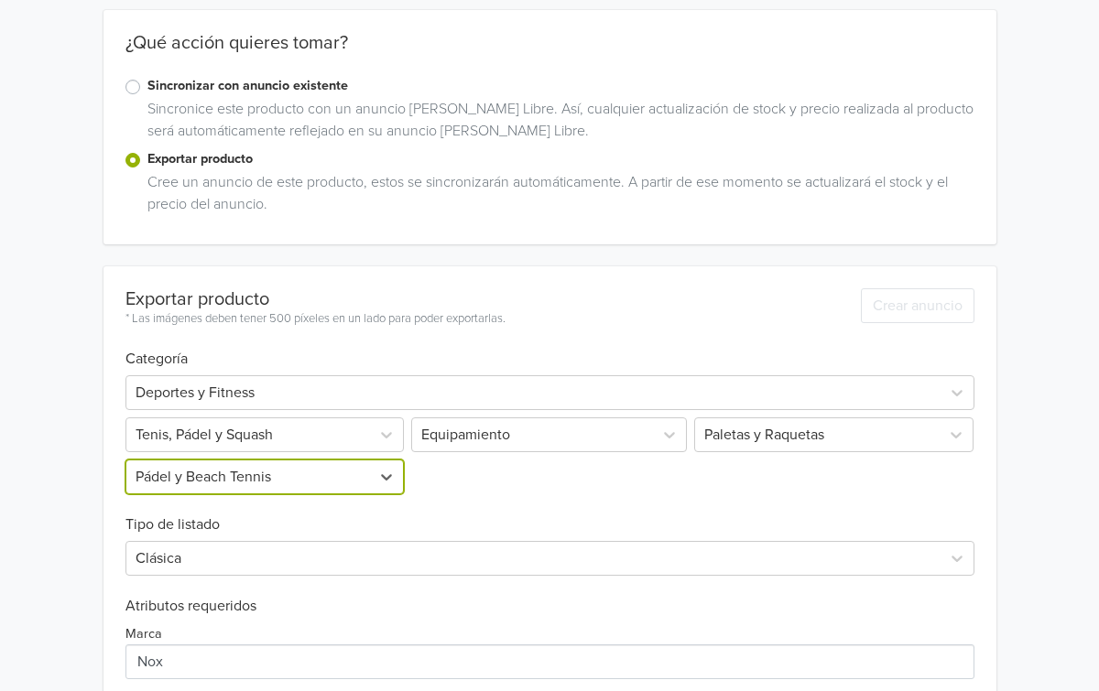
scroll to position [509, 0]
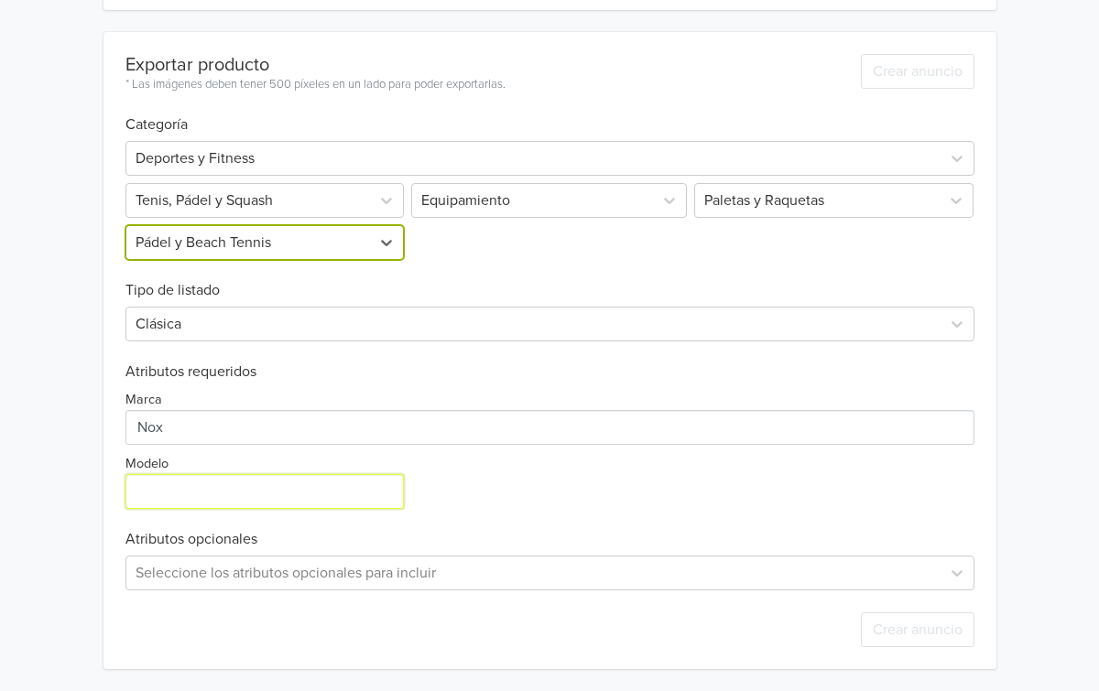
click at [269, 504] on input "Modelo" at bounding box center [264, 491] width 279 height 35
paste input "Nox ML10 Pro Cup Coorp 2023"
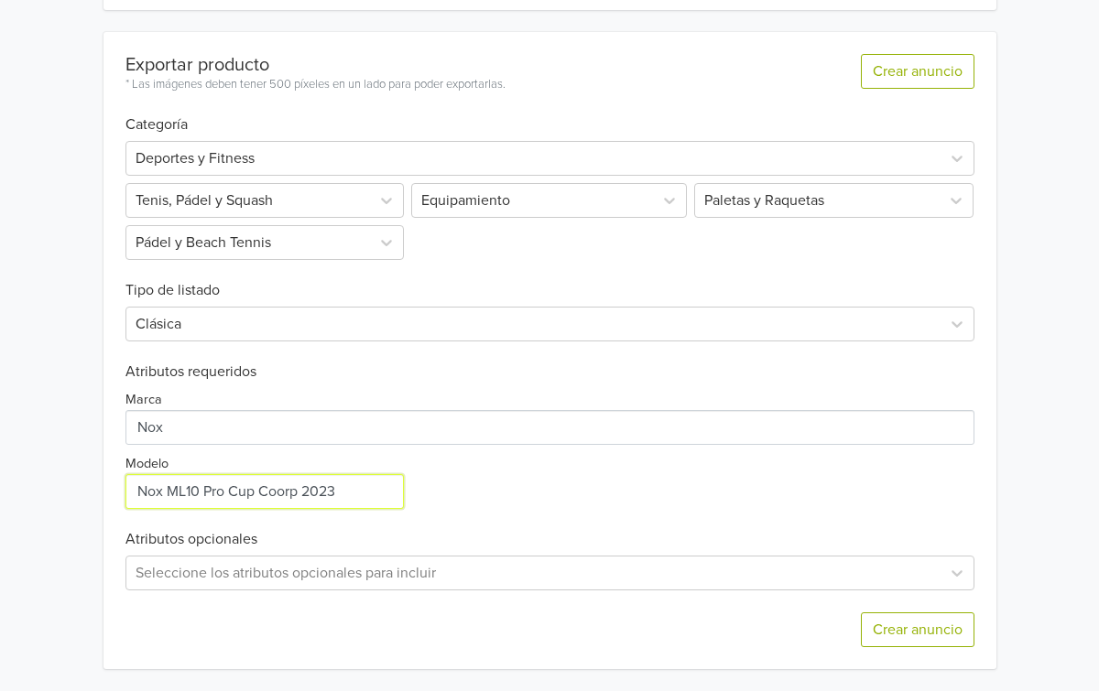
type input "Nox ML10 Pro Cup Coorp 2023"
click at [643, 482] on div "Marca Modelo" at bounding box center [549, 445] width 849 height 128
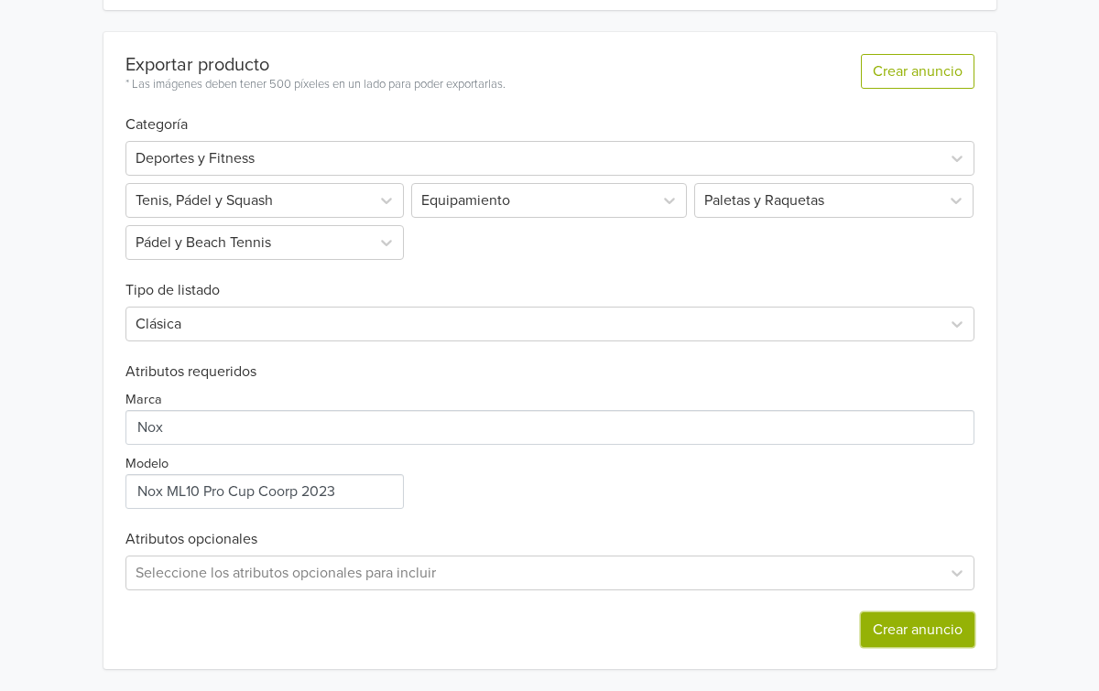
click at [936, 623] on button "Crear anuncio" at bounding box center [918, 630] width 114 height 35
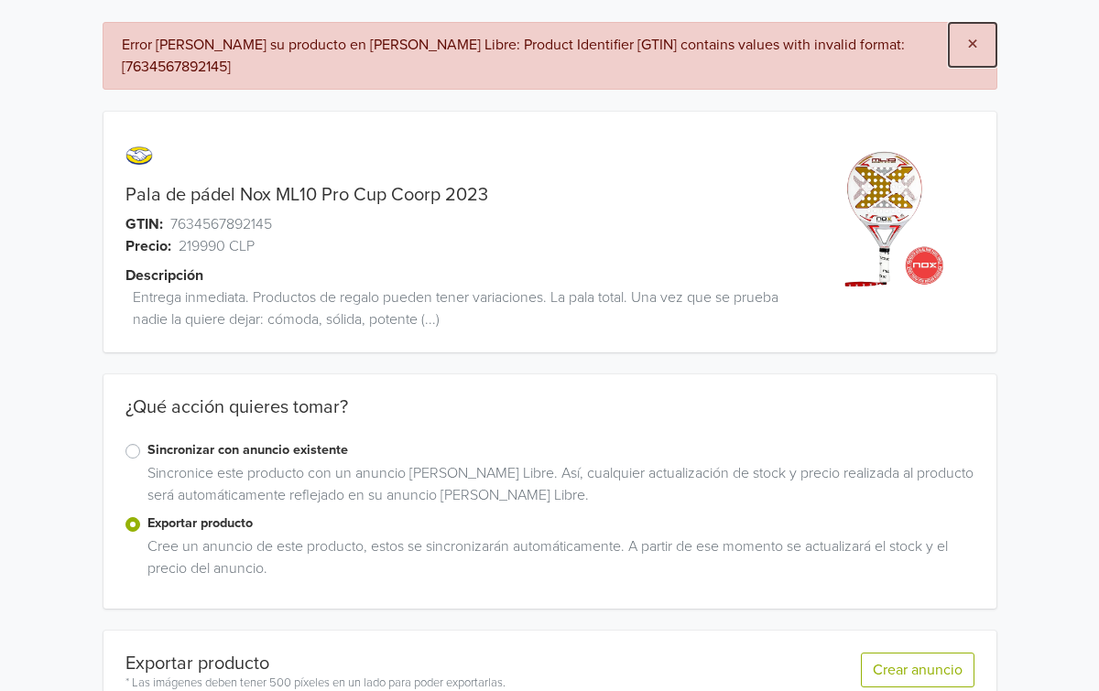
click at [980, 45] on button "×" at bounding box center [973, 45] width 48 height 44
